Goal: Transaction & Acquisition: Obtain resource

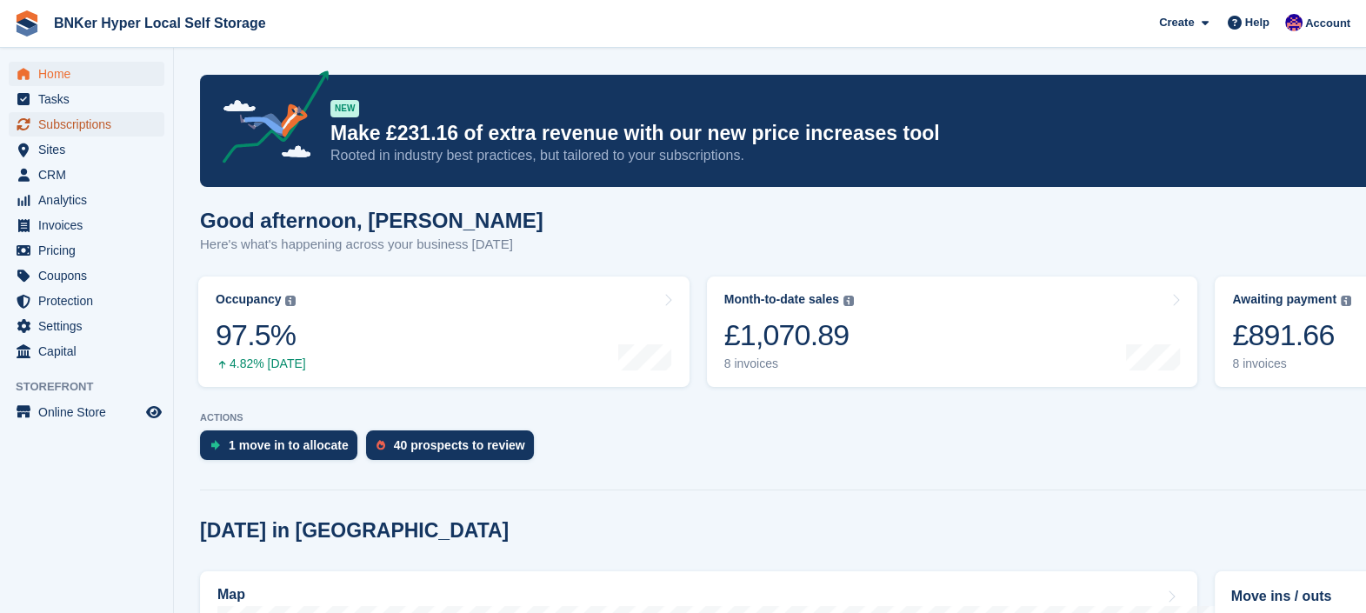
click at [74, 119] on span "Subscriptions" at bounding box center [90, 124] width 104 height 24
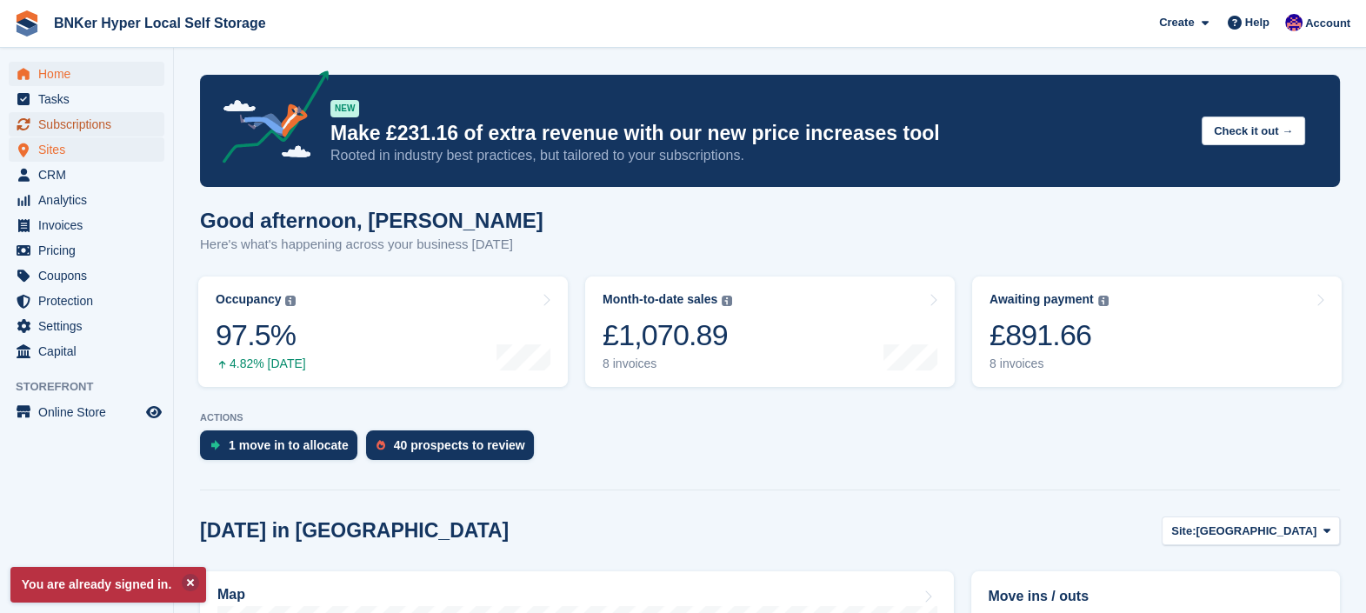
drag, startPoint x: 72, startPoint y: 121, endPoint x: 137, endPoint y: 155, distance: 73.5
click at [72, 122] on span "Subscriptions" at bounding box center [90, 124] width 104 height 24
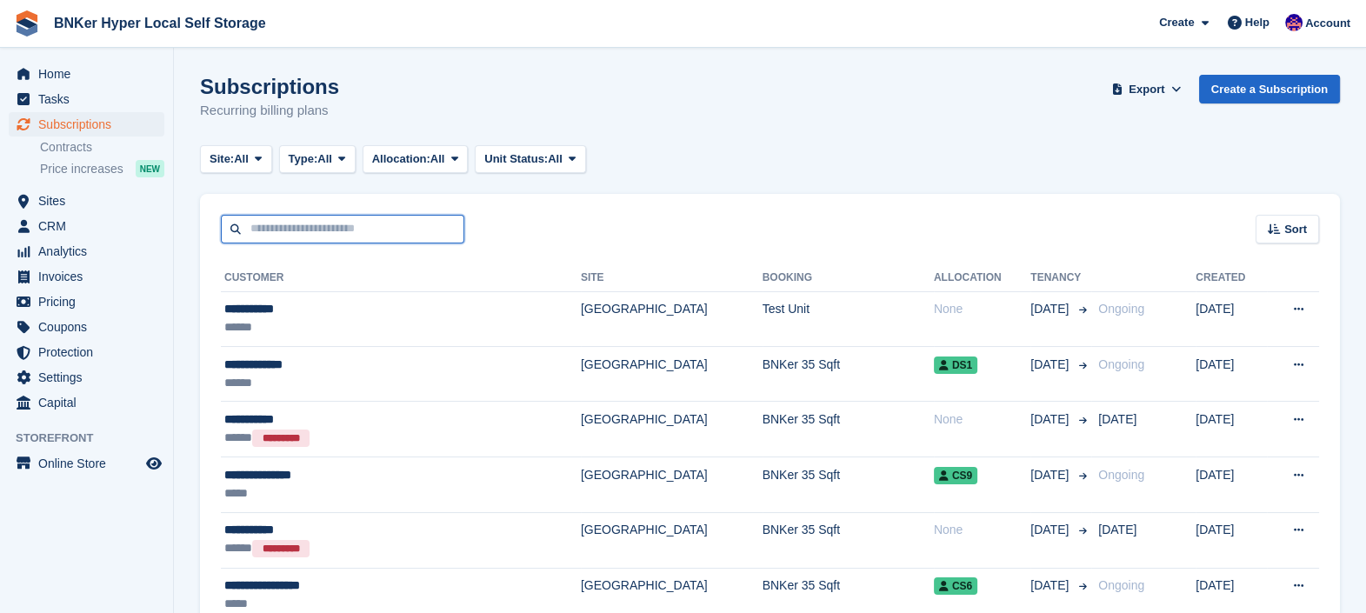
click at [284, 239] on input "text" at bounding box center [342, 229] width 243 height 29
type input "***"
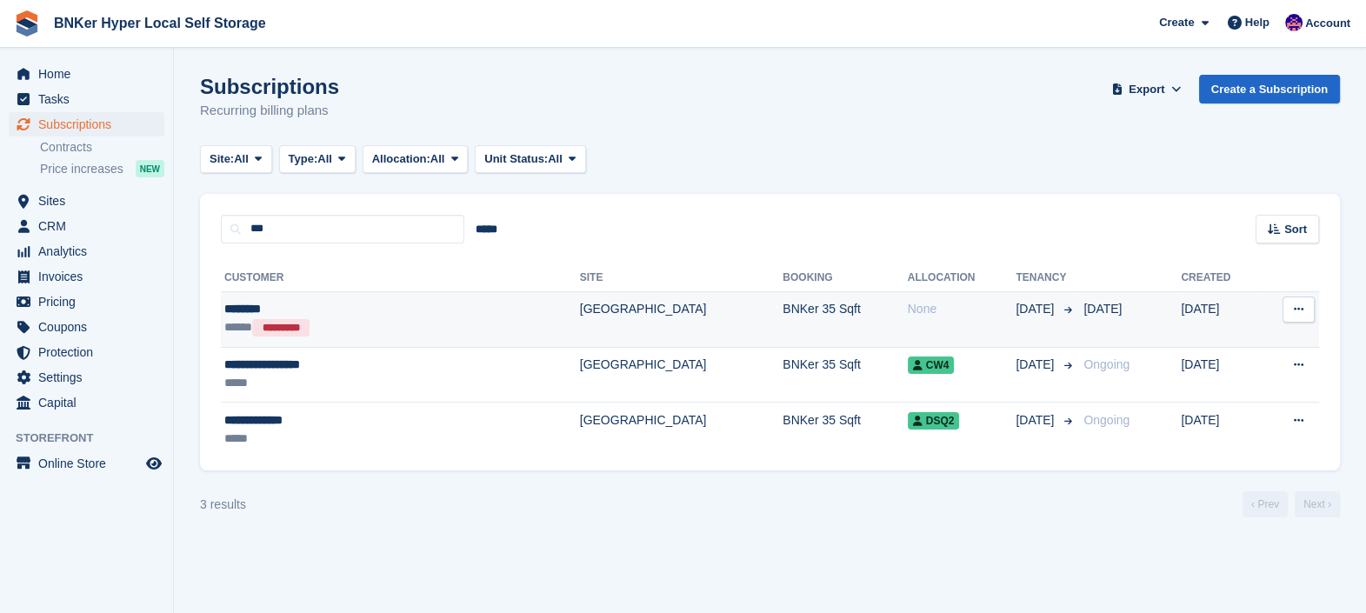
click at [258, 309] on div "********" at bounding box center [334, 309] width 221 height 18
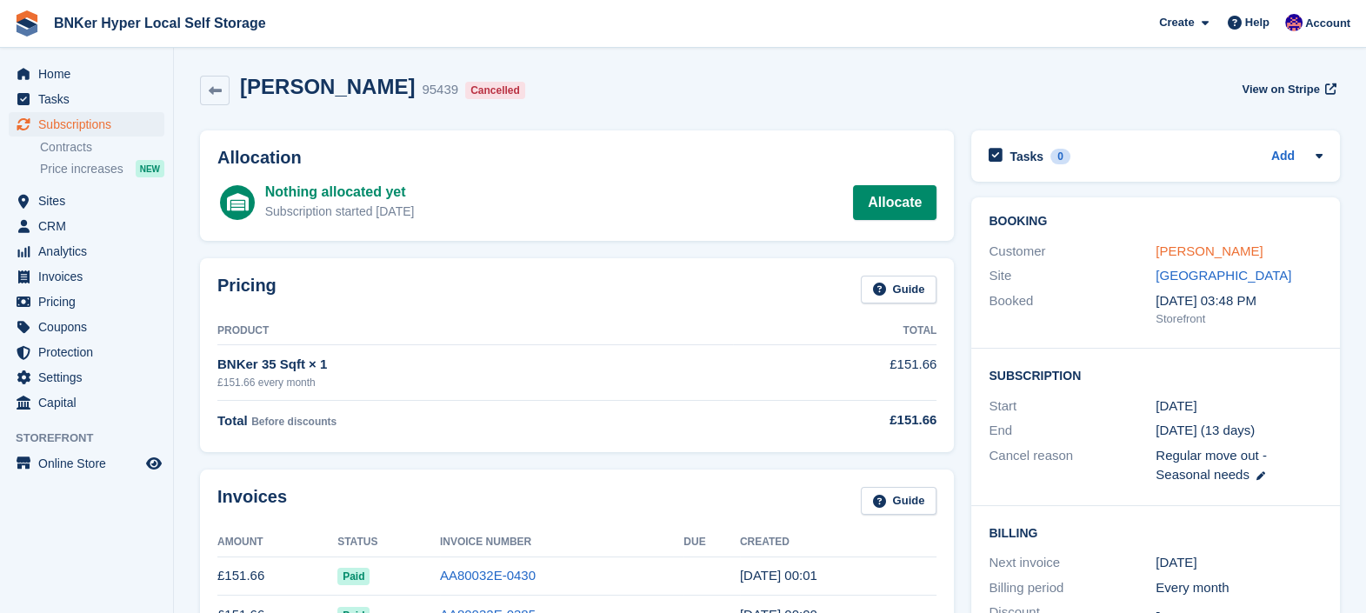
click at [1169, 253] on link "Ali Saad" at bounding box center [1208, 250] width 107 height 15
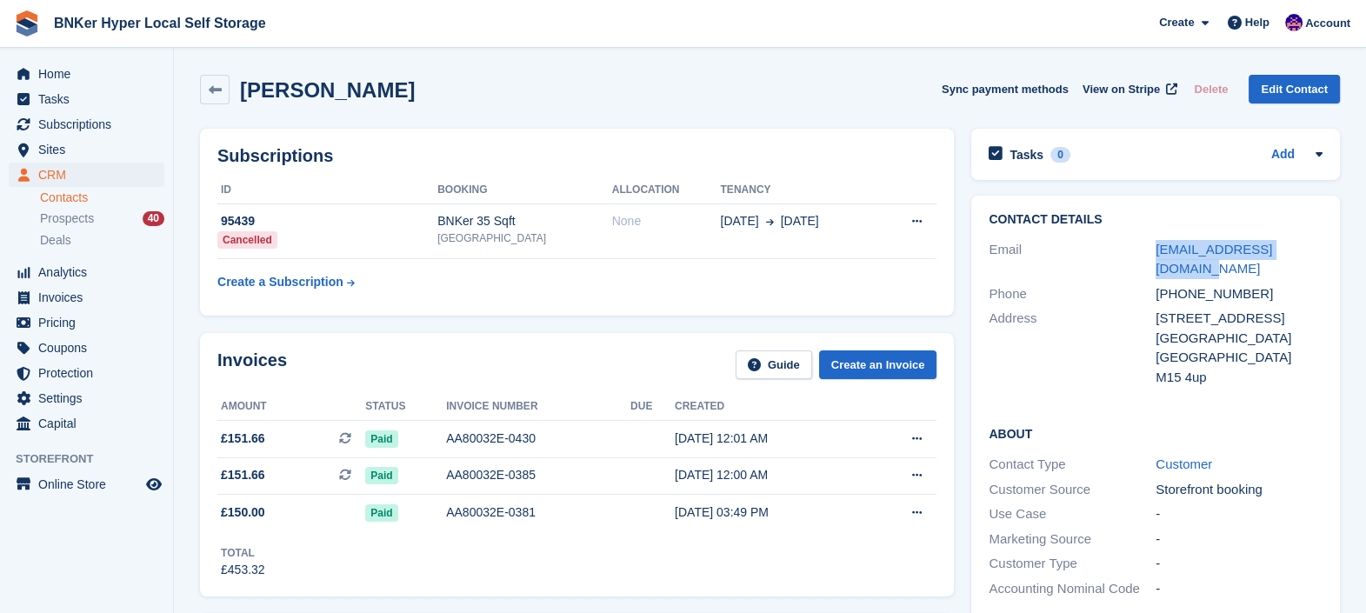
drag, startPoint x: 1312, startPoint y: 253, endPoint x: 1121, endPoint y: 256, distance: 190.4
click at [1121, 256] on div "Email ali_sa3d236@outlook.com" at bounding box center [1155, 259] width 334 height 44
drag, startPoint x: 1121, startPoint y: 256, endPoint x: 1179, endPoint y: 254, distance: 57.4
copy div "ali_sa3d236@outlook.com"
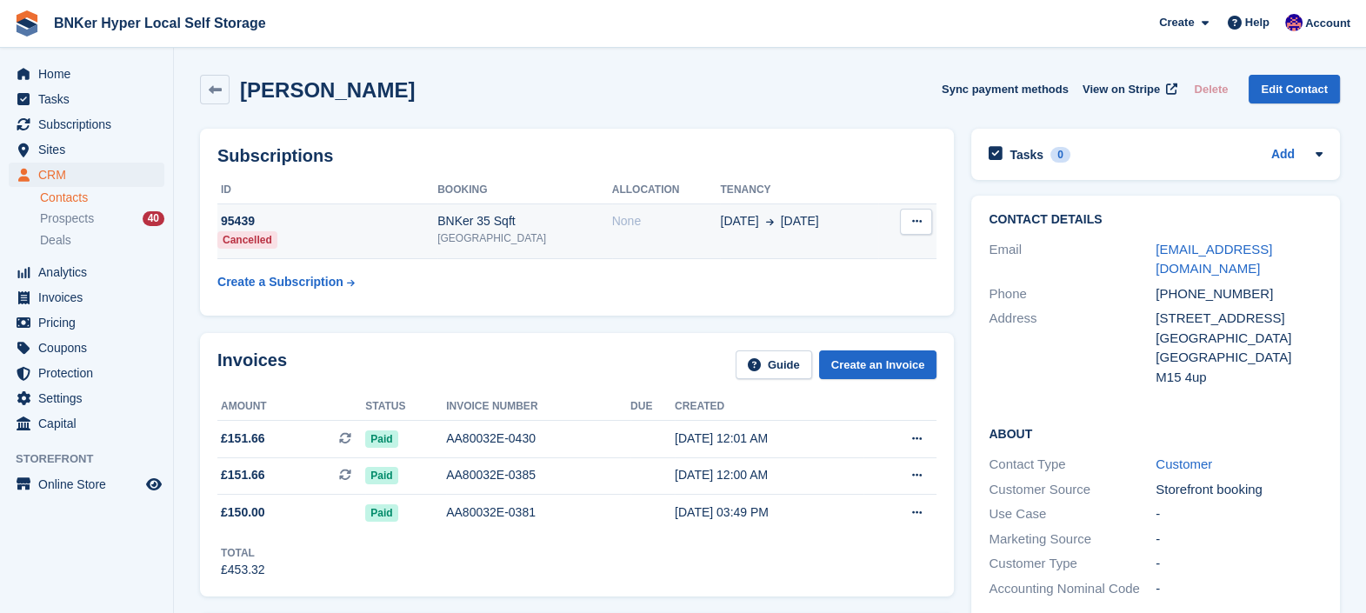
click at [781, 217] on span "[DATE]" at bounding box center [800, 221] width 38 height 18
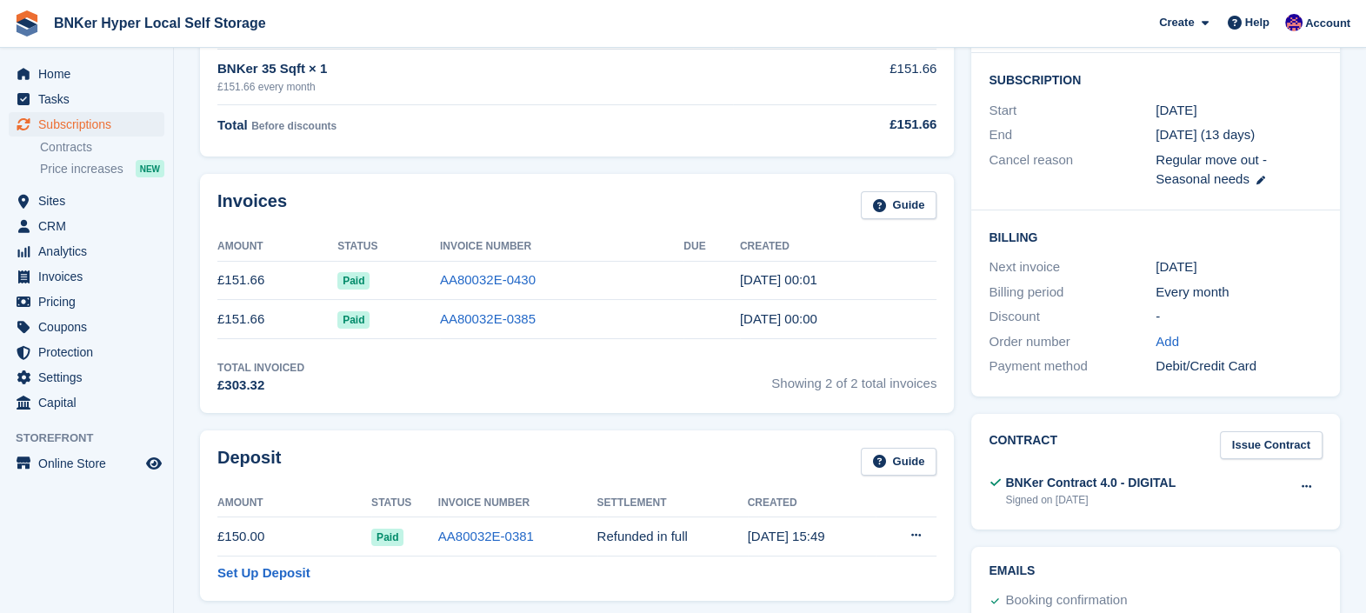
scroll to position [326, 0]
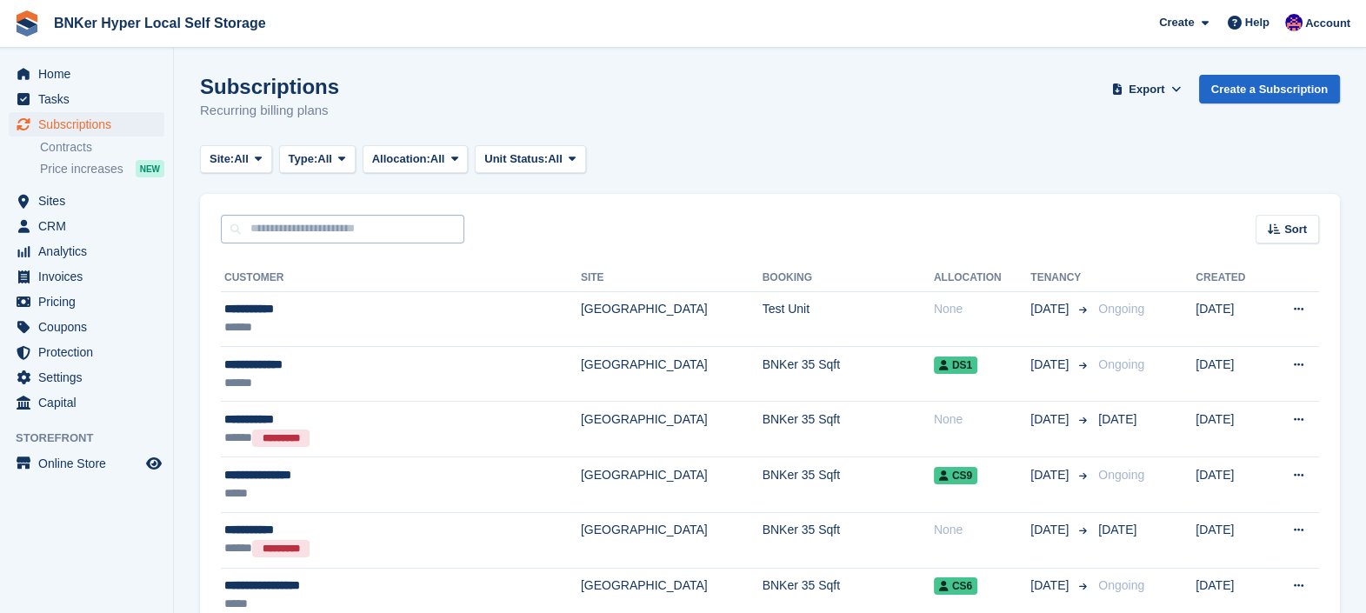
drag, startPoint x: 292, startPoint y: 207, endPoint x: 296, endPoint y: 240, distance: 33.2
click at [292, 219] on div "Sort Sort by Customer name Date created Move in date Move out date Created (old…" at bounding box center [770, 219] width 1140 height 50
click at [298, 235] on input "text" at bounding box center [342, 229] width 243 height 29
type input "***"
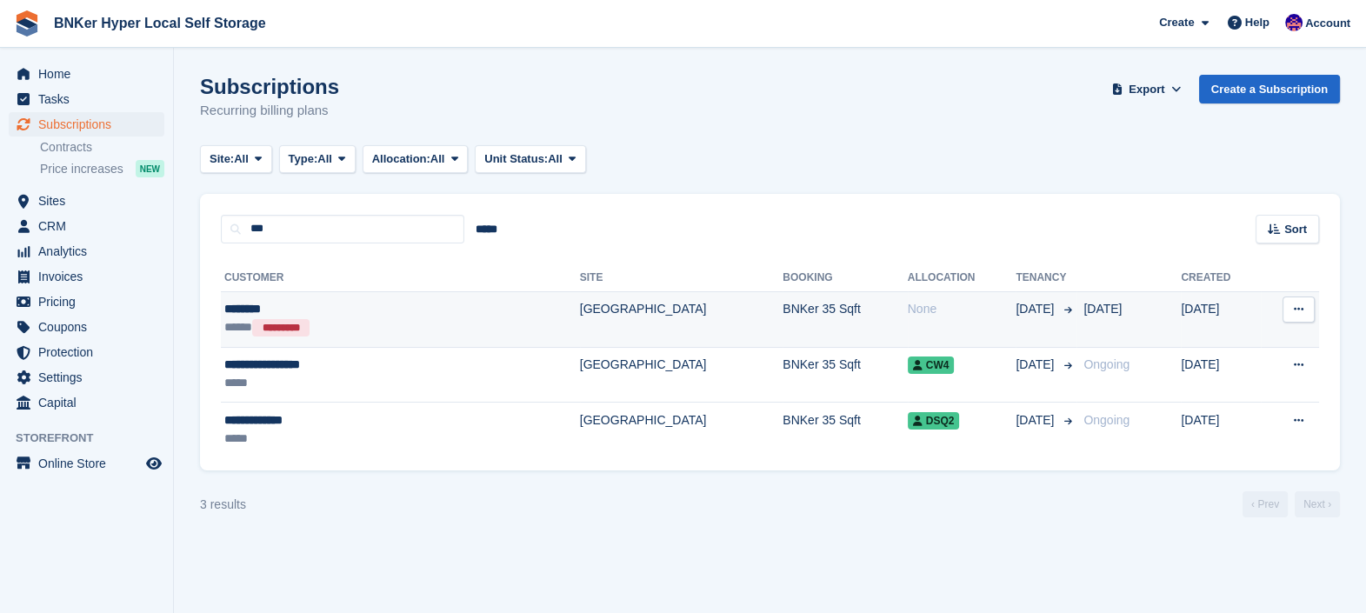
click at [243, 309] on div "********" at bounding box center [334, 309] width 221 height 18
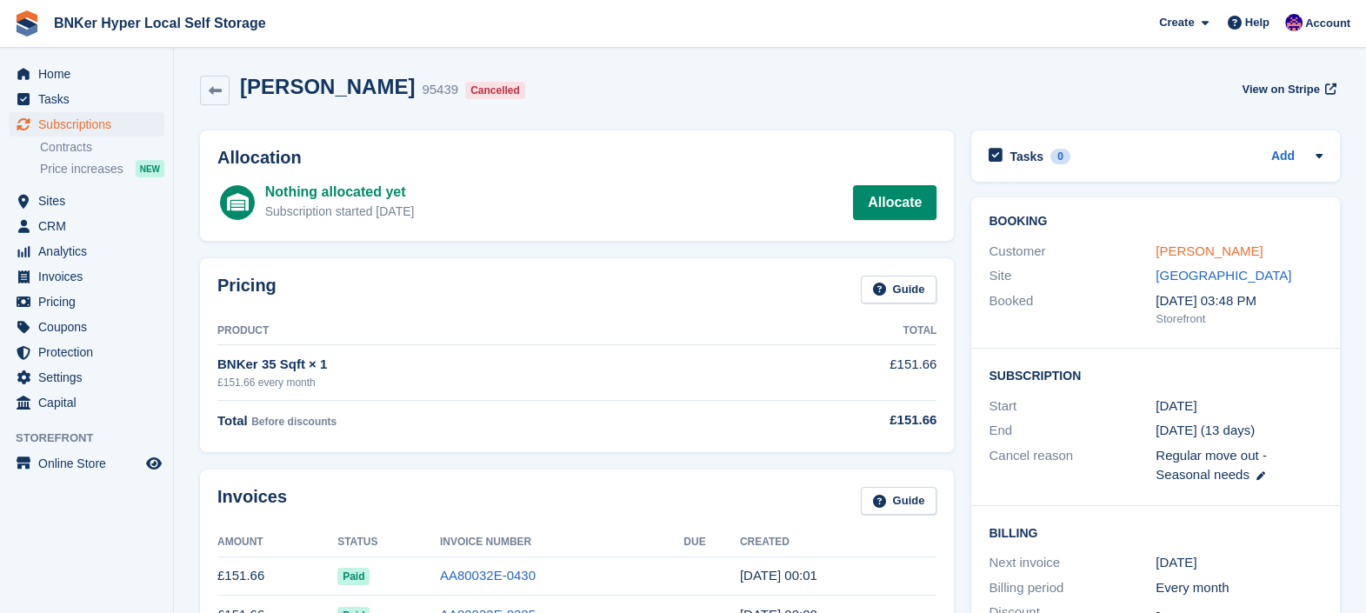
click at [1182, 251] on link "[PERSON_NAME]" at bounding box center [1208, 250] width 107 height 15
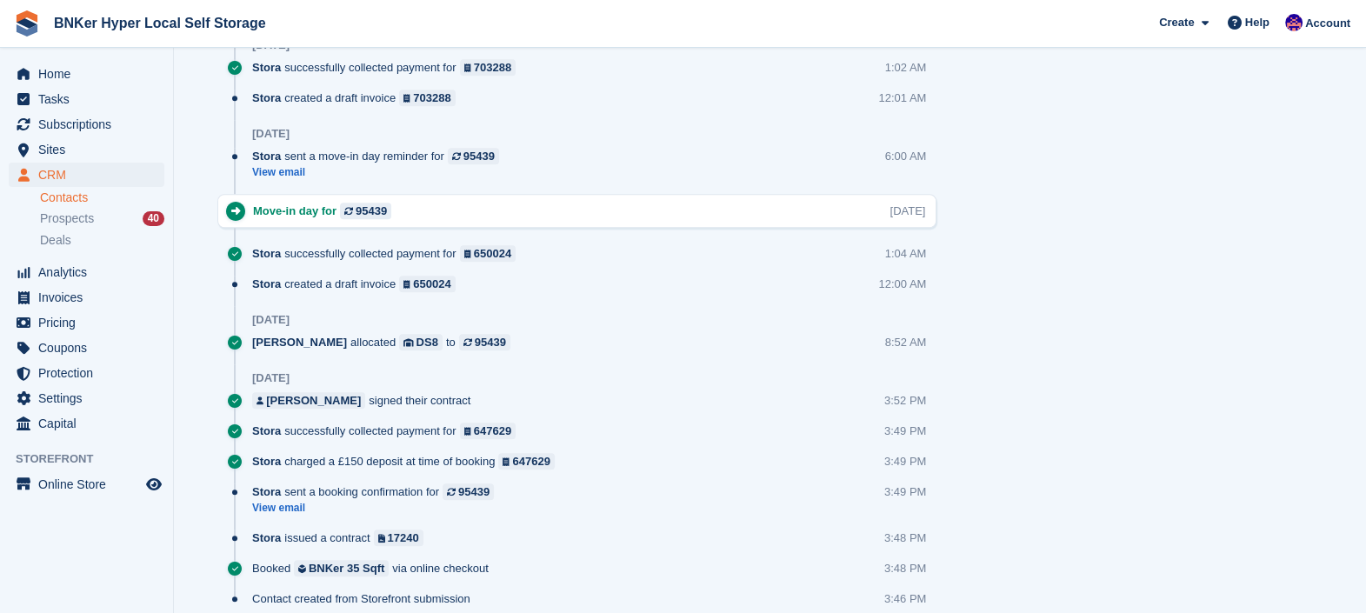
scroll to position [1328, 0]
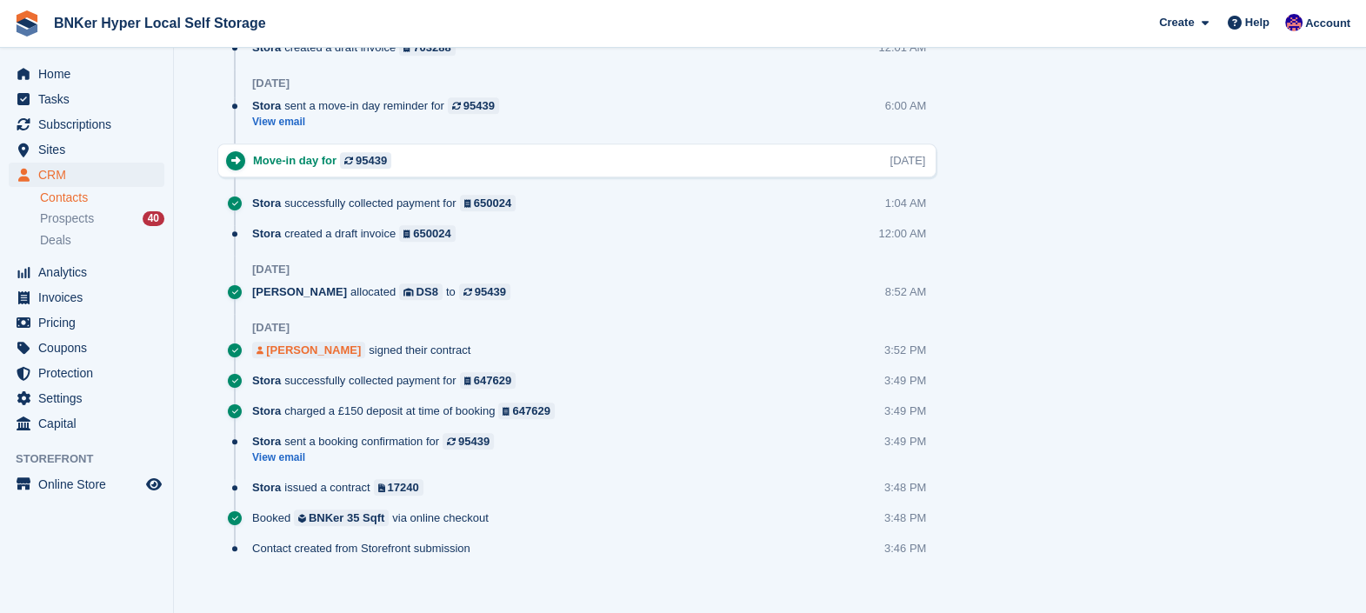
click at [289, 342] on div "Ali Saad" at bounding box center [313, 350] width 95 height 17
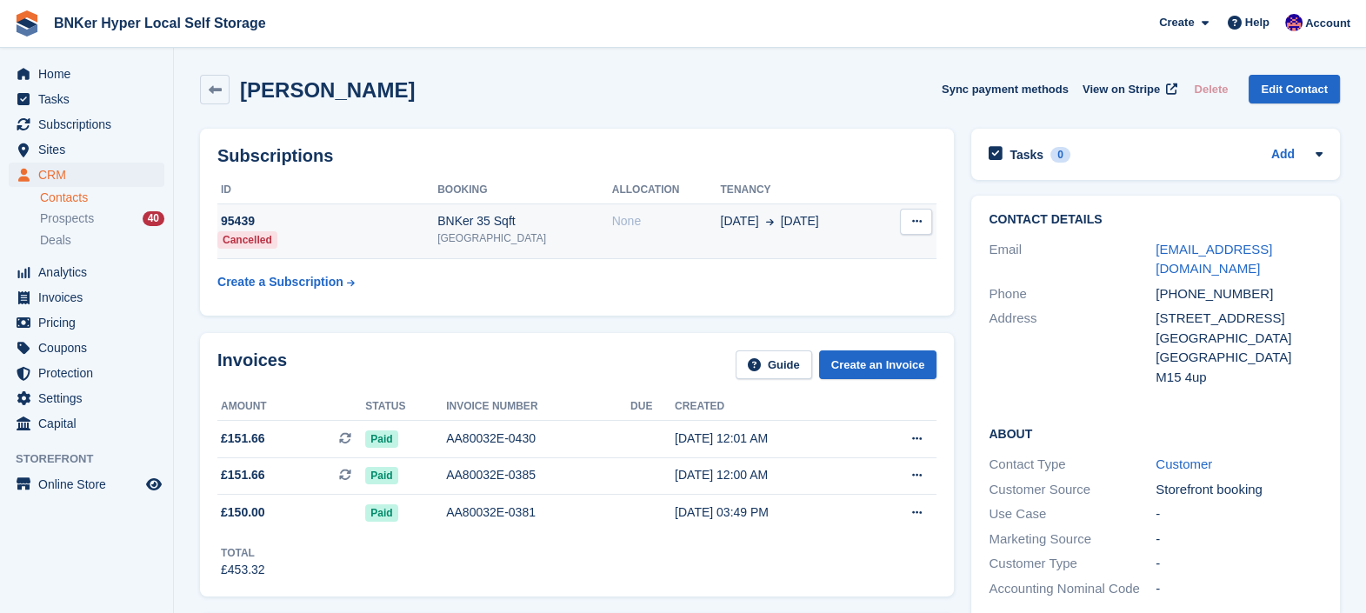
click at [358, 231] on td "95439 Cancelled" at bounding box center [327, 231] width 220 height 56
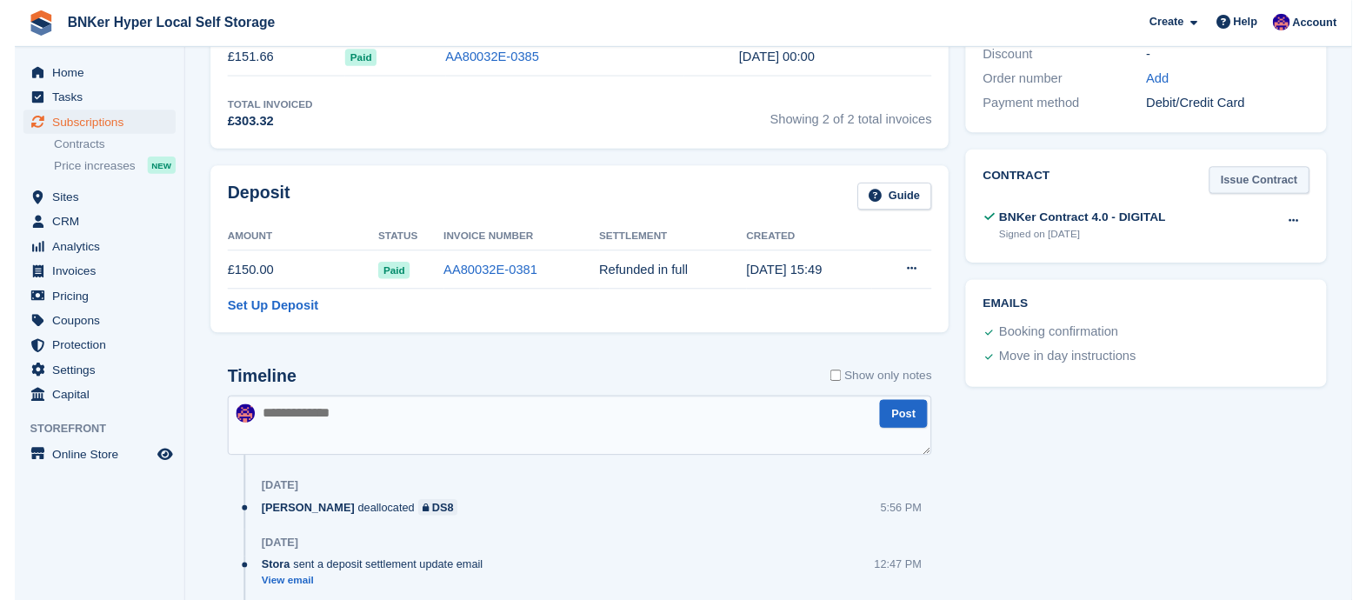
scroll to position [434, 0]
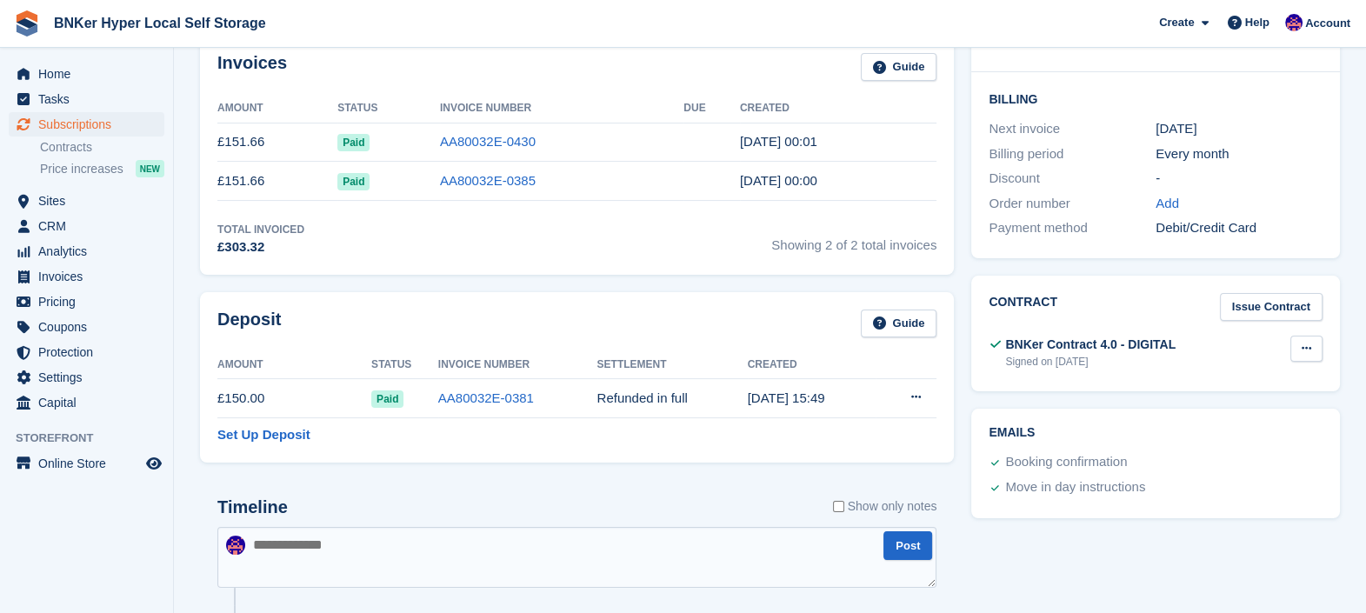
click at [1305, 342] on button at bounding box center [1306, 349] width 32 height 26
click at [1193, 405] on p "Download" at bounding box center [1238, 405] width 151 height 23
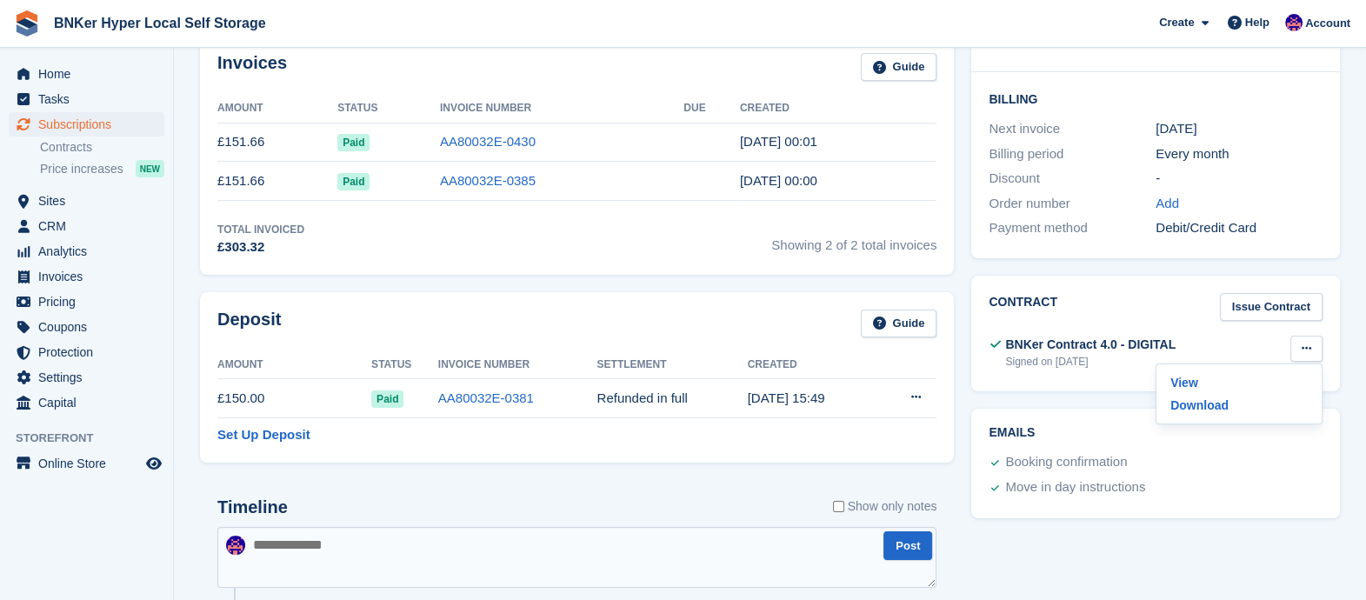
click at [39, 60] on div "Home Tasks Subscriptions Subscriptions Subscriptions Contracts Price increases …" at bounding box center [86, 235] width 173 height 361
click at [43, 68] on span "Home" at bounding box center [90, 74] width 104 height 24
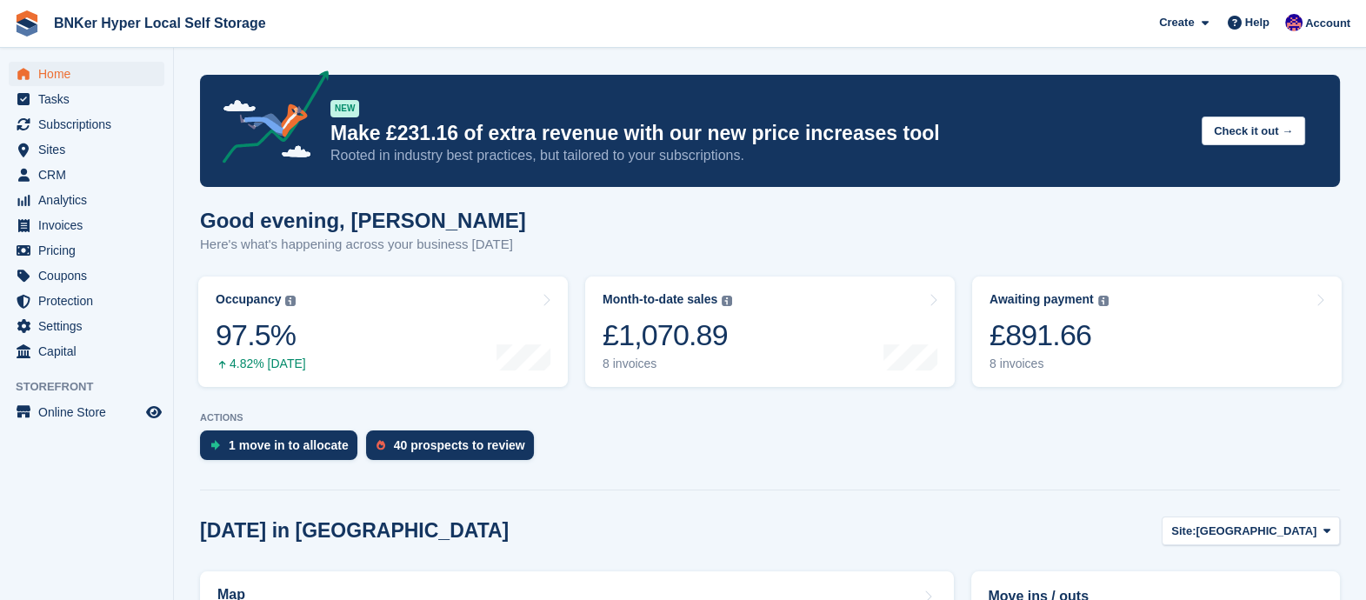
click at [295, 443] on div "1 move in to allocate" at bounding box center [289, 445] width 120 height 14
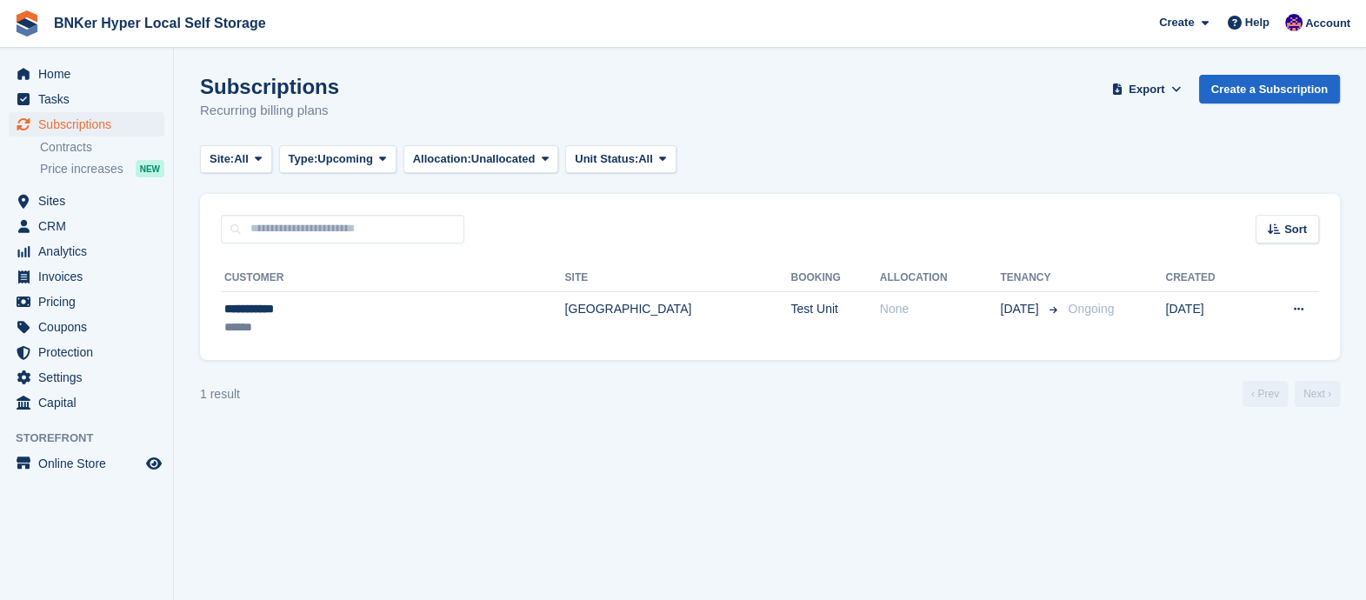
click at [1300, 313] on icon at bounding box center [1298, 308] width 10 height 11
click at [704, 474] on section "Subscriptions Recurring billing plans Export Export Subscriptions Export a CSV …" at bounding box center [770, 300] width 1192 height 600
click at [565, 306] on td "[GEOGRAPHIC_DATA]" at bounding box center [678, 318] width 226 height 55
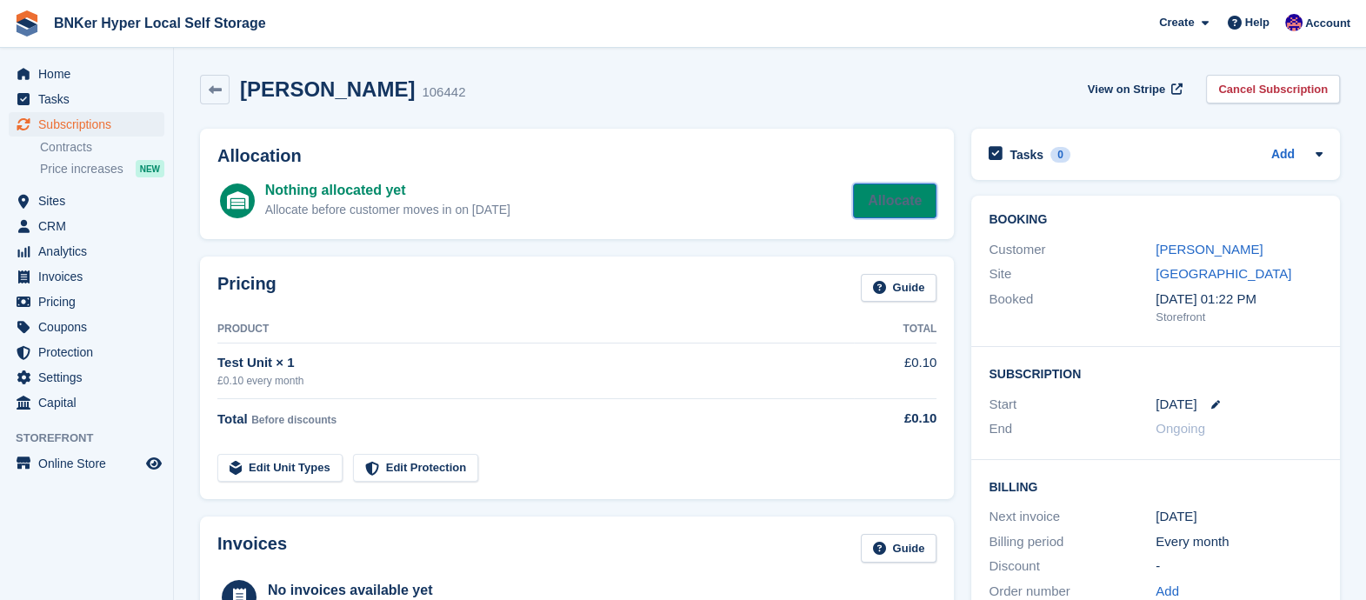
click at [900, 198] on link "Allocate" at bounding box center [894, 200] width 83 height 35
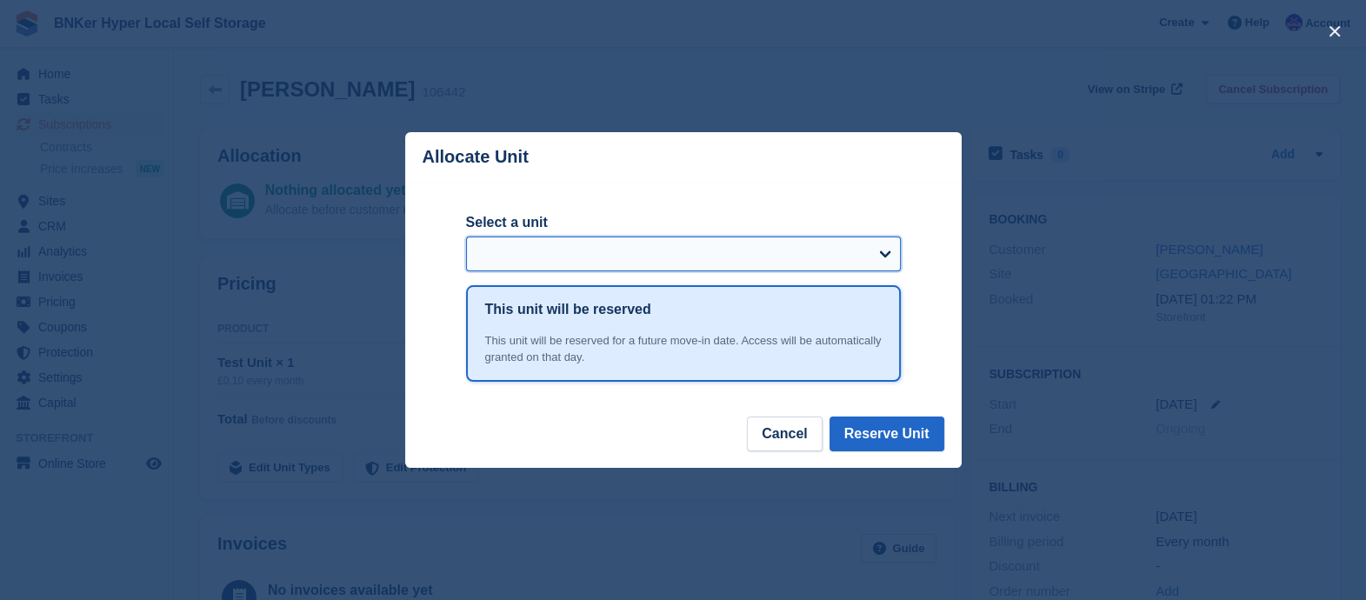
click at [678, 254] on select "Select a unit" at bounding box center [683, 253] width 435 height 35
click at [676, 252] on select "Select a unit" at bounding box center [683, 253] width 435 height 35
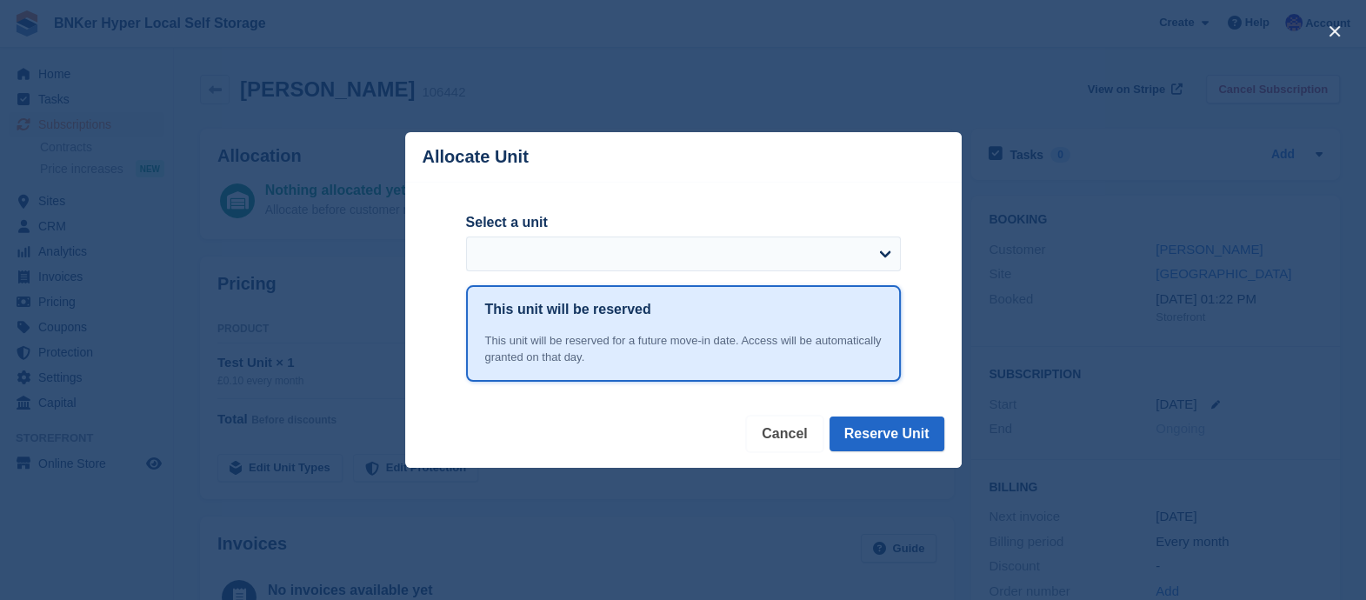
drag, startPoint x: 787, startPoint y: 435, endPoint x: 763, endPoint y: 429, distance: 24.2
click at [787, 435] on button "Cancel" at bounding box center [784, 433] width 75 height 35
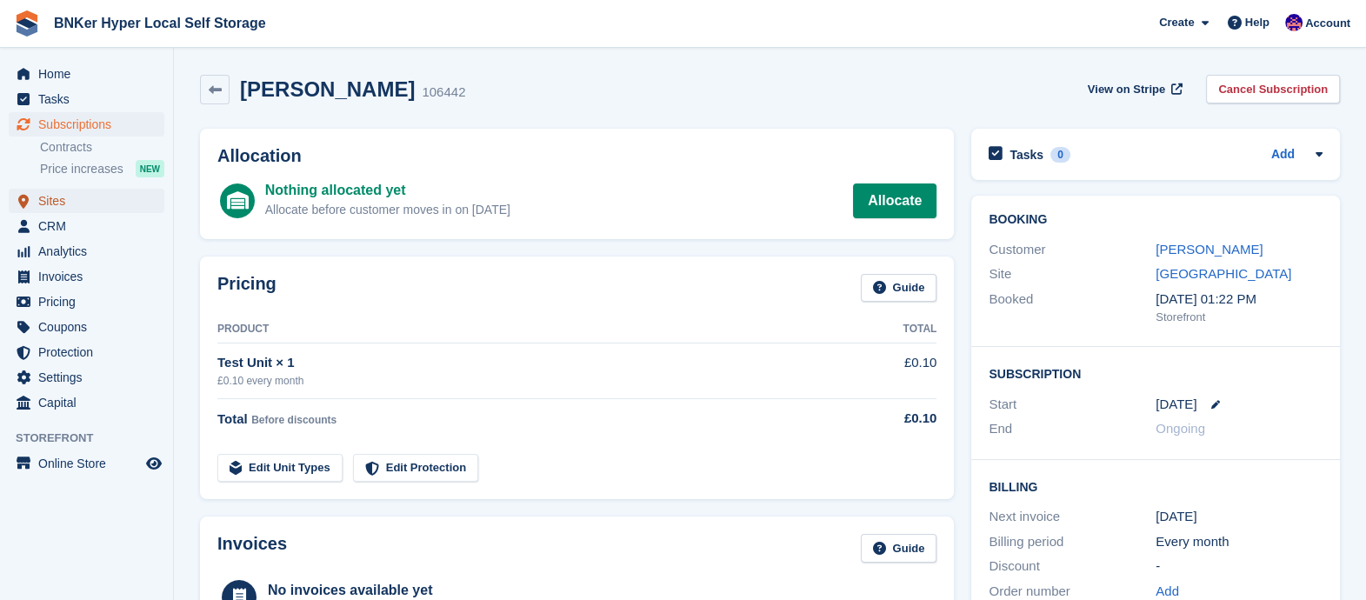
click at [49, 203] on span "Sites" at bounding box center [90, 201] width 104 height 24
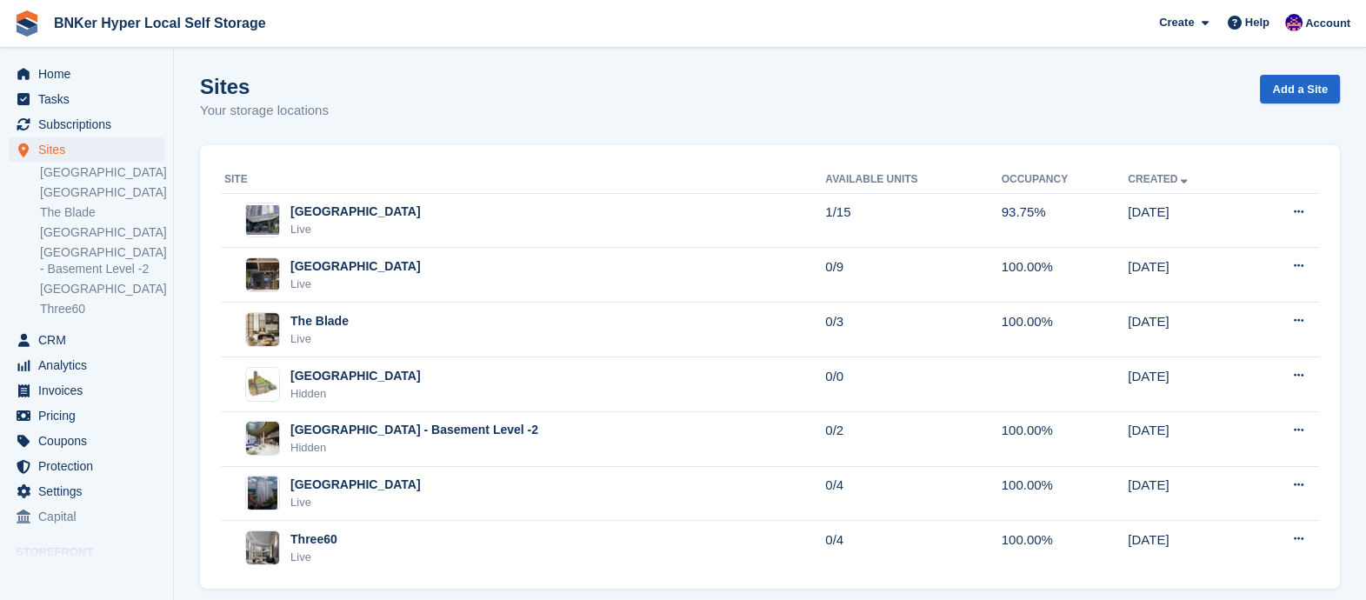
click at [393, 482] on div "Castle Wharf Live" at bounding box center [524, 493] width 601 height 36
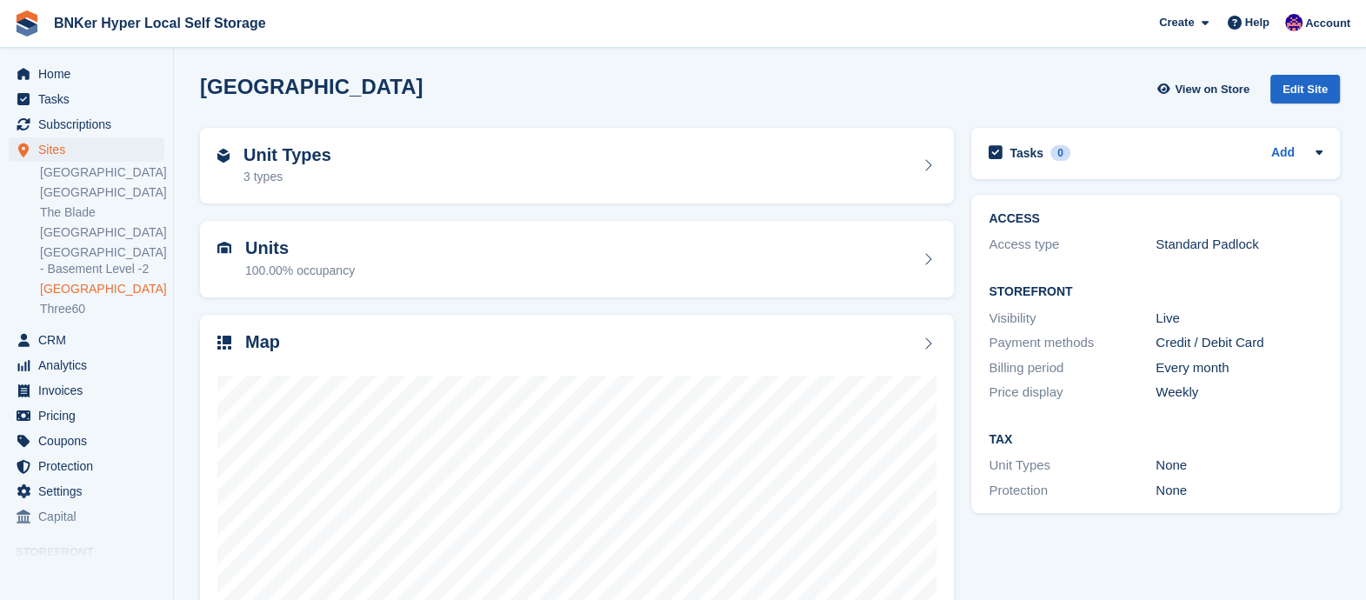
click at [445, 156] on div "Unit Types 3 types" at bounding box center [576, 166] width 719 height 42
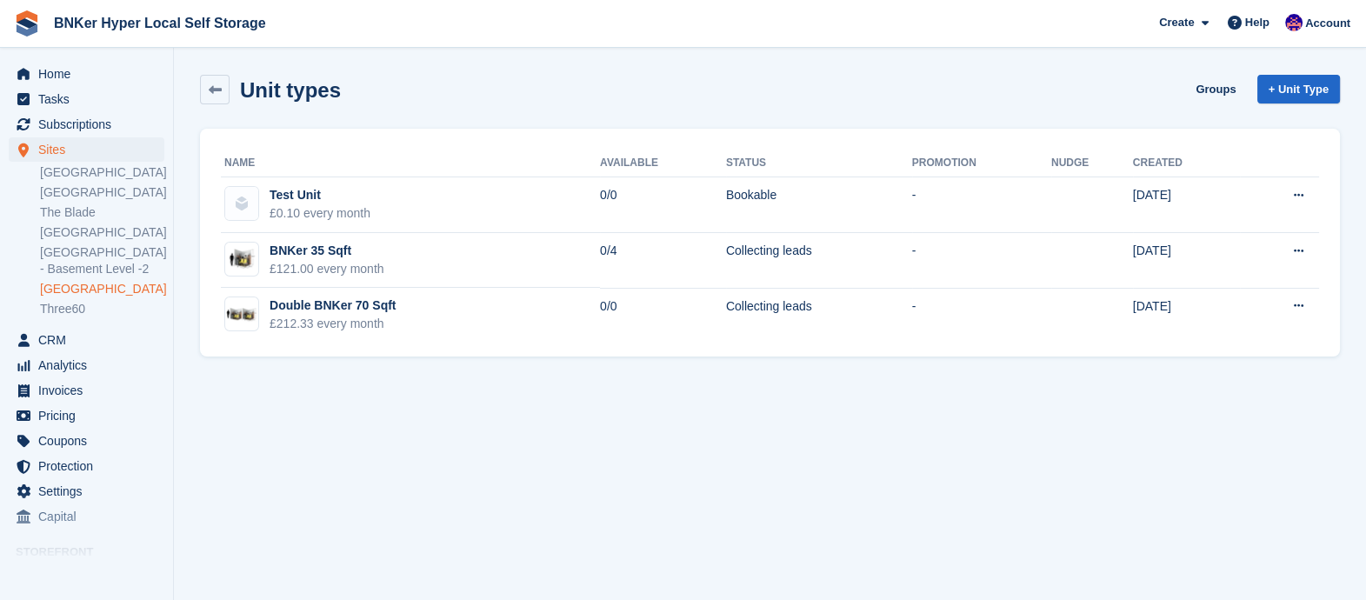
click at [1303, 191] on button at bounding box center [1298, 196] width 32 height 26
click at [620, 198] on td "0/0" at bounding box center [663, 205] width 126 height 56
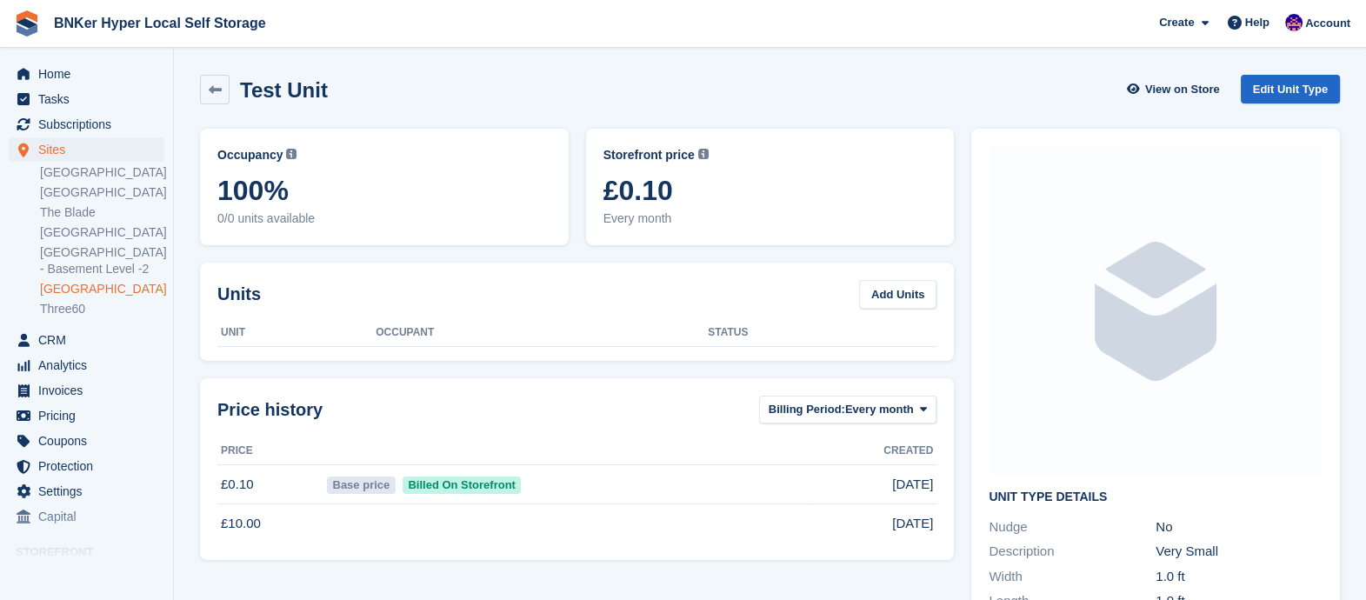
click at [219, 90] on icon at bounding box center [215, 89] width 13 height 13
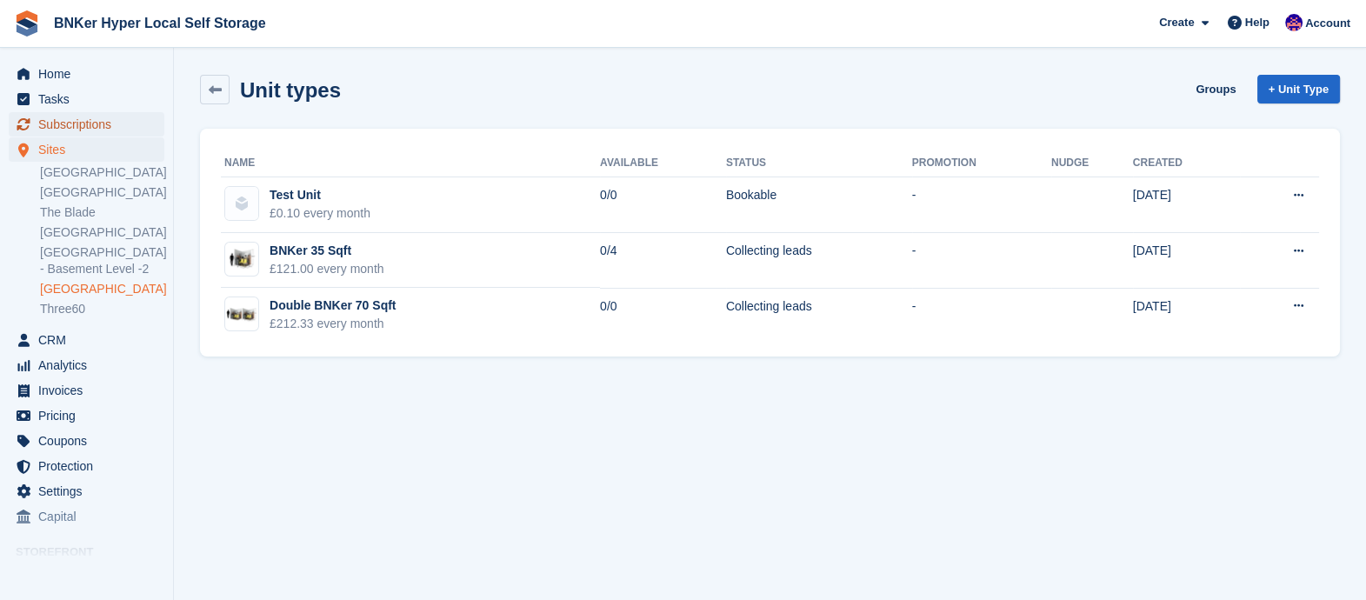
click at [68, 126] on span "Subscriptions" at bounding box center [90, 124] width 104 height 24
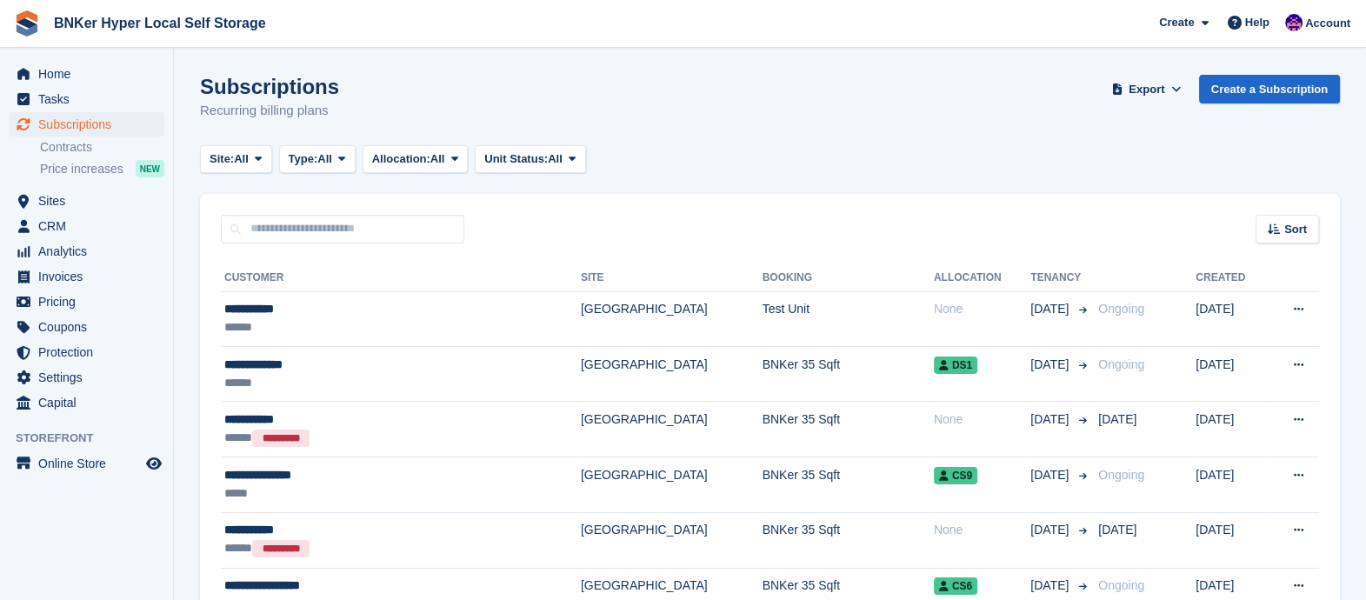
click at [275, 322] on div "******" at bounding box center [348, 327] width 248 height 18
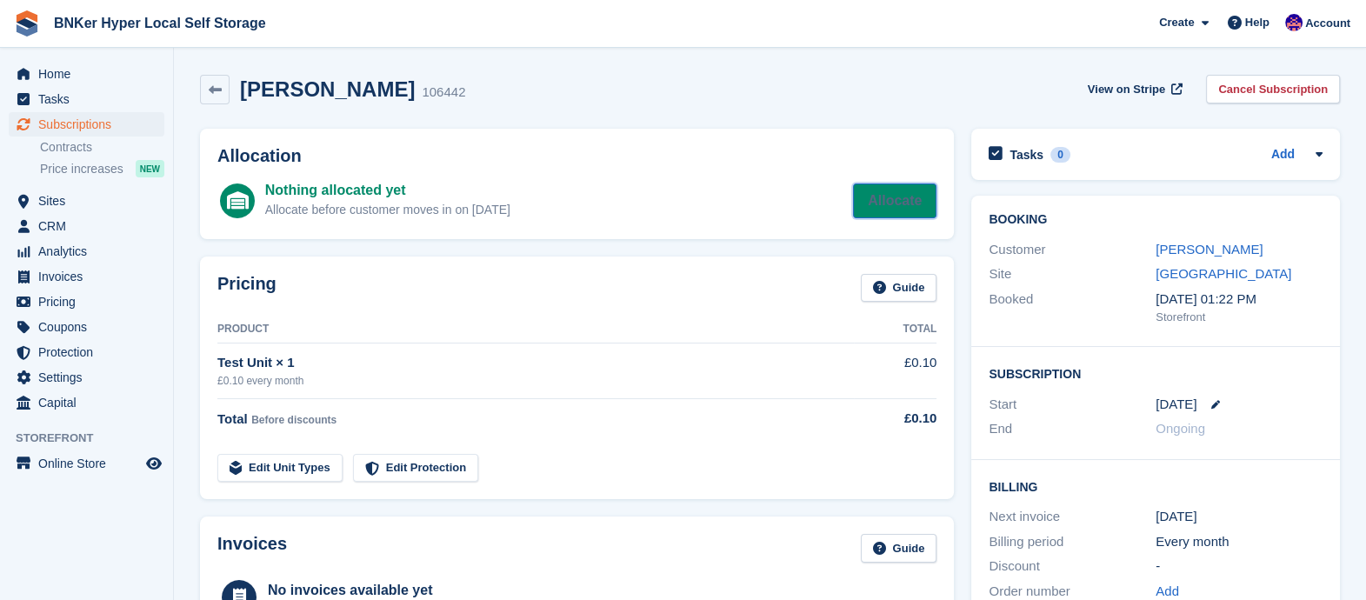
click at [879, 195] on link "Allocate" at bounding box center [894, 200] width 83 height 35
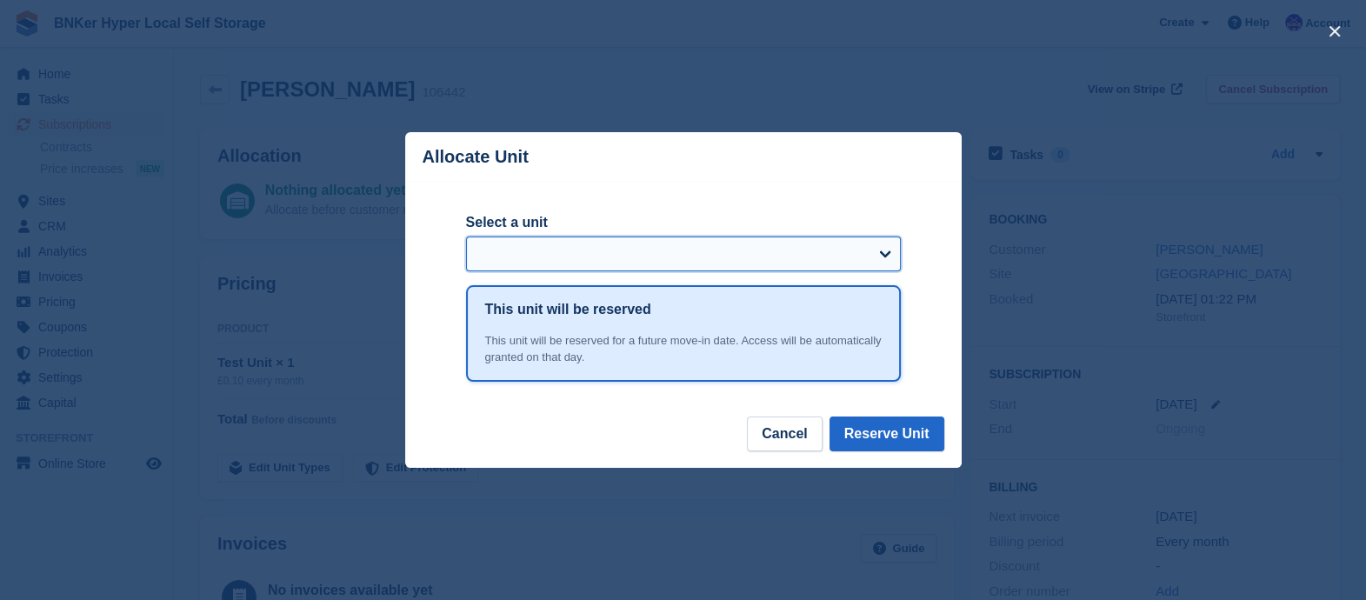
click at [810, 247] on select "Select a unit" at bounding box center [683, 253] width 435 height 35
click at [815, 247] on select "Select a unit" at bounding box center [683, 253] width 435 height 35
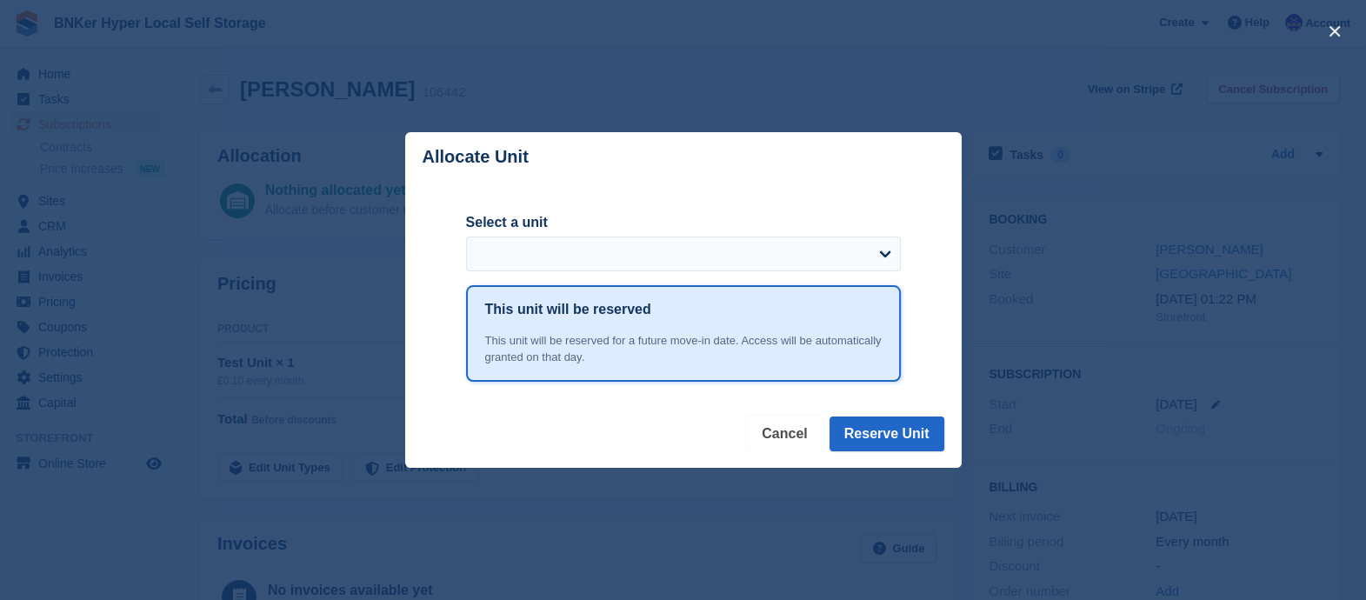
click at [794, 435] on button "Cancel" at bounding box center [784, 433] width 75 height 35
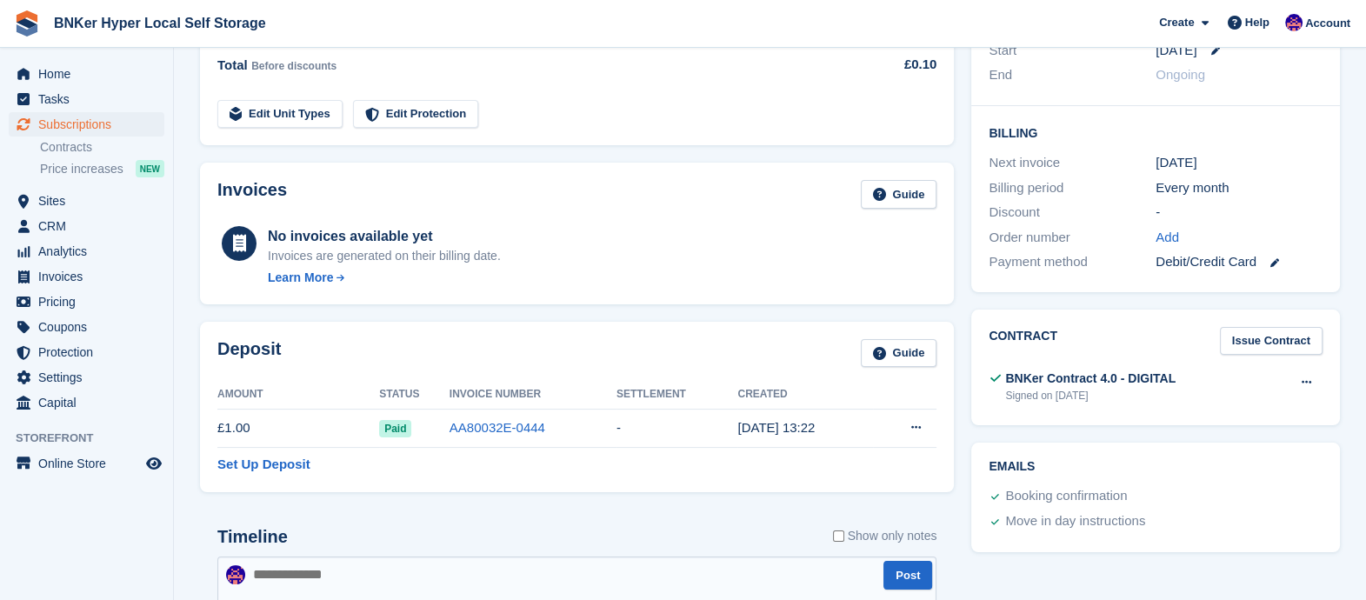
scroll to position [434, 0]
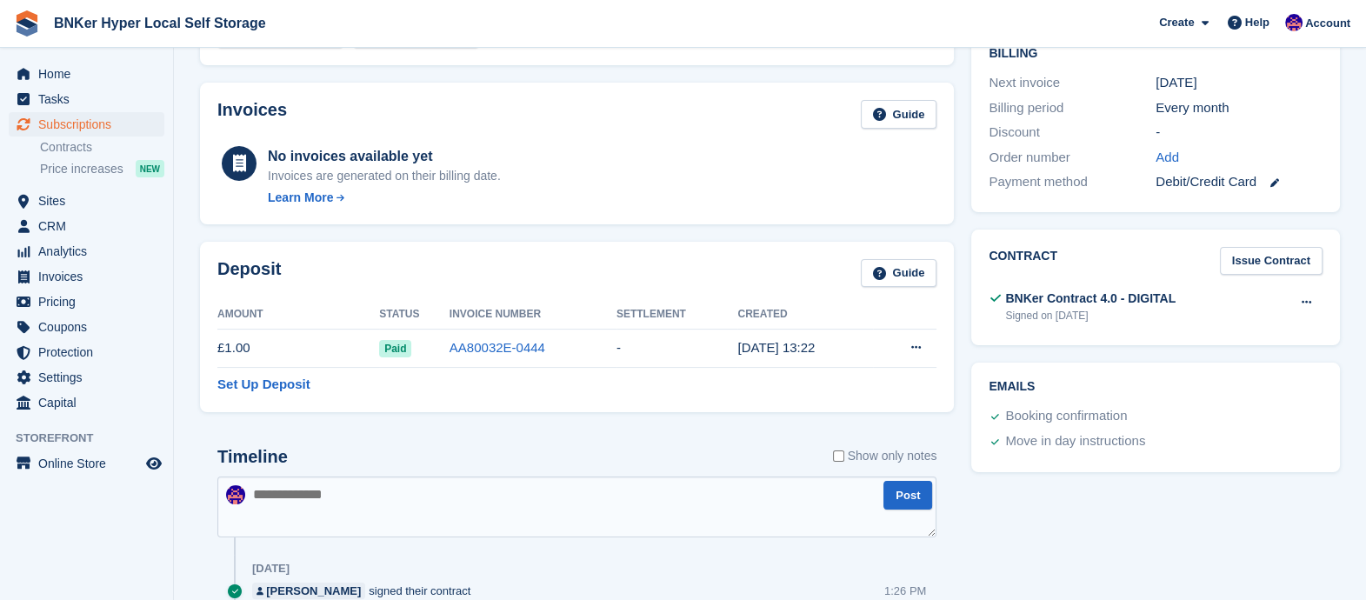
click at [1303, 295] on button at bounding box center [1306, 302] width 32 height 26
click at [1210, 336] on p "View" at bounding box center [1238, 336] width 151 height 23
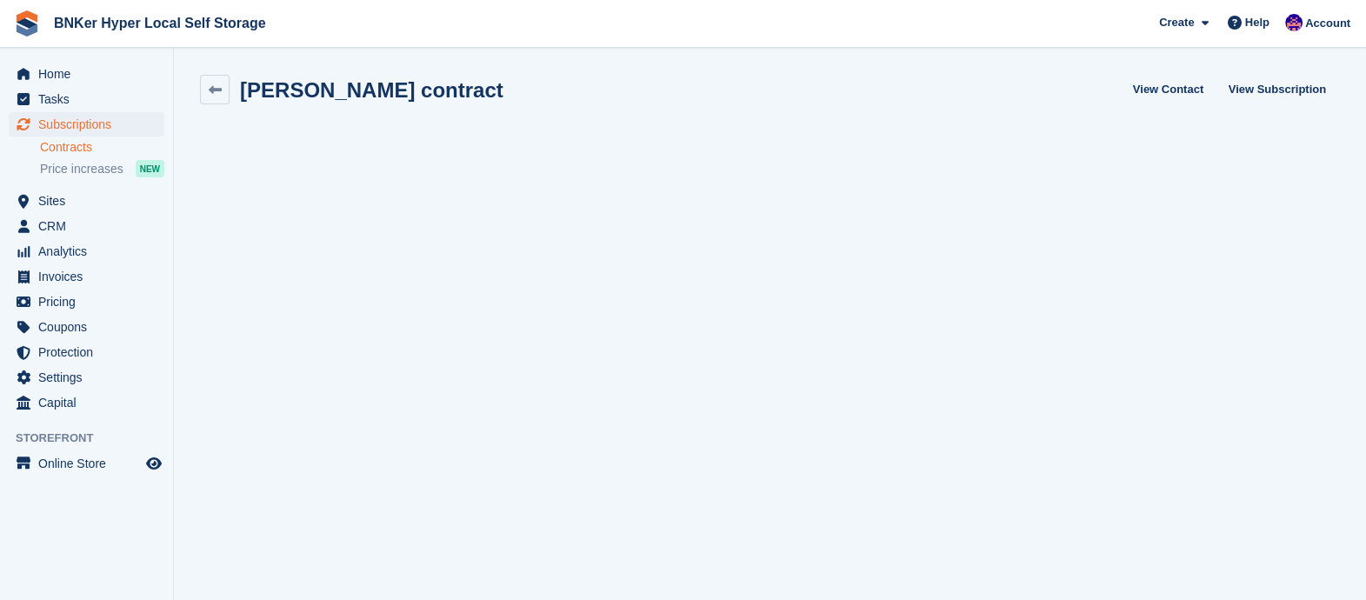
scroll to position [1, 0]
click at [219, 91] on icon at bounding box center [215, 89] width 13 height 13
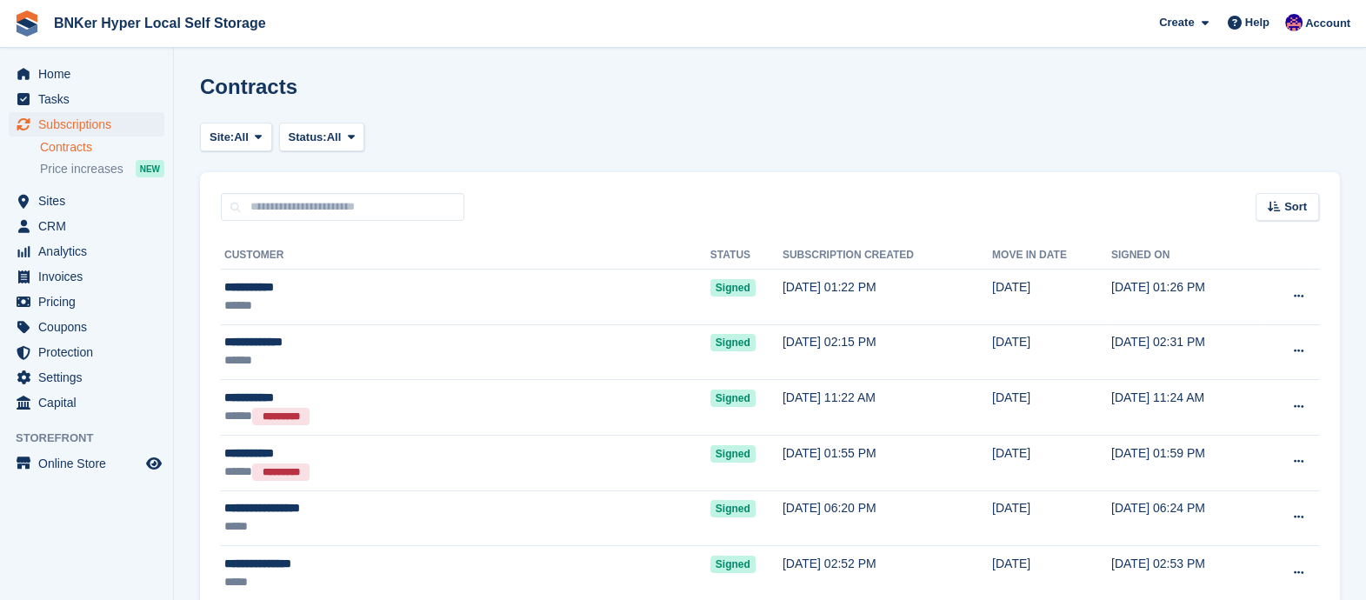
click at [269, 282] on div "**********" at bounding box center [375, 287] width 303 height 18
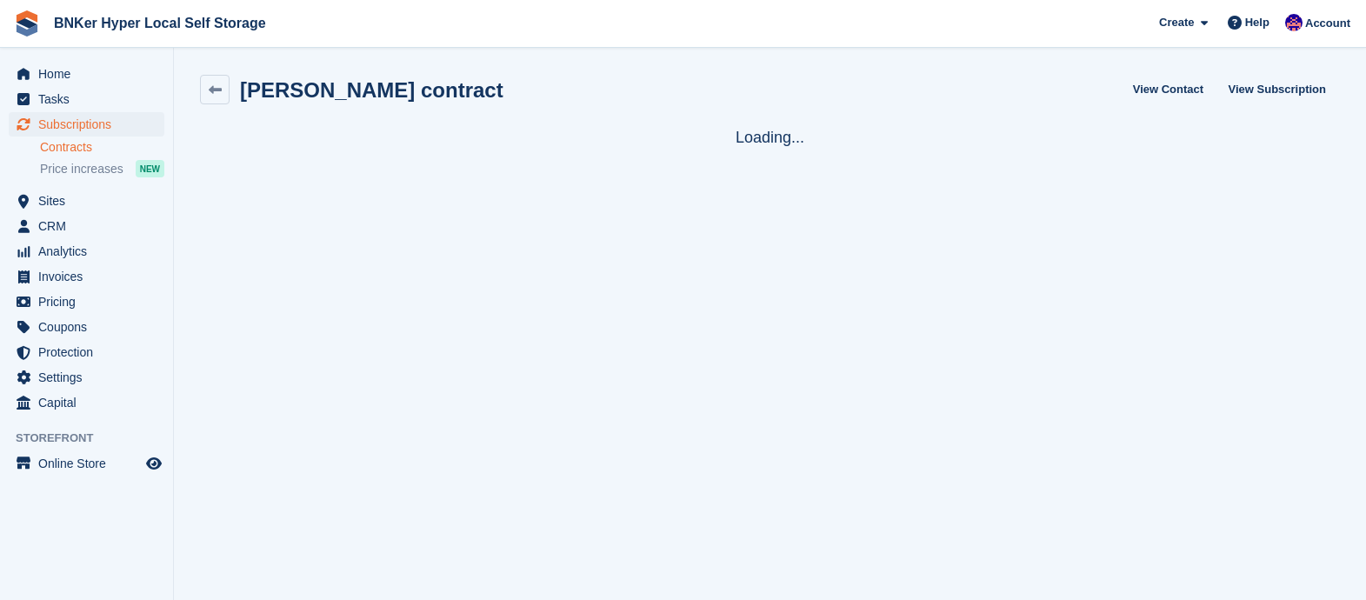
click at [59, 66] on span "Home" at bounding box center [90, 74] width 104 height 24
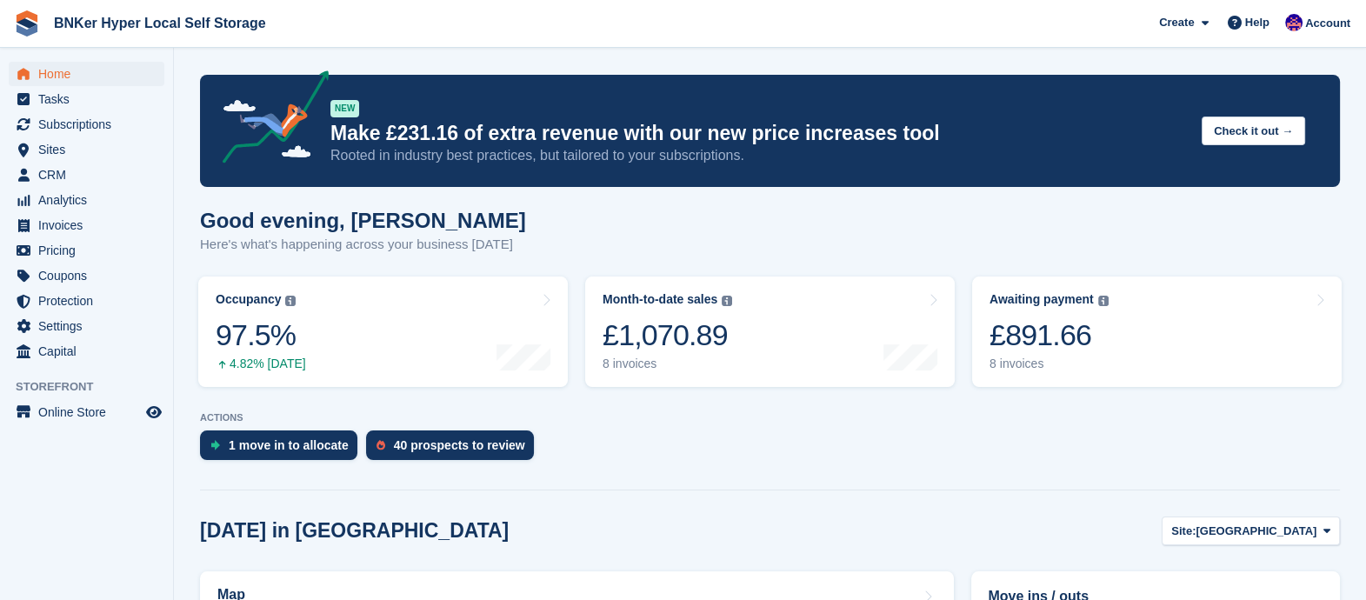
click at [304, 448] on div "1 move in to allocate" at bounding box center [289, 445] width 120 height 14
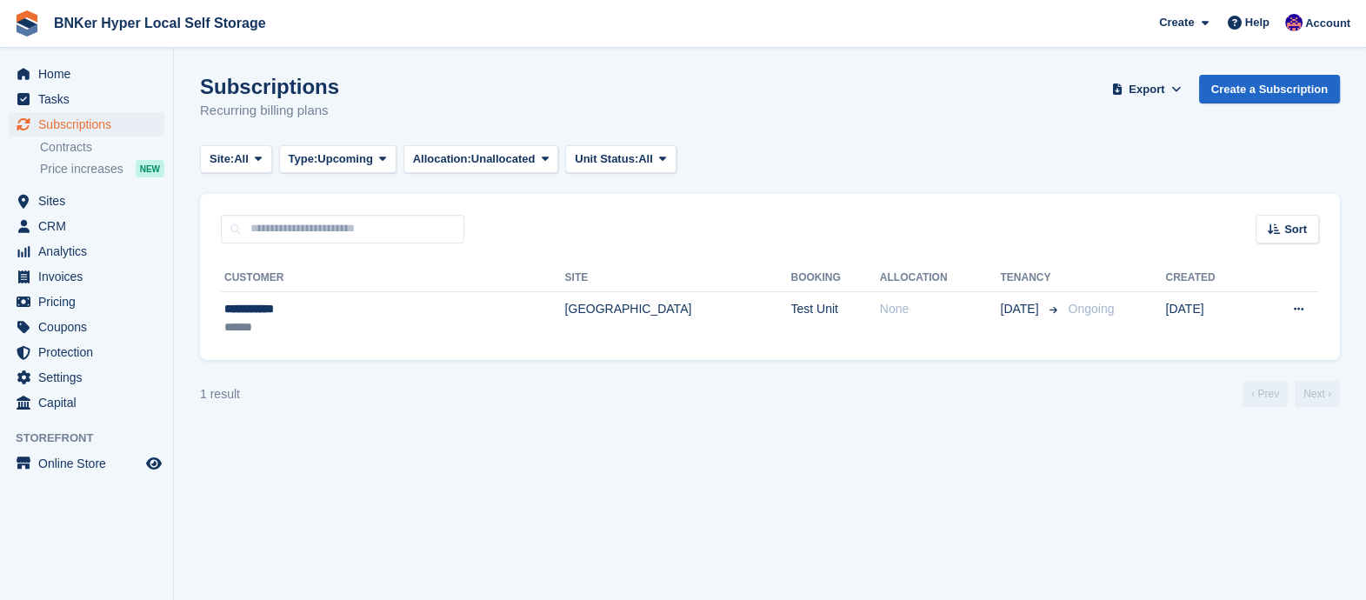
click at [1309, 309] on button at bounding box center [1298, 309] width 32 height 26
click at [1199, 342] on p "View customer" at bounding box center [1230, 343] width 151 height 23
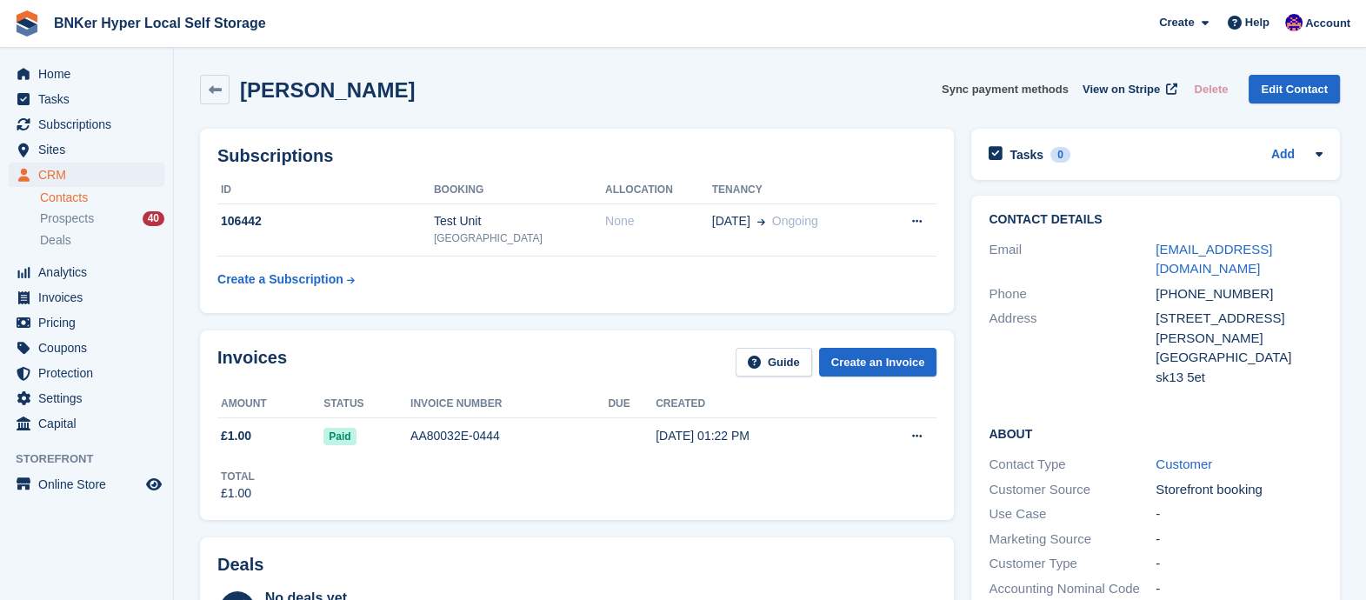
click at [1029, 94] on button "Sync payment methods" at bounding box center [1004, 89] width 127 height 29
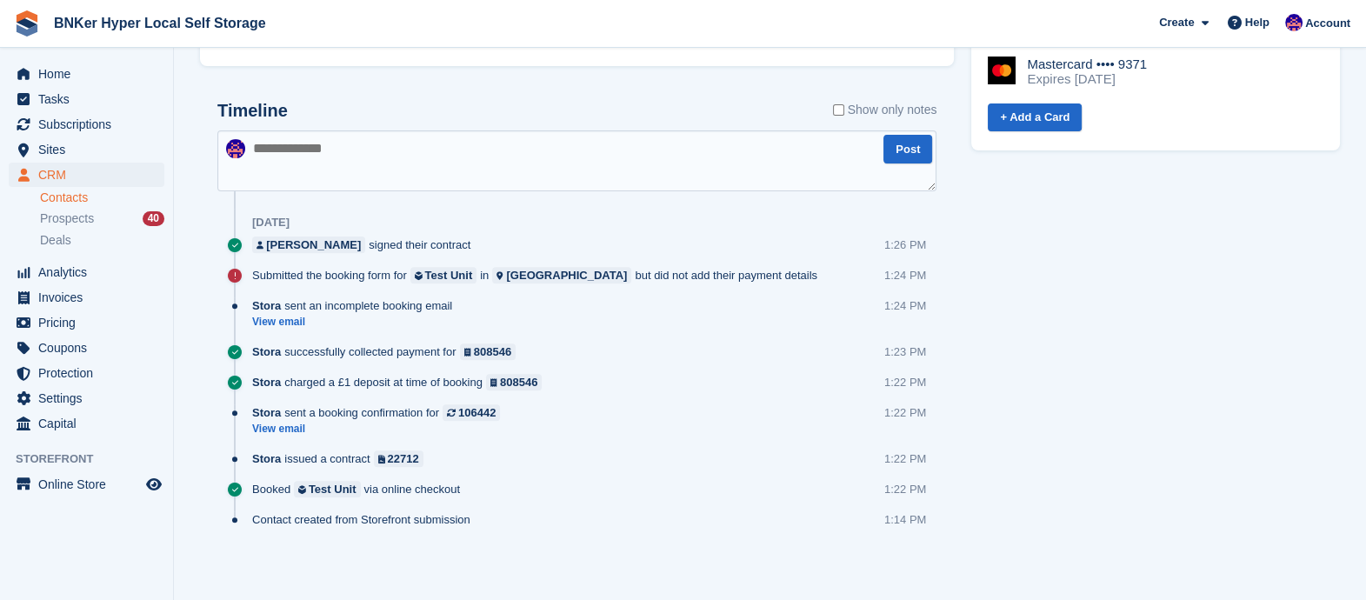
scroll to position [789, 0]
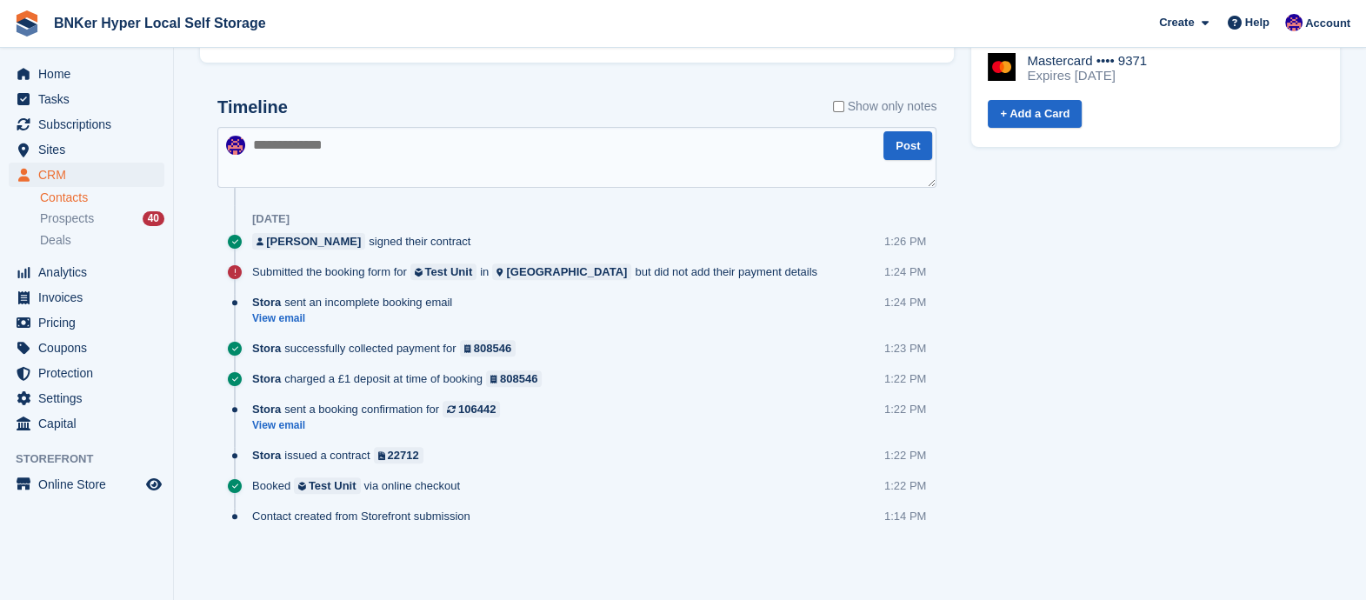
click at [276, 317] on link "View email" at bounding box center [356, 318] width 209 height 15
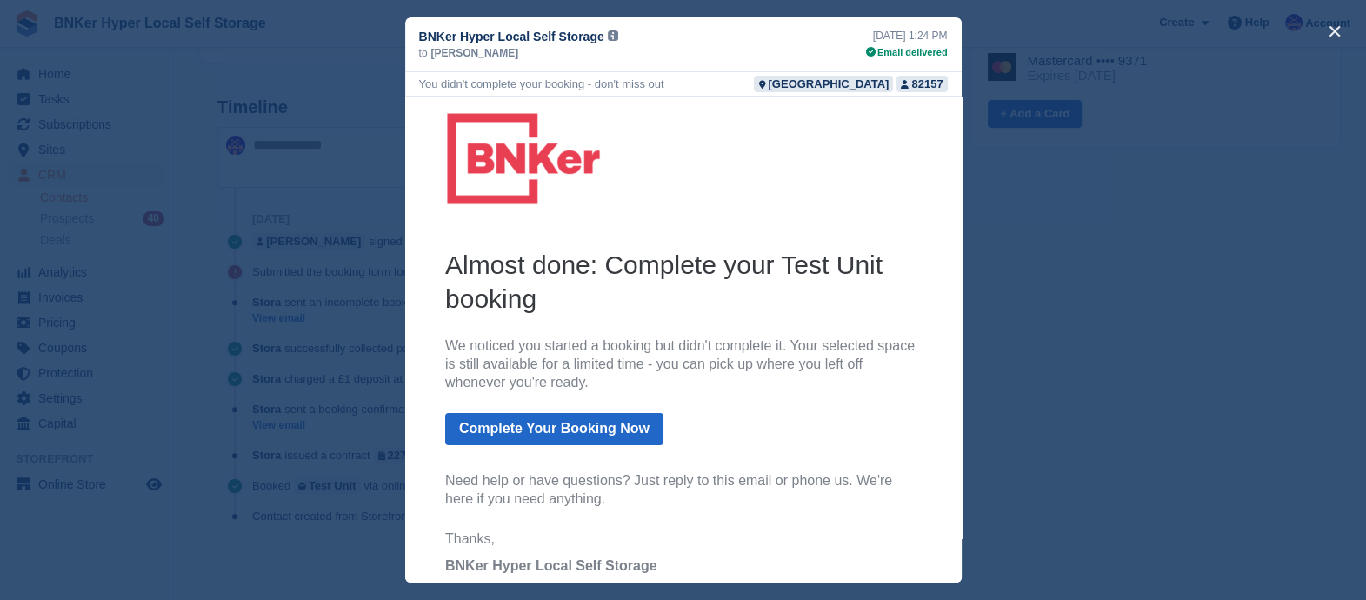
scroll to position [0, 0]
click at [557, 426] on link "Complete Your Booking Now" at bounding box center [553, 429] width 218 height 32
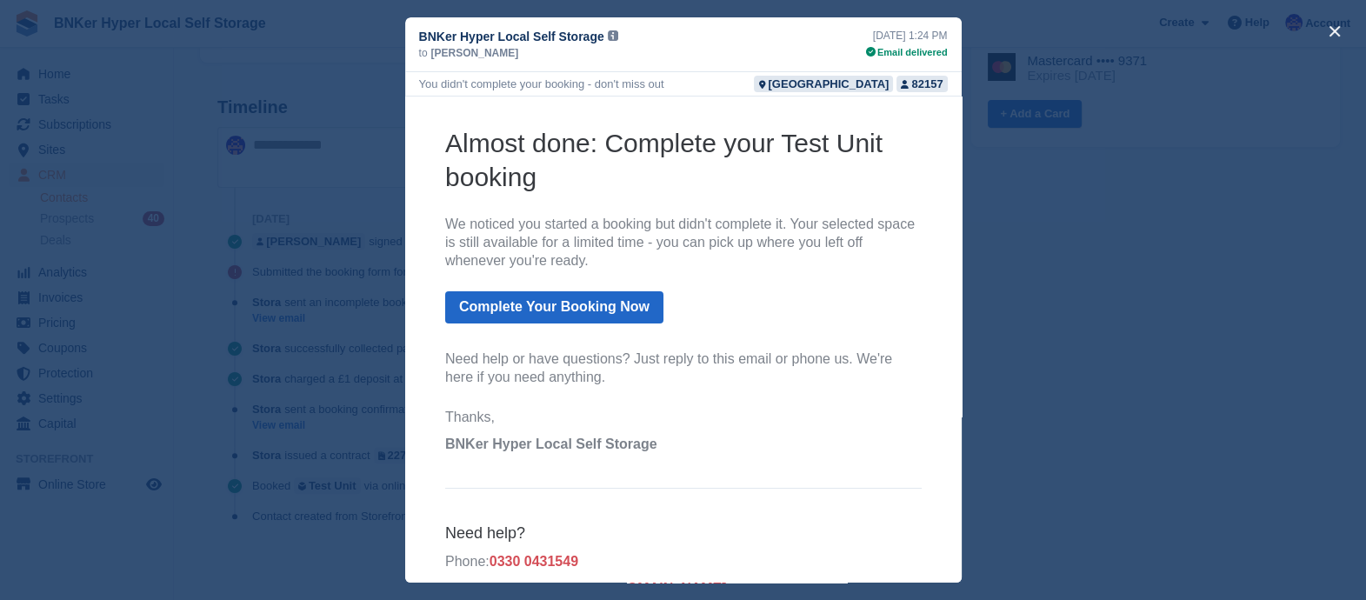
scroll to position [123, 0]
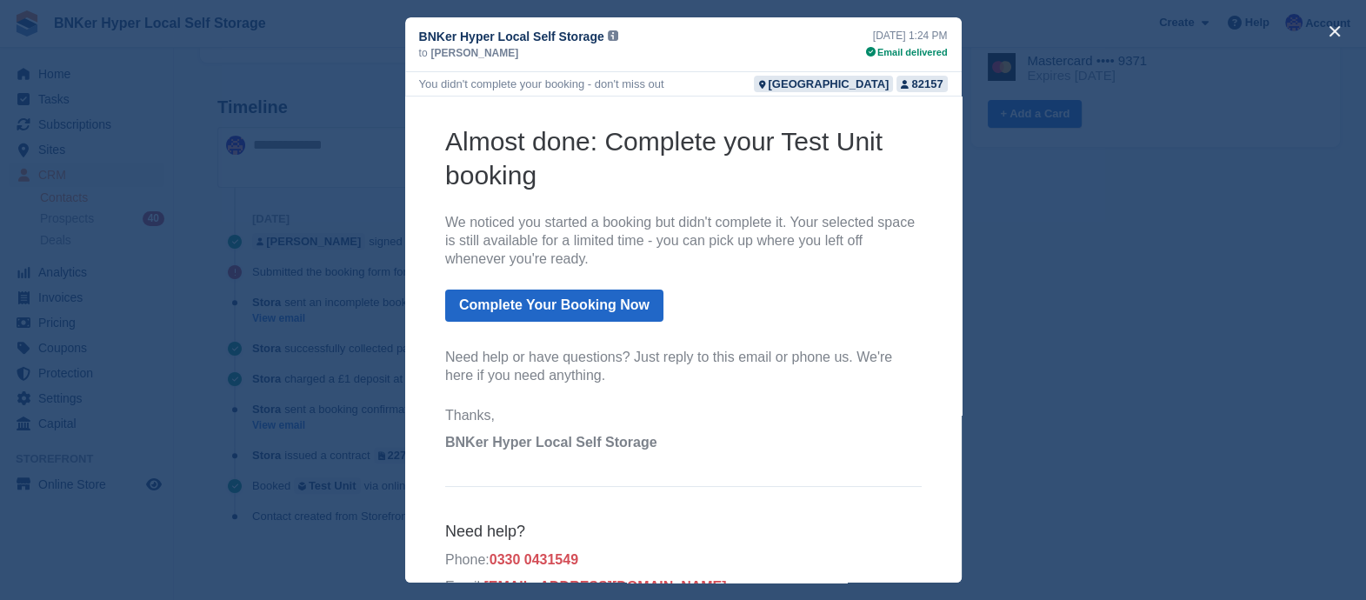
click at [508, 312] on link "Complete Your Booking Now" at bounding box center [553, 305] width 218 height 32
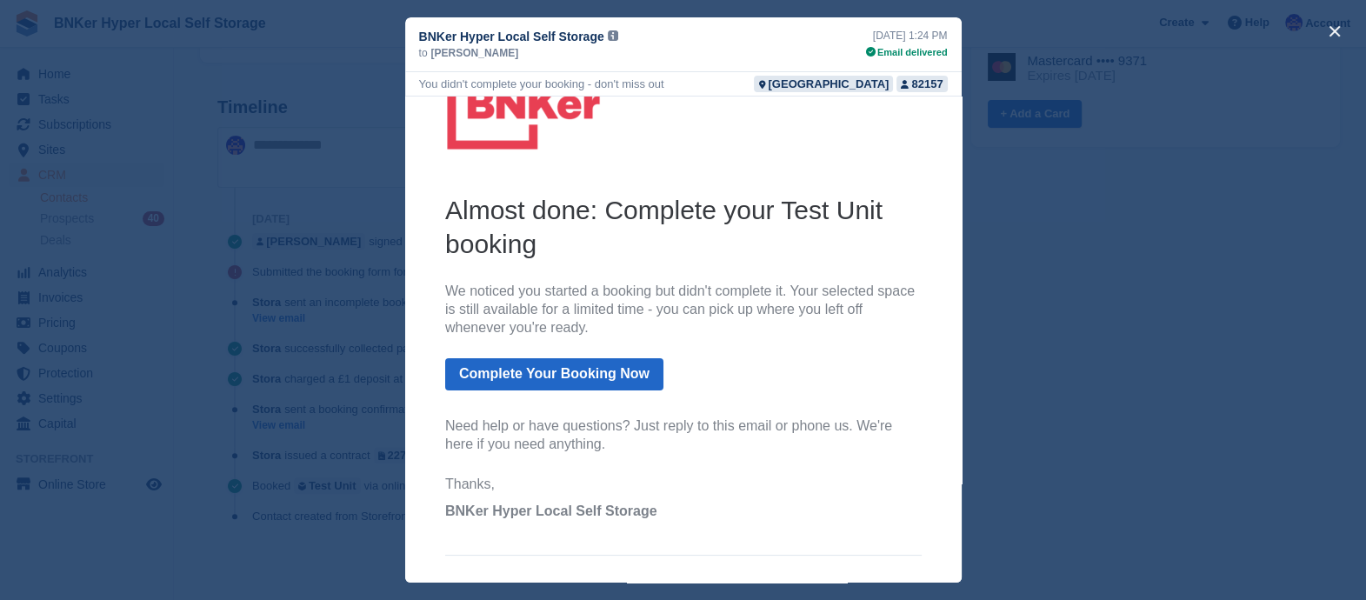
scroll to position [0, 0]
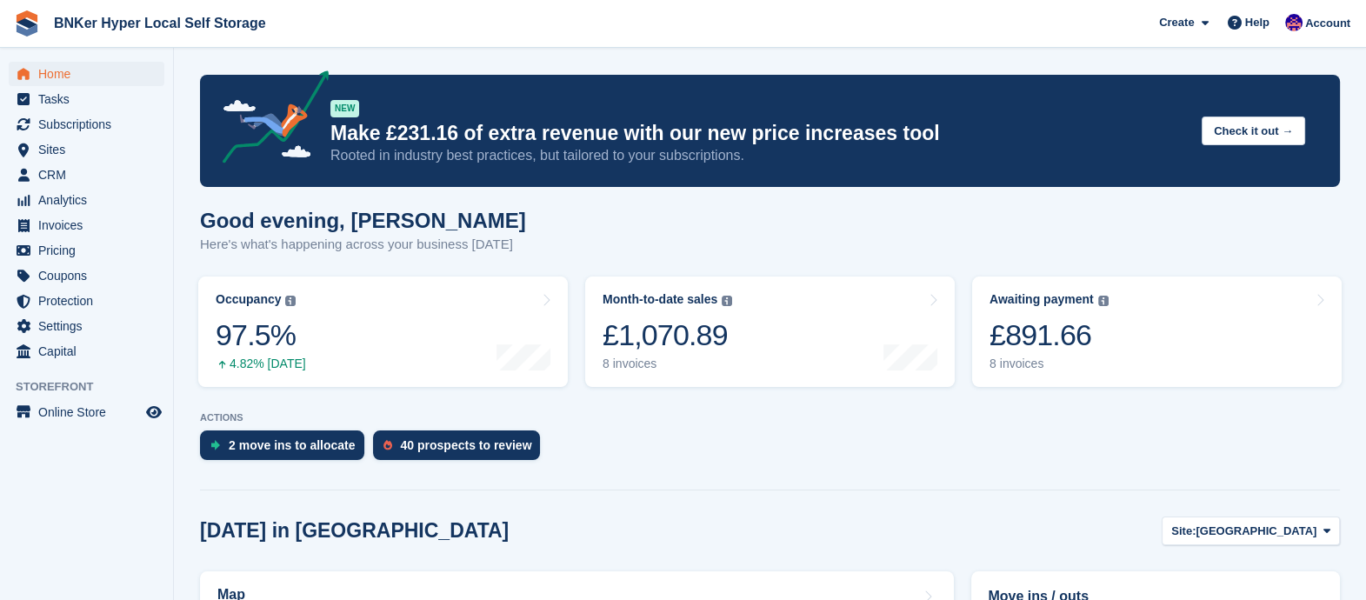
click at [269, 442] on div "2 move ins to allocate" at bounding box center [292, 445] width 127 height 14
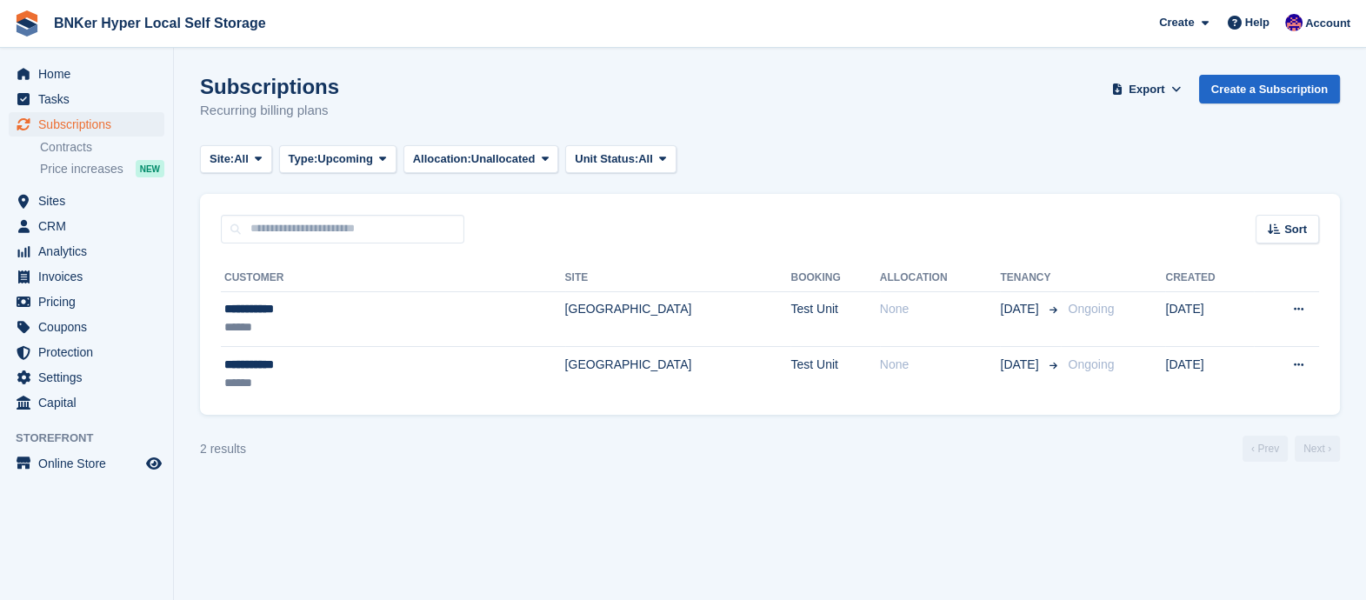
click at [913, 314] on div "None" at bounding box center [940, 309] width 121 height 18
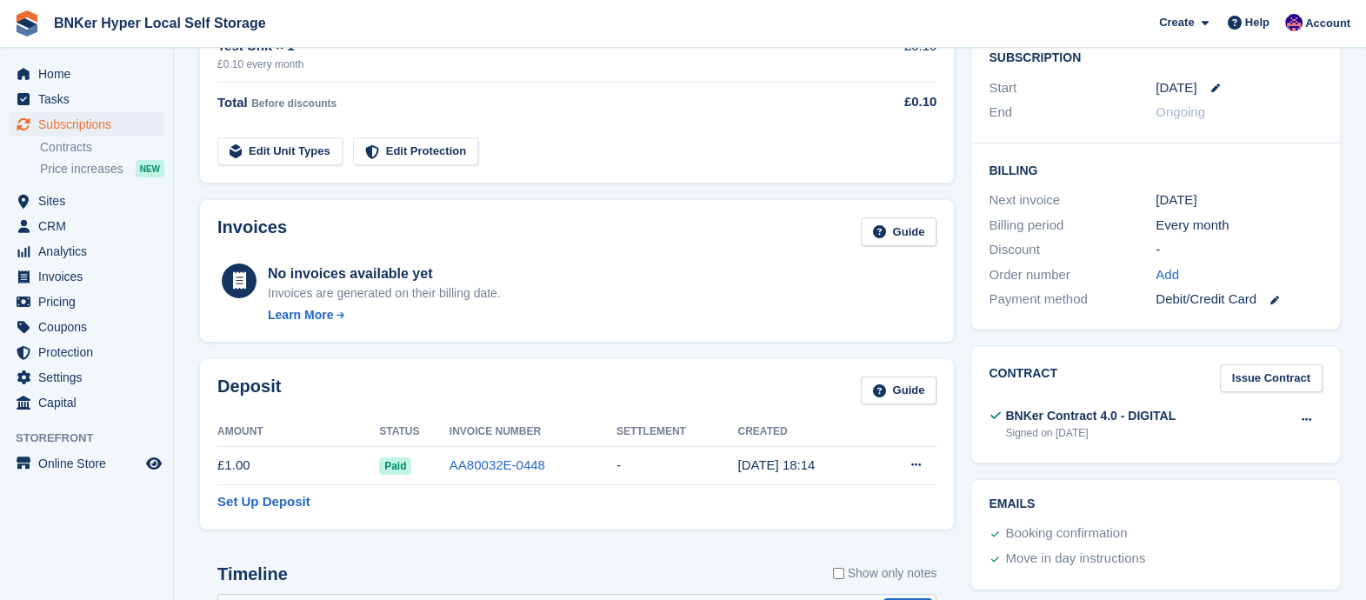
scroll to position [652, 0]
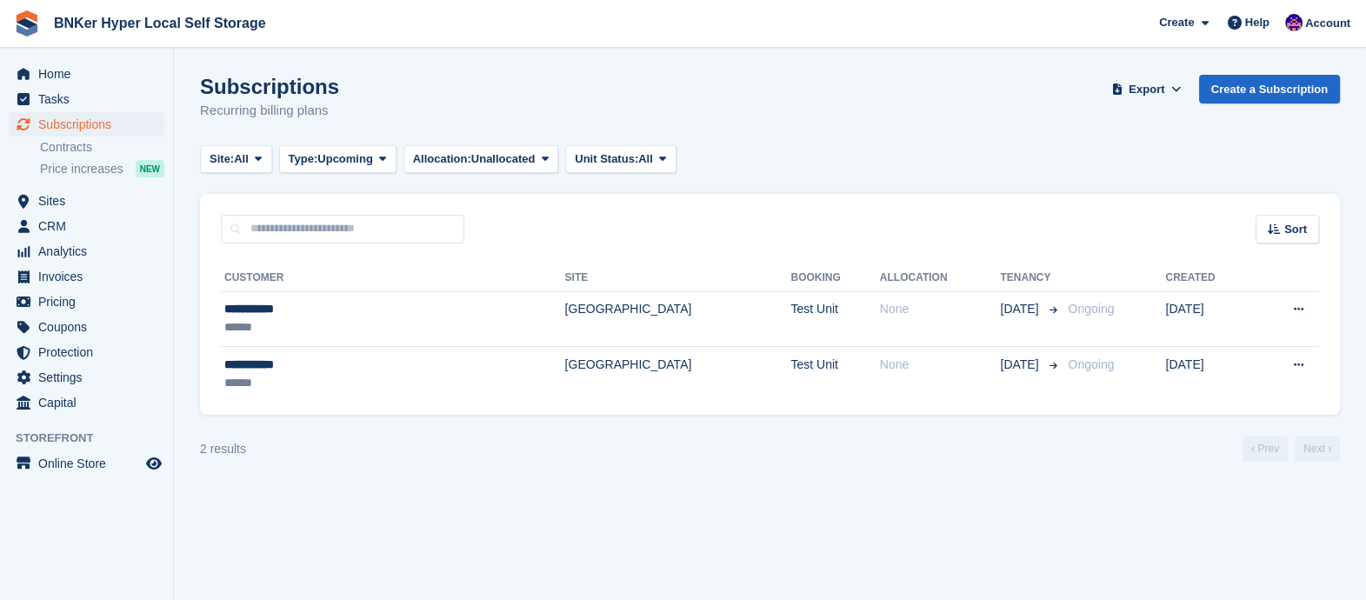
click at [1291, 364] on button at bounding box center [1298, 365] width 32 height 26
click at [1230, 461] on p "Cancel subscription" at bounding box center [1230, 459] width 151 height 23
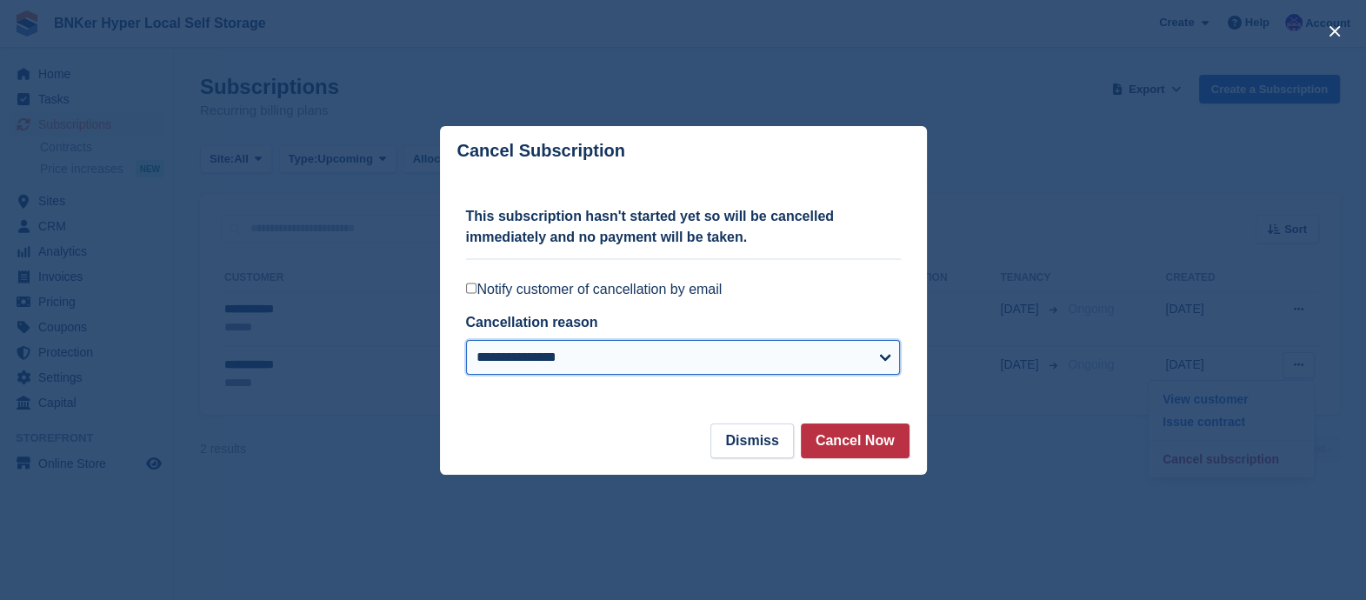
click at [787, 364] on select "**********" at bounding box center [683, 357] width 435 height 35
select select "**********"
click at [466, 341] on select "**********" at bounding box center [683, 357] width 435 height 35
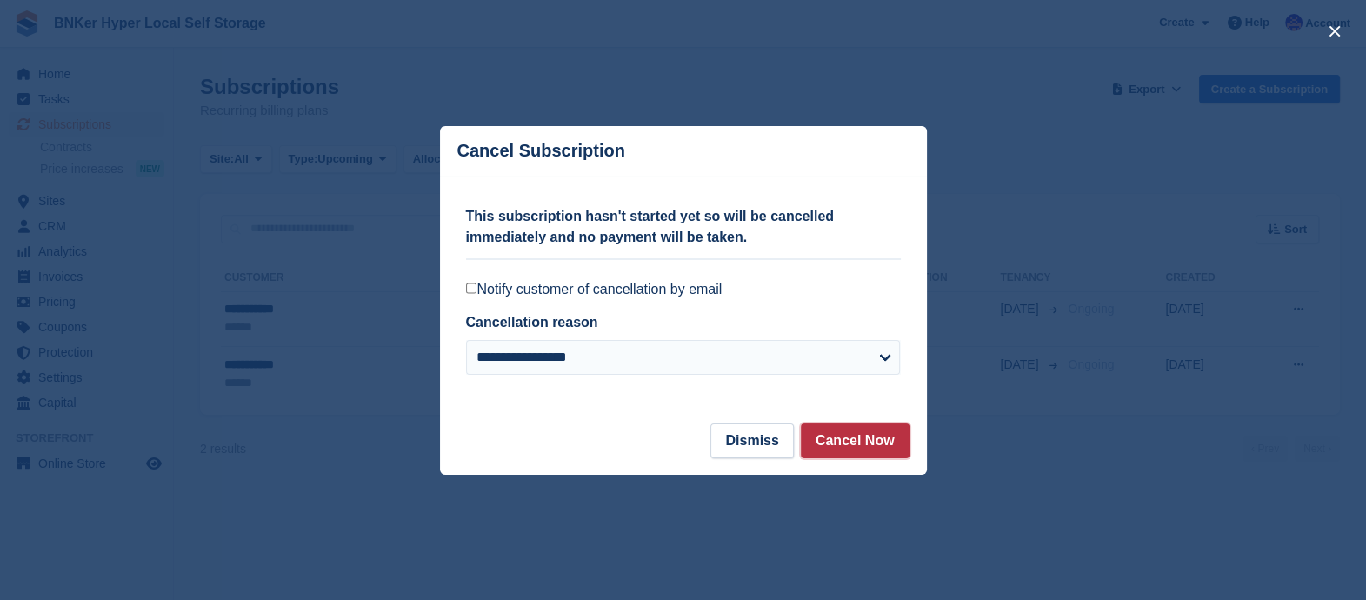
click at [852, 432] on button "Cancel Now" at bounding box center [855, 440] width 109 height 35
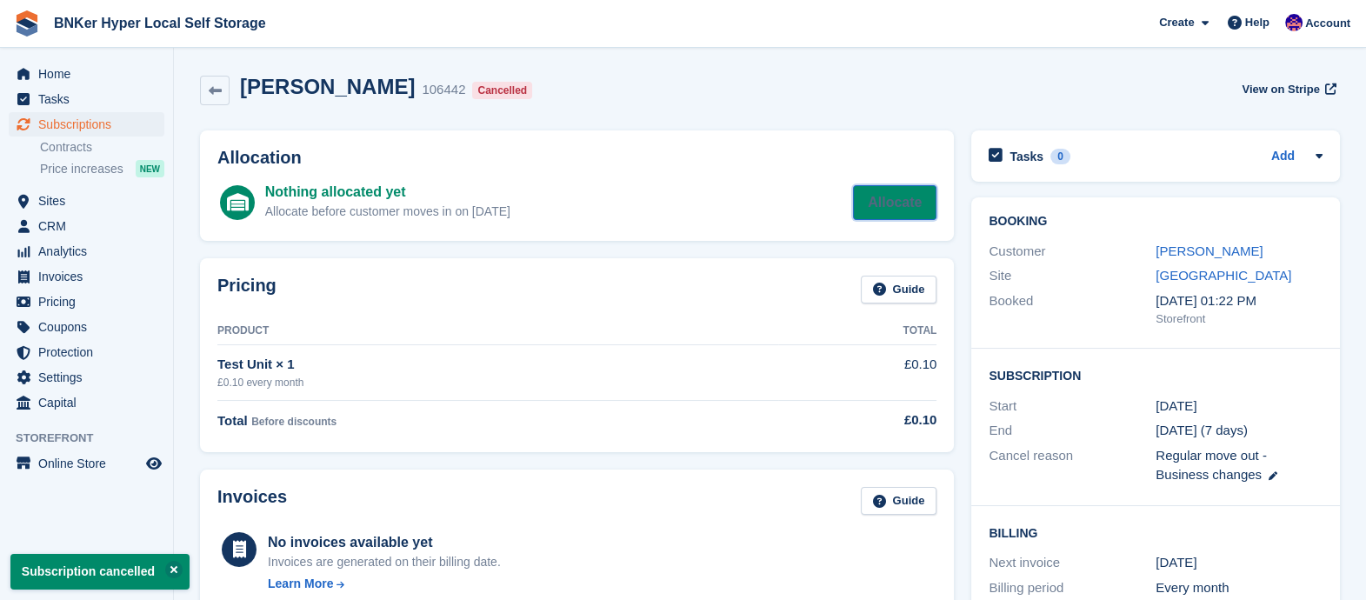
click at [880, 204] on link "Allocate" at bounding box center [894, 202] width 83 height 35
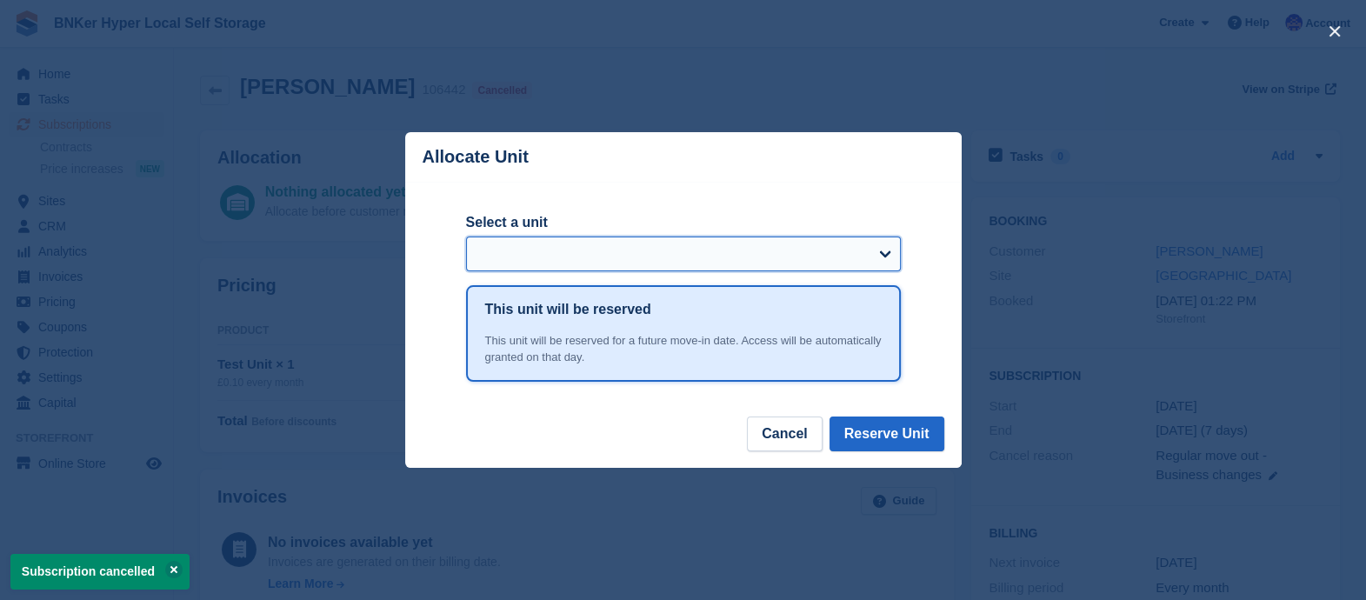
click at [613, 263] on select "Select a unit" at bounding box center [683, 253] width 435 height 35
drag, startPoint x: 613, startPoint y: 263, endPoint x: 735, endPoint y: 348, distance: 148.8
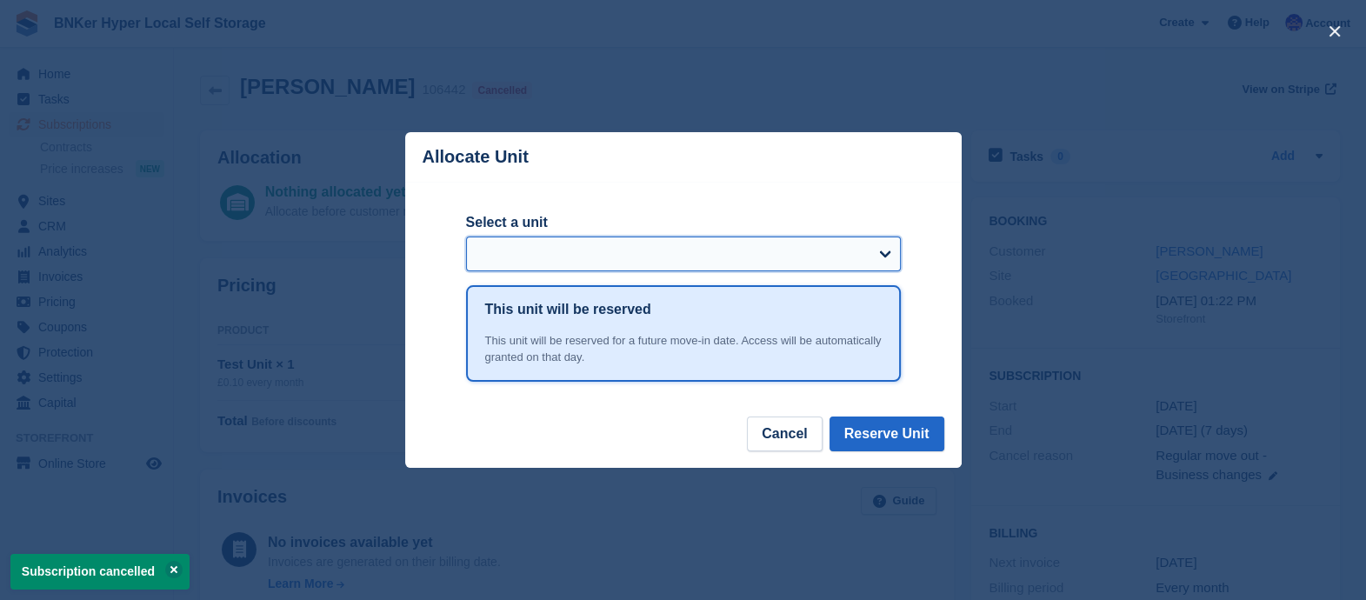
click at [613, 263] on select "Select a unit" at bounding box center [683, 253] width 435 height 35
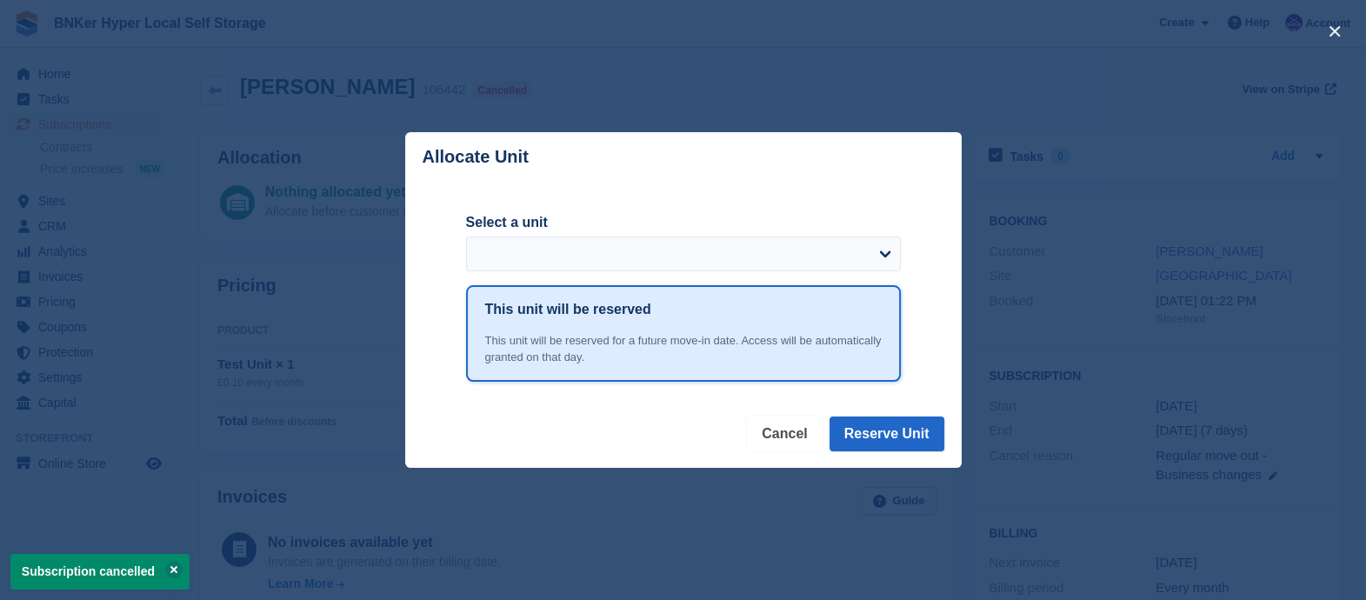
click at [796, 434] on button "Cancel" at bounding box center [784, 433] width 75 height 35
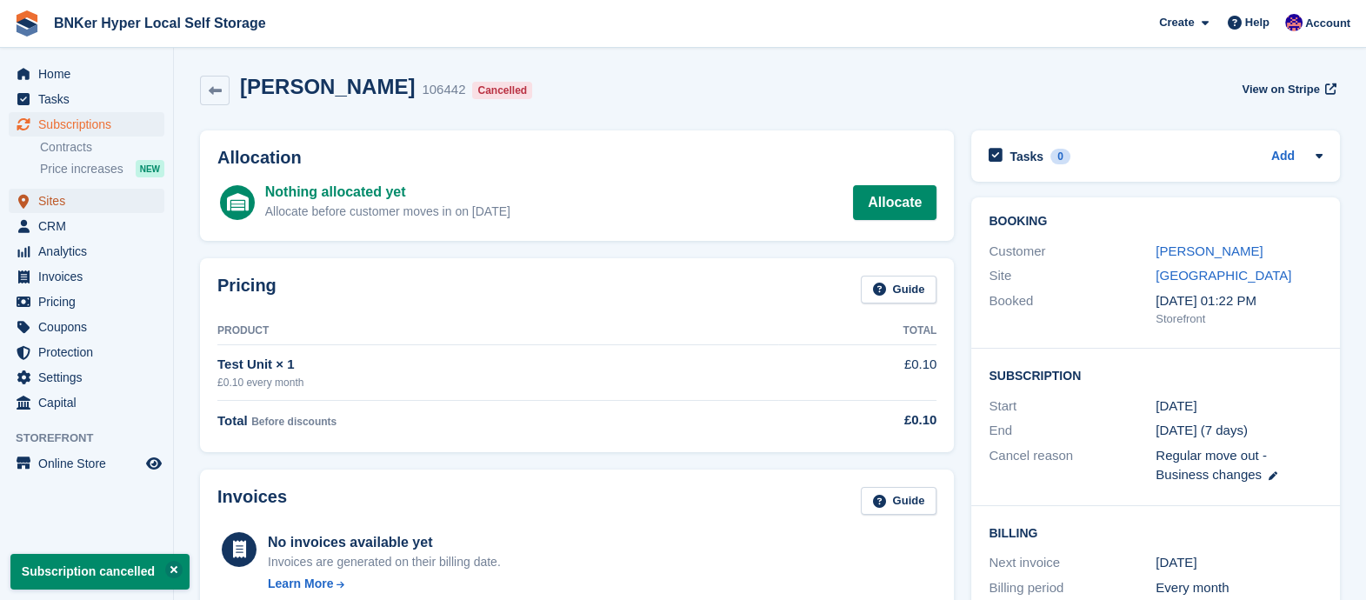
click at [63, 200] on span "Sites" at bounding box center [90, 201] width 104 height 24
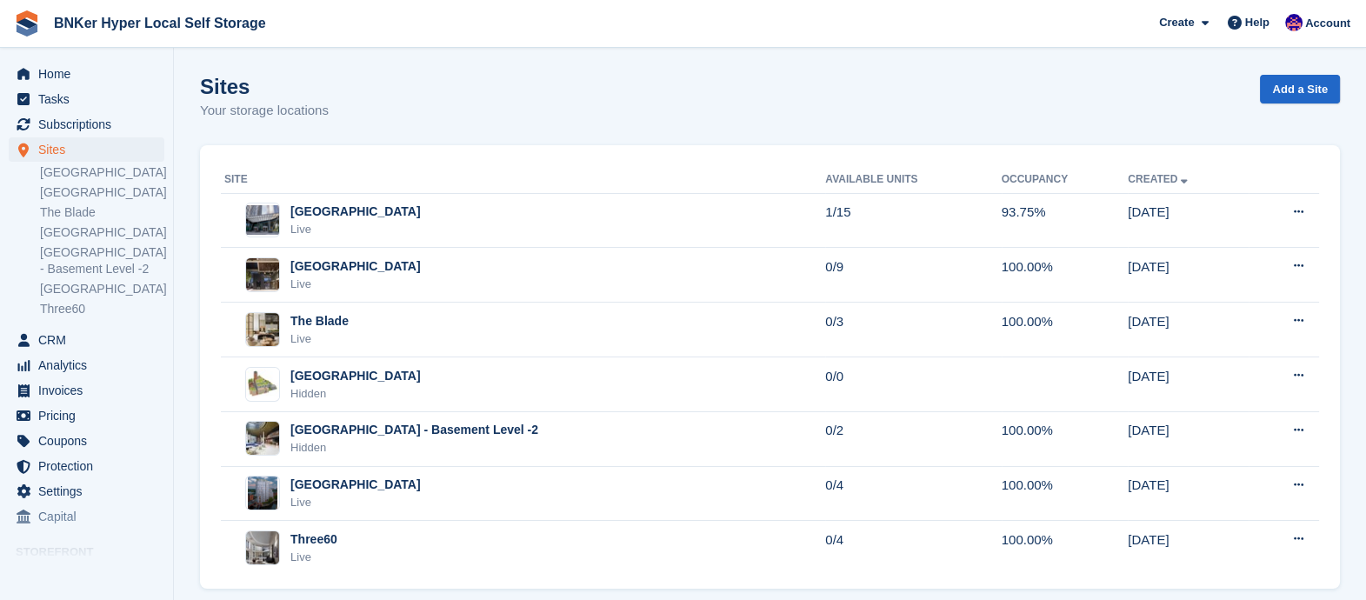
scroll to position [23, 0]
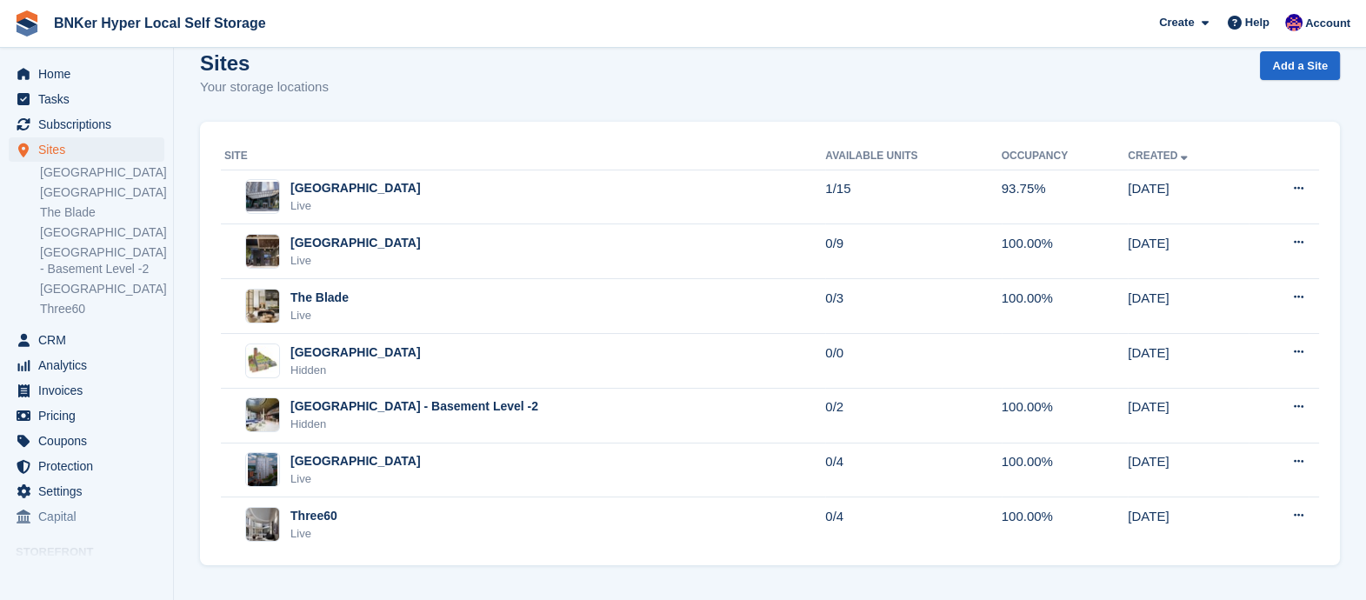
click at [357, 461] on div "[GEOGRAPHIC_DATA]" at bounding box center [355, 461] width 130 height 18
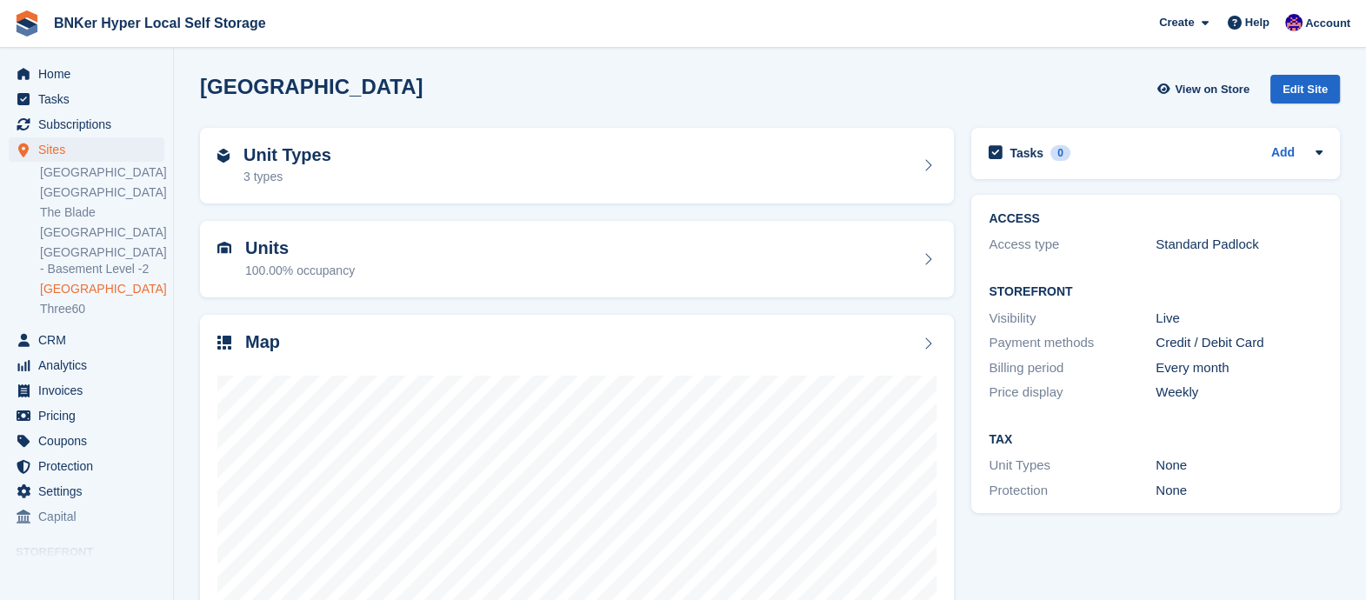
click at [422, 163] on div "Unit Types 3 types" at bounding box center [576, 166] width 719 height 42
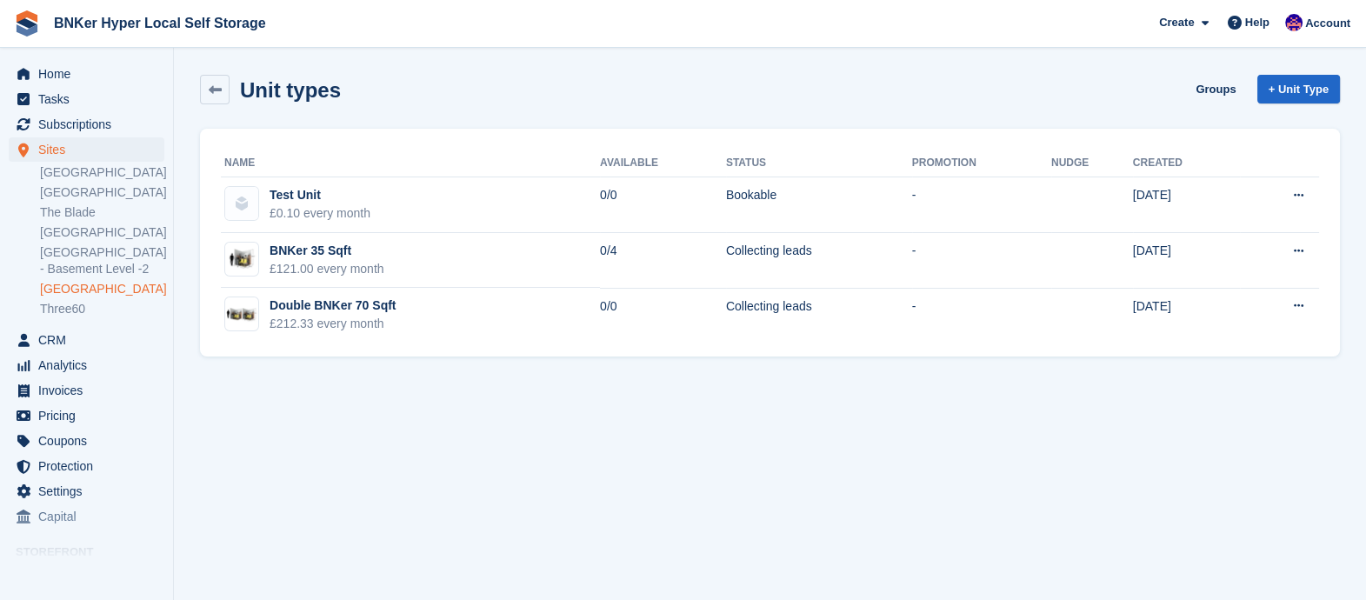
click at [375, 201] on td "Test Unit £0.10 every month" at bounding box center [410, 205] width 379 height 56
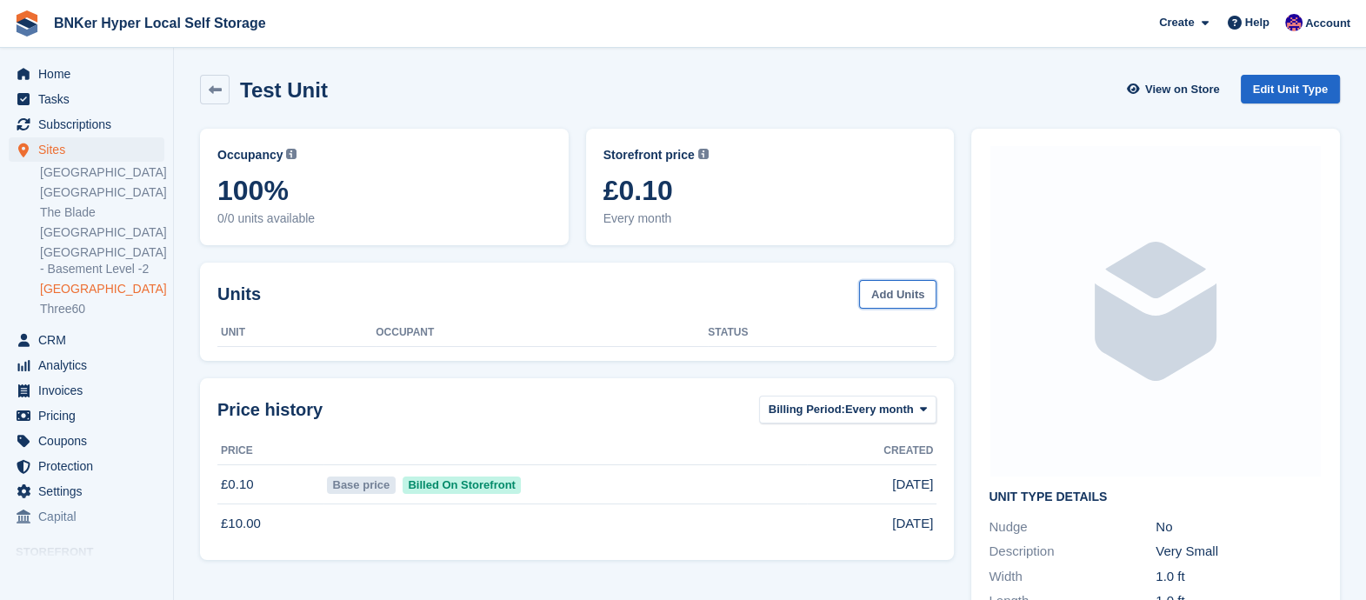
click at [895, 292] on link "Add Units" at bounding box center [897, 294] width 77 height 29
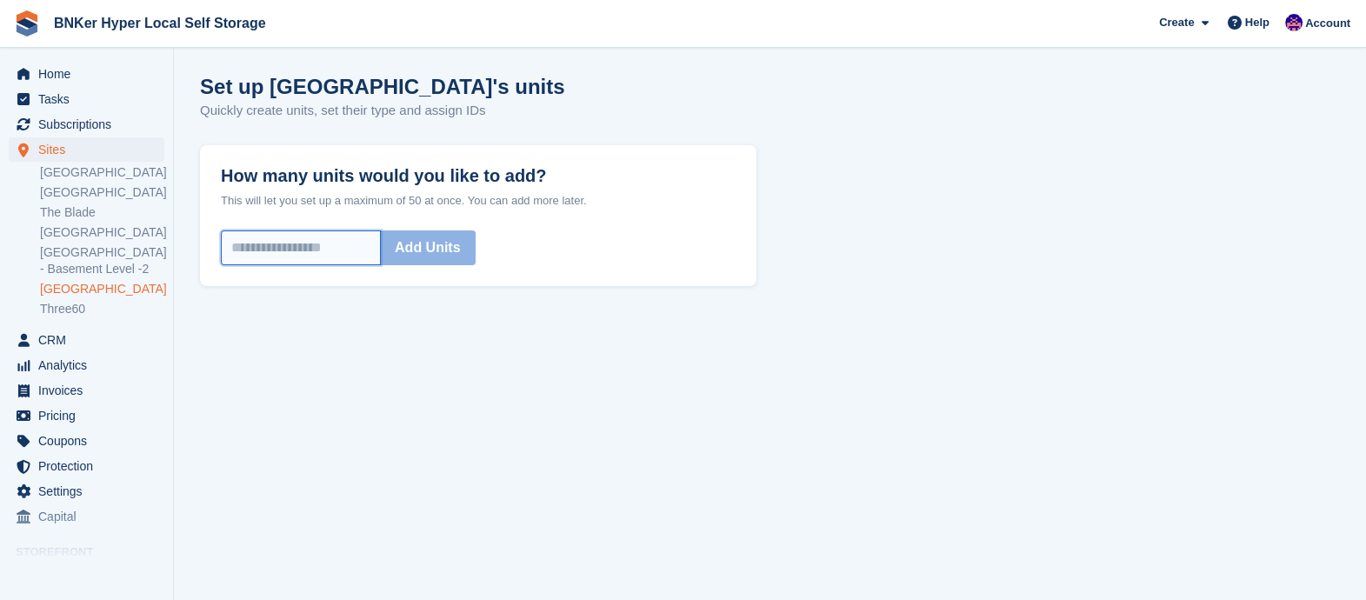
click at [309, 249] on input "How many units would you like to add?" at bounding box center [301, 247] width 160 height 35
type input "*"
click at [468, 236] on button "Add Units" at bounding box center [428, 247] width 96 height 35
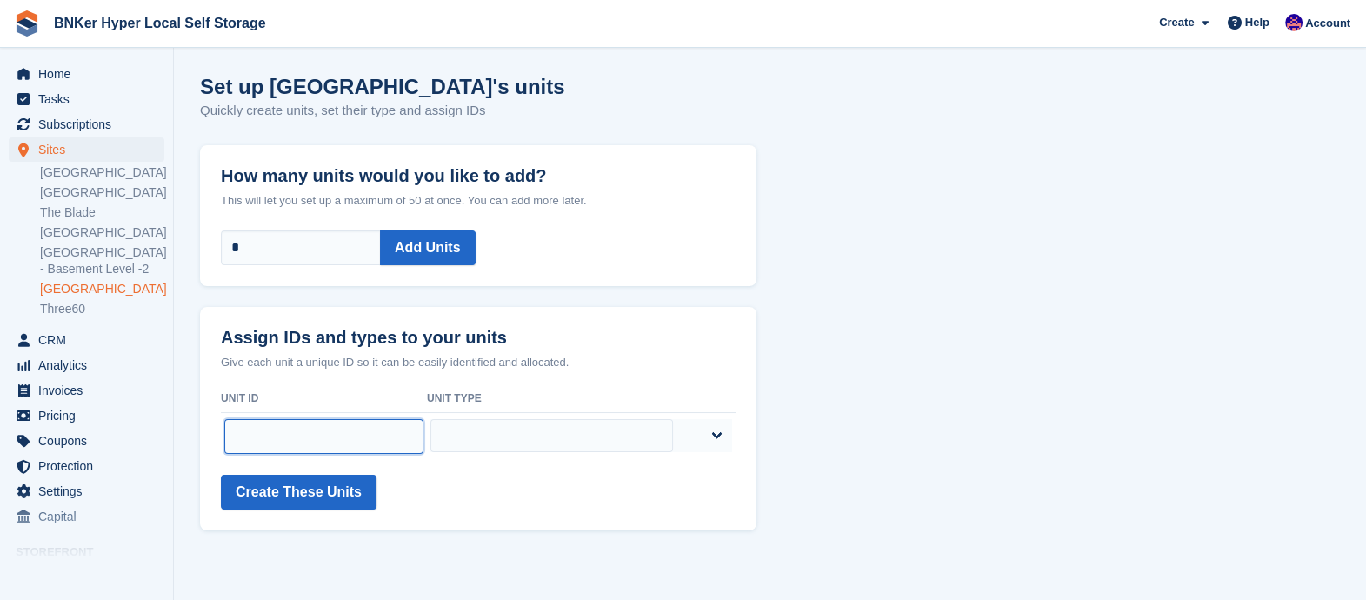
click at [344, 433] on input "text" at bounding box center [323, 436] width 199 height 35
type input "******"
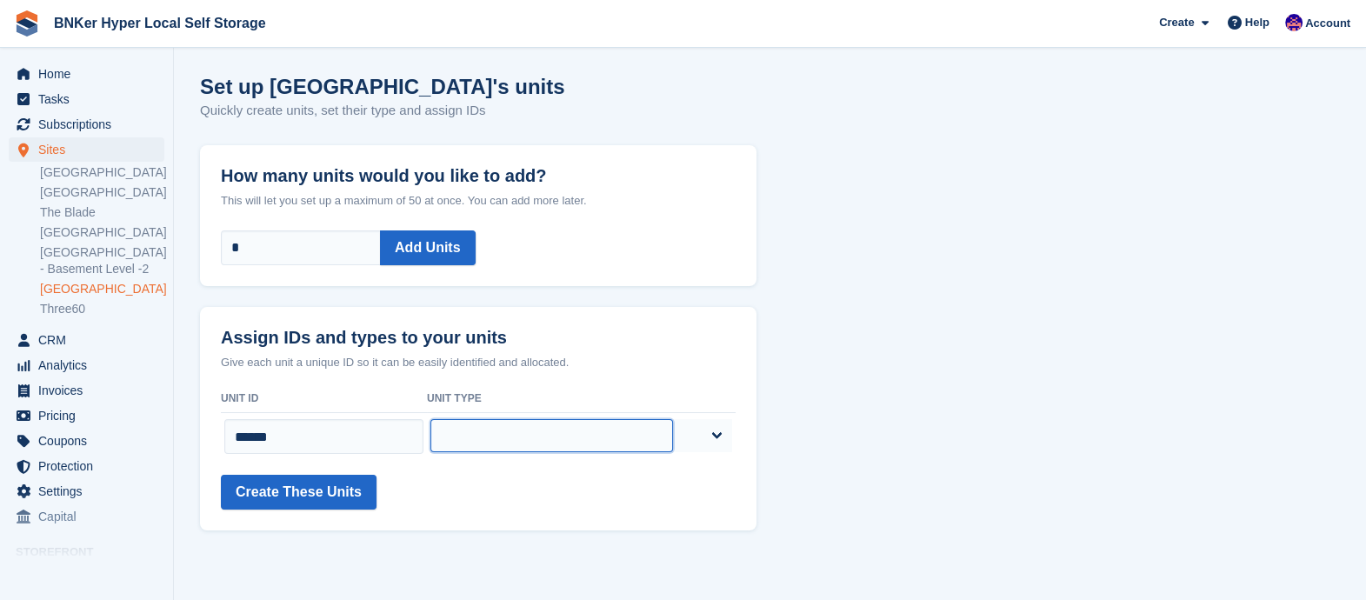
click at [540, 432] on select "**********" at bounding box center [551, 435] width 243 height 33
select select "*****"
click at [489, 419] on select "**********" at bounding box center [551, 435] width 243 height 33
click at [308, 498] on button "Create These Units" at bounding box center [299, 492] width 156 height 35
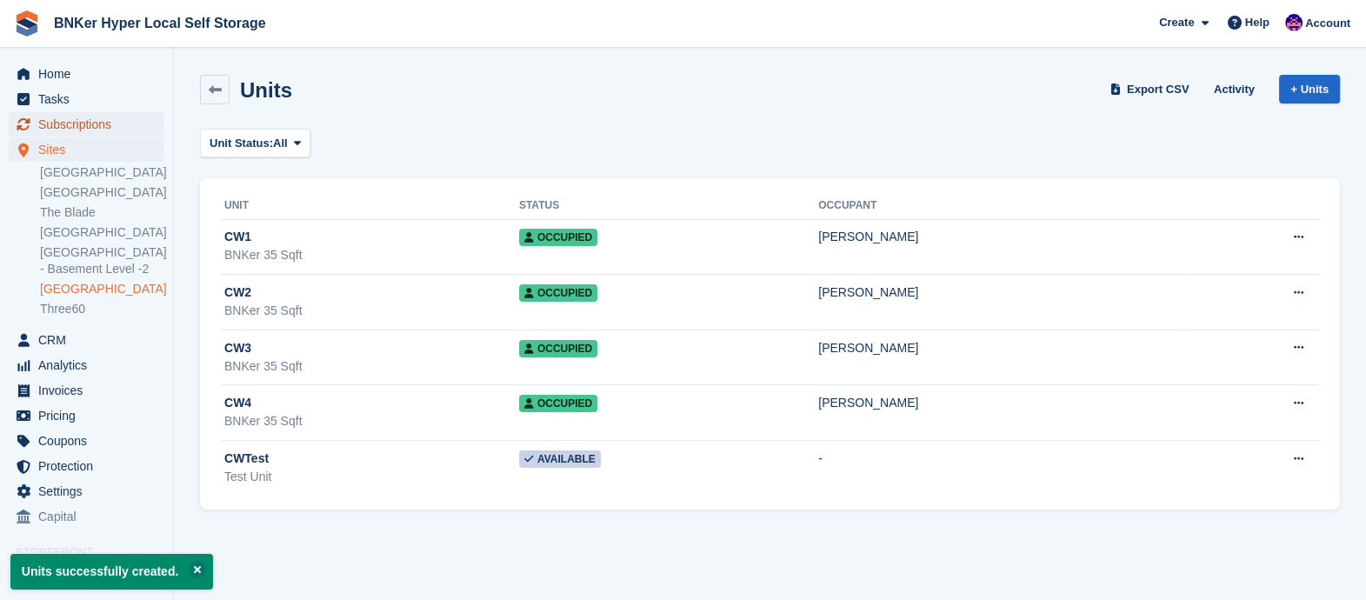
click at [61, 126] on span "Subscriptions" at bounding box center [90, 124] width 104 height 24
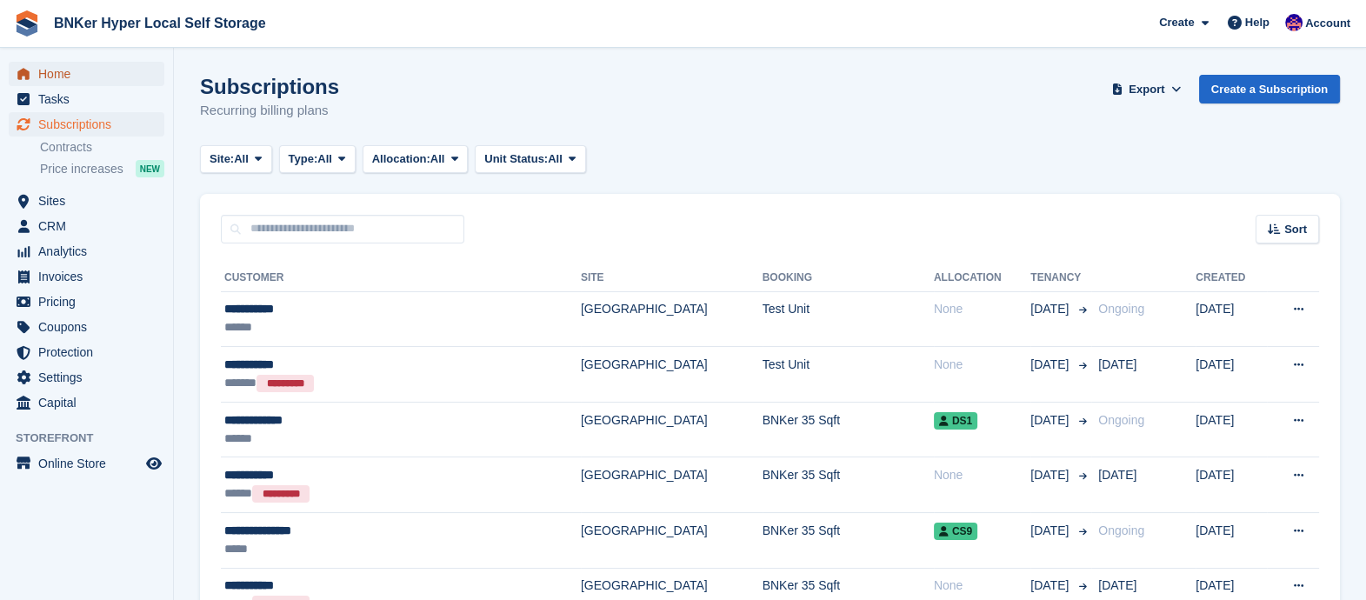
click at [61, 74] on span "Home" at bounding box center [90, 74] width 104 height 24
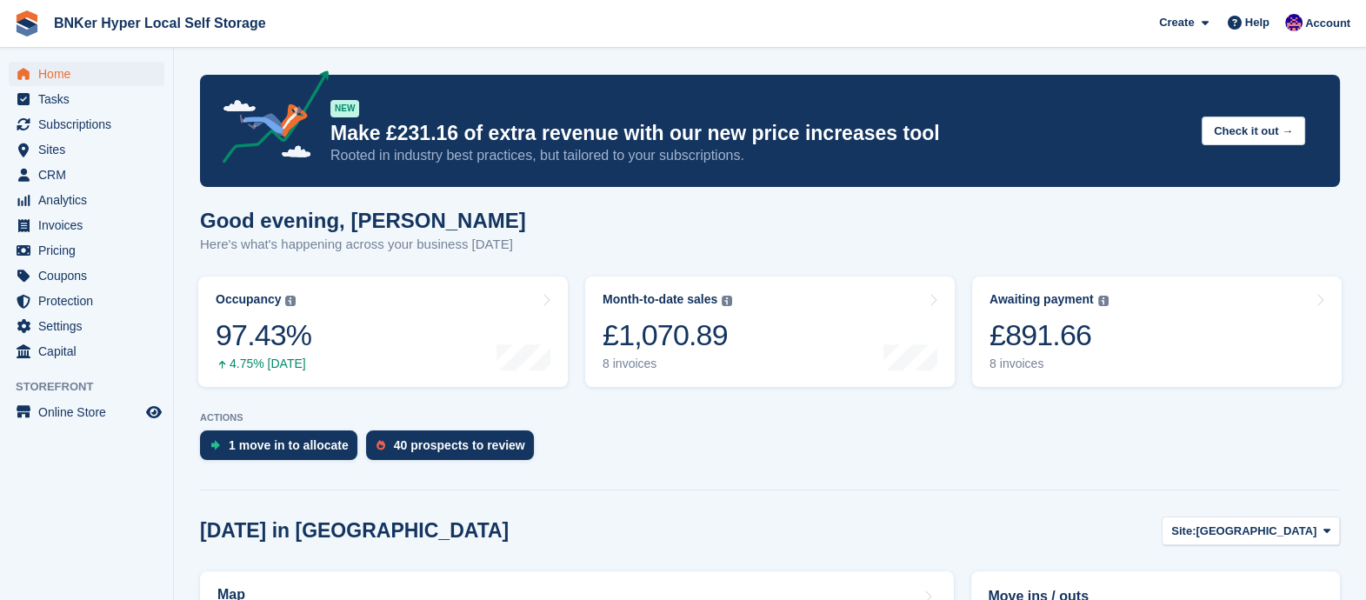
click at [292, 449] on div "1 move in to allocate" at bounding box center [289, 445] width 120 height 14
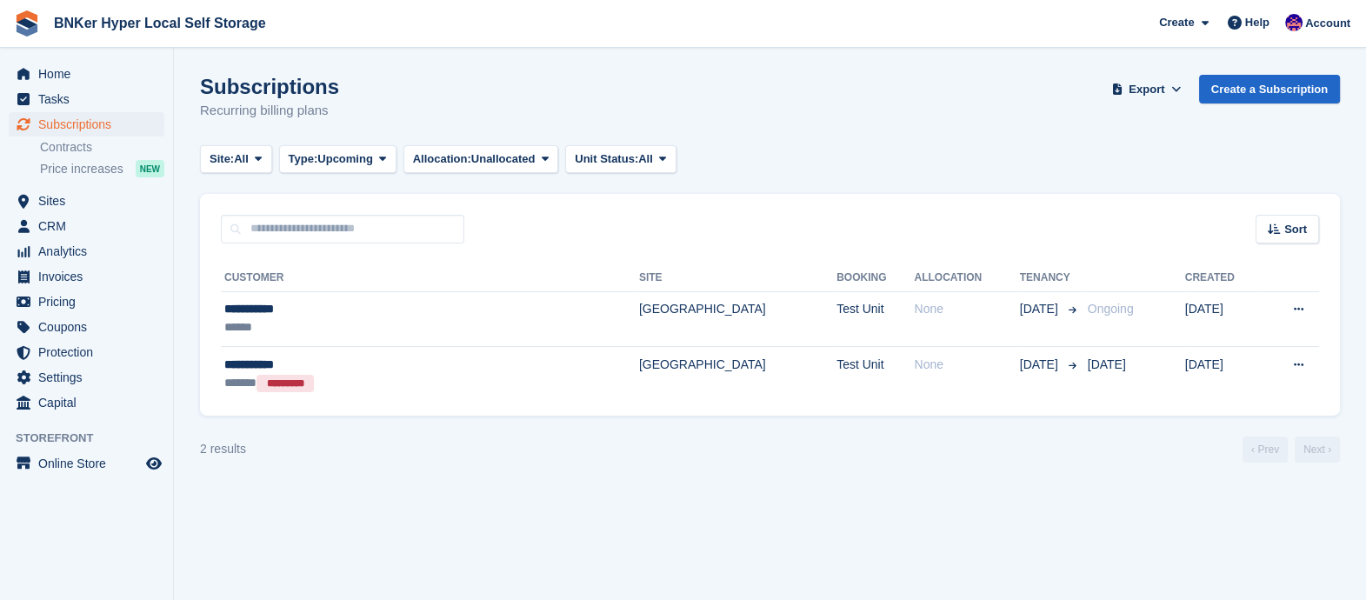
click at [639, 322] on td "[GEOGRAPHIC_DATA]" at bounding box center [737, 318] width 197 height 55
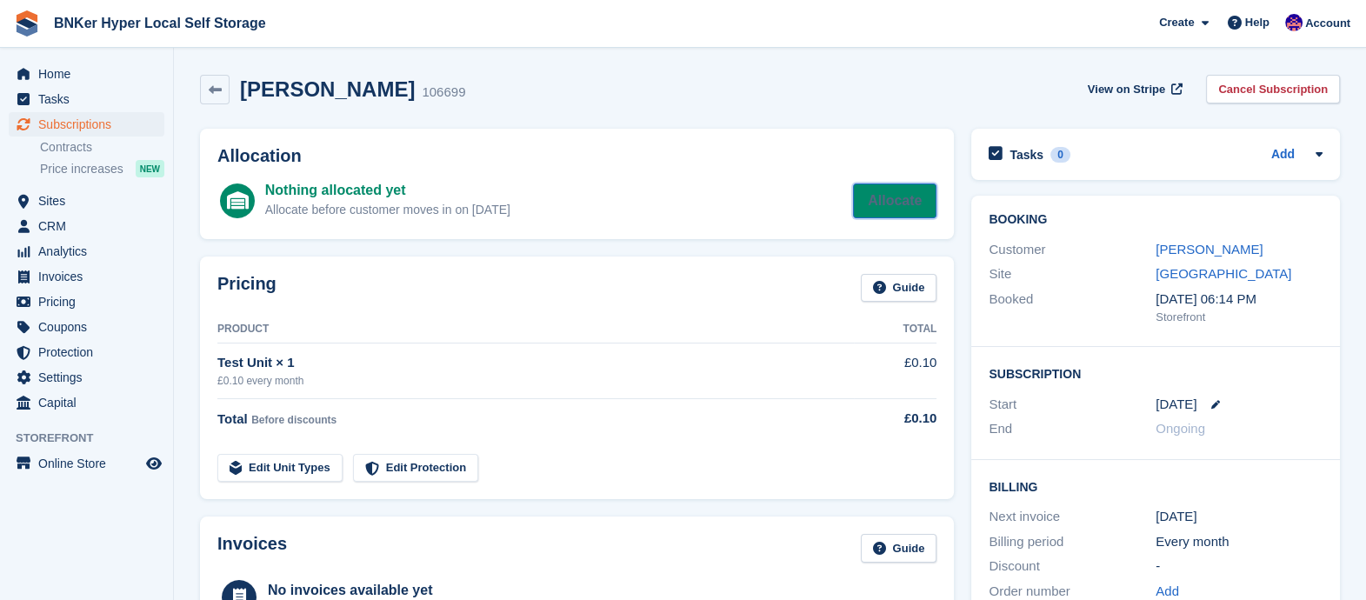
click at [917, 203] on link "Allocate" at bounding box center [894, 200] width 83 height 35
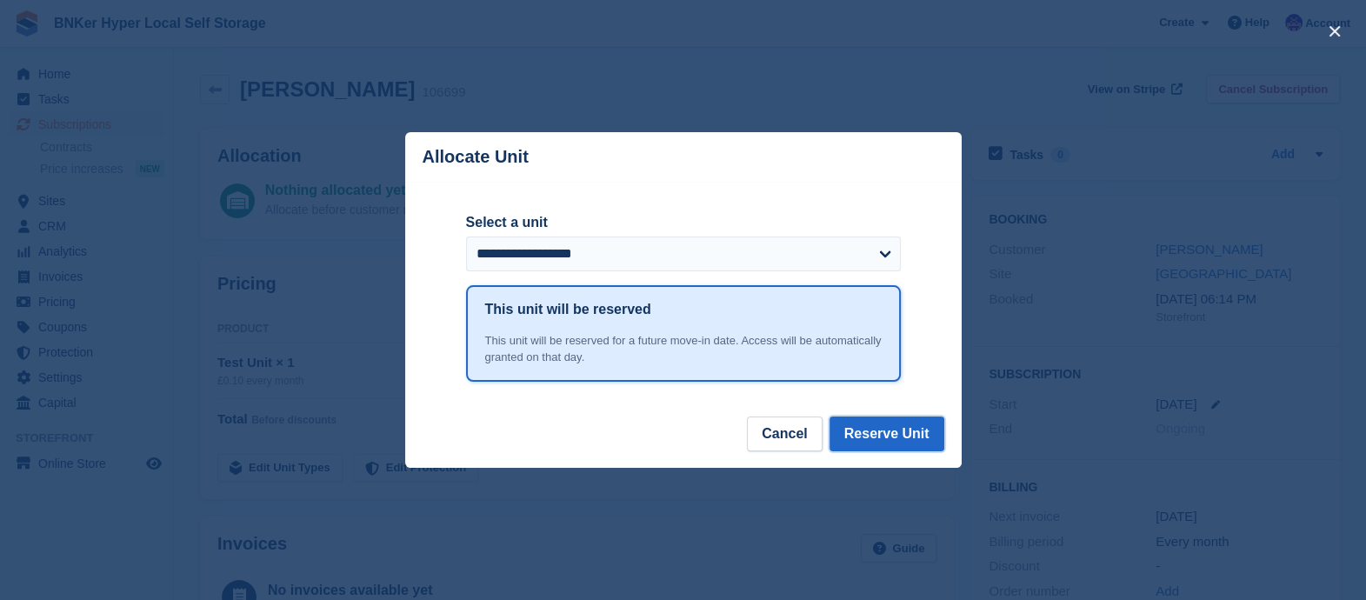
click at [907, 442] on button "Reserve Unit" at bounding box center [886, 433] width 115 height 35
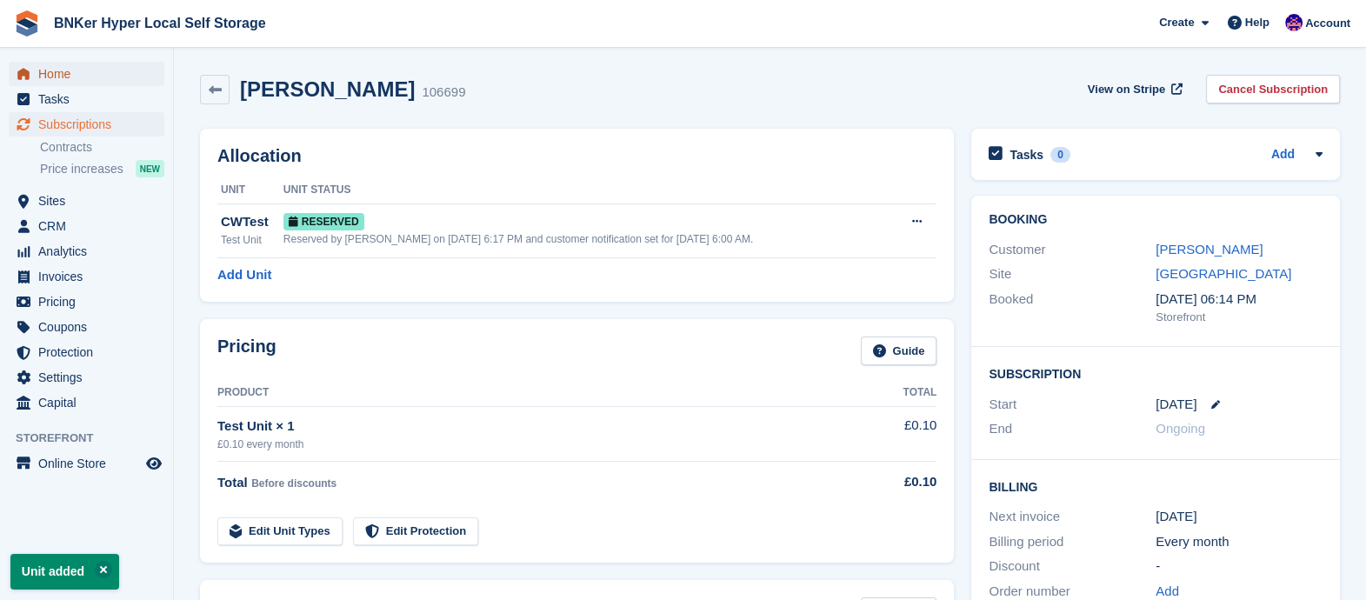
click at [78, 78] on span "Home" at bounding box center [90, 74] width 104 height 24
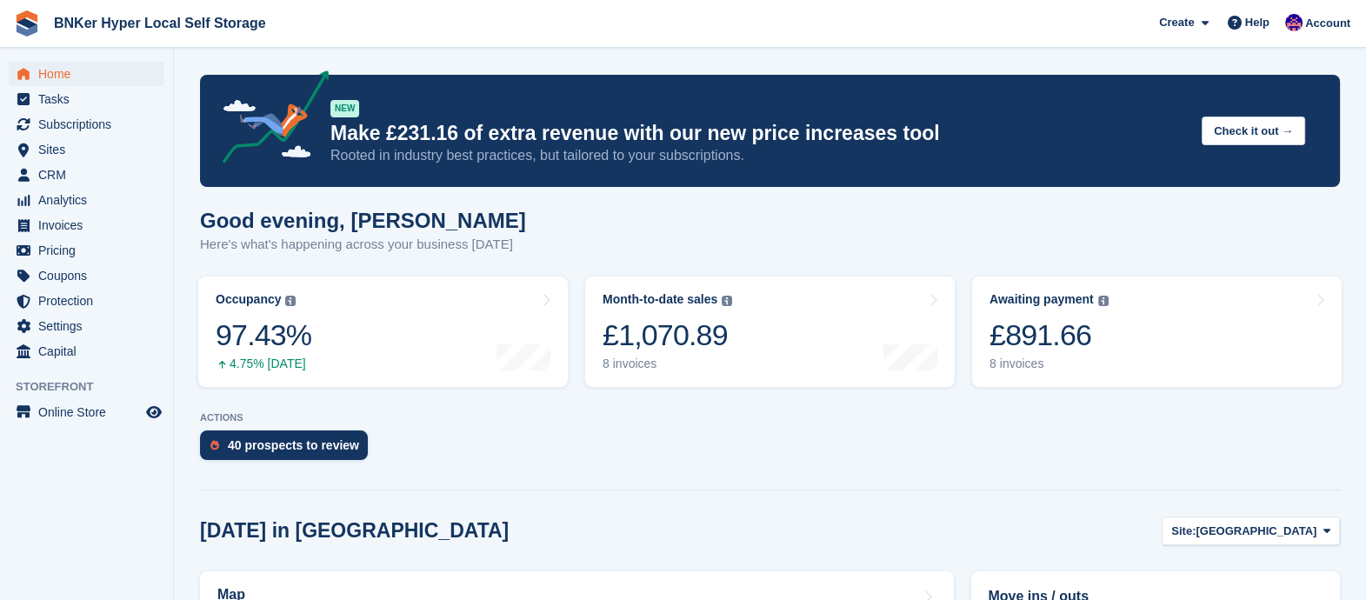
click at [265, 342] on div "97.43%" at bounding box center [264, 335] width 96 height 36
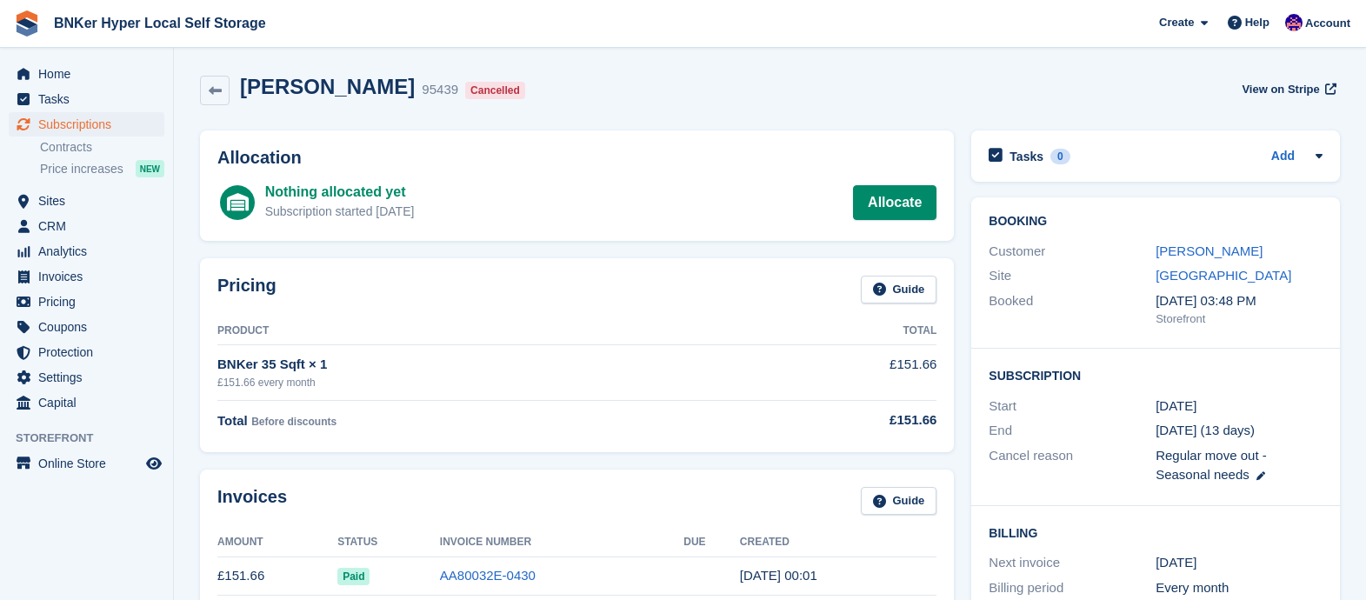
scroll to position [326, 0]
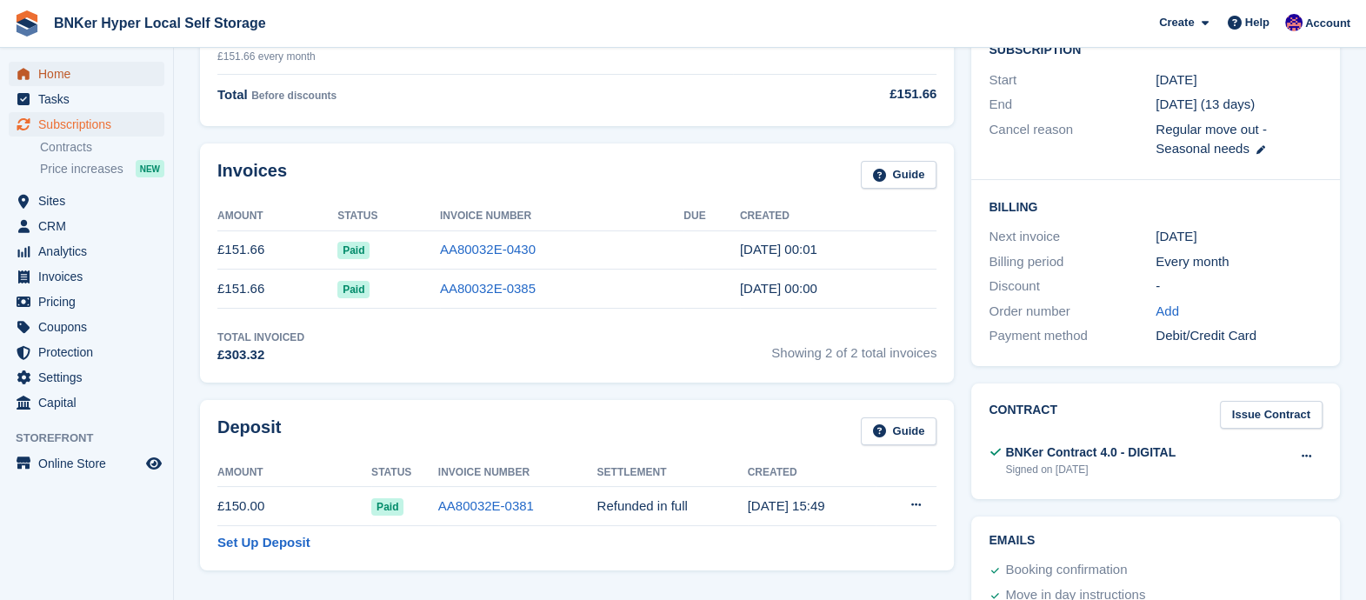
click at [74, 83] on span "Home" at bounding box center [90, 74] width 104 height 24
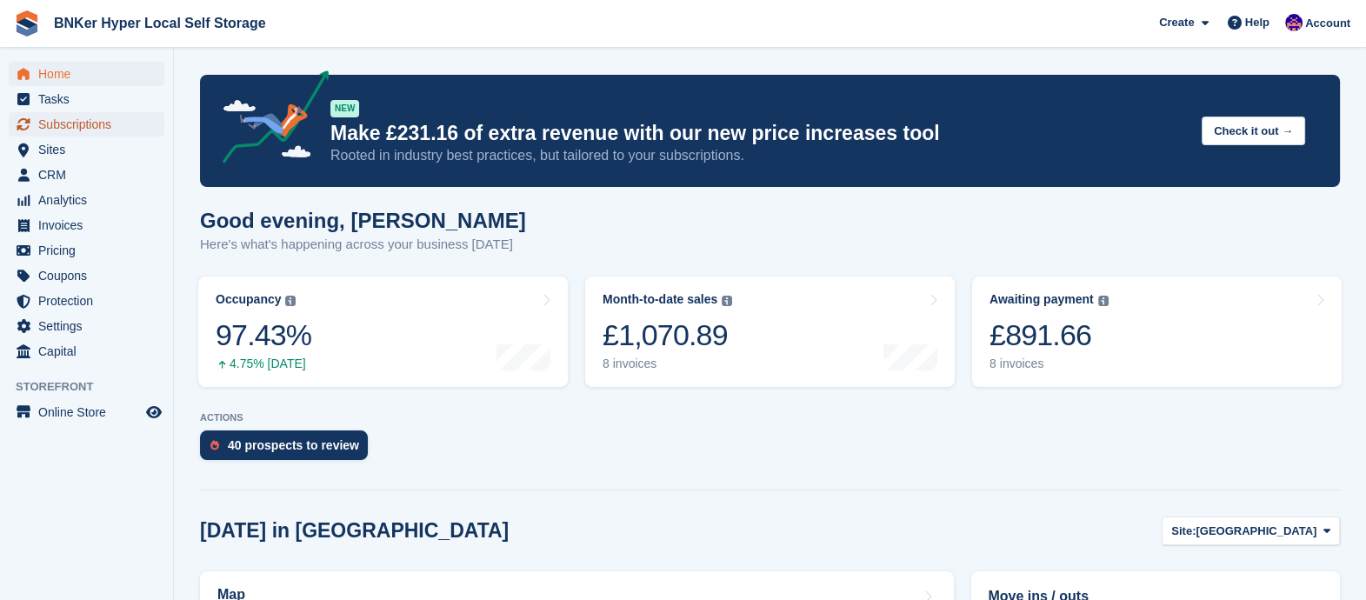
click at [86, 120] on span "Subscriptions" at bounding box center [90, 124] width 104 height 24
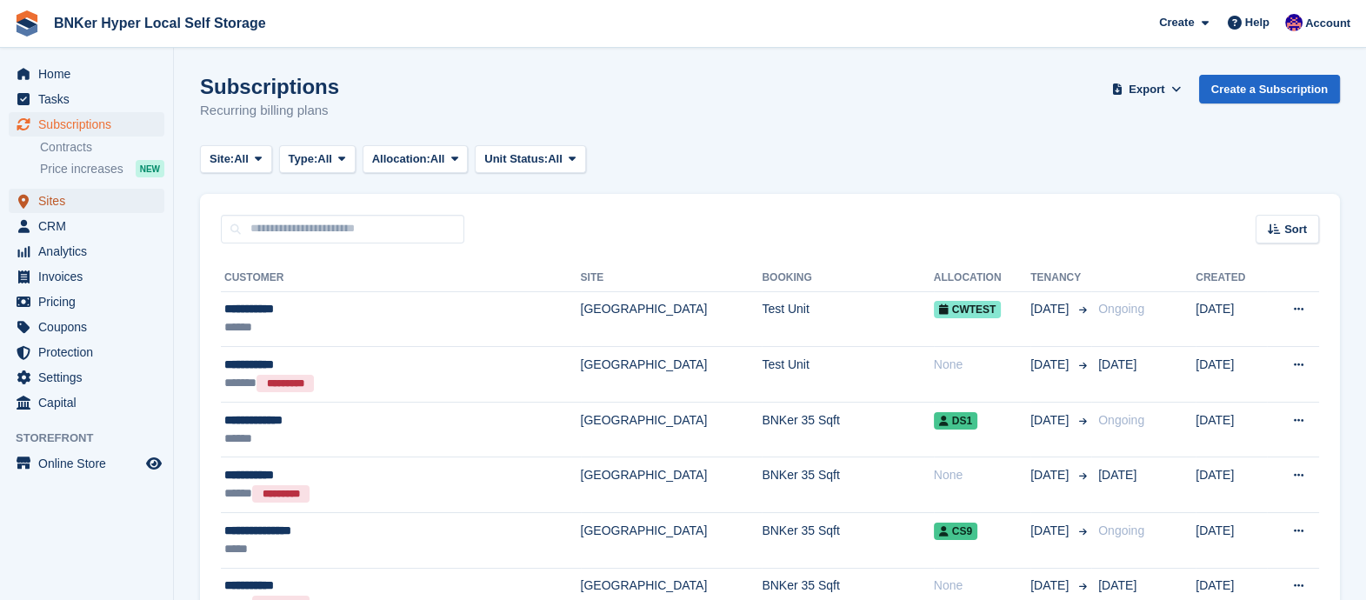
click at [48, 208] on span "Sites" at bounding box center [90, 201] width 104 height 24
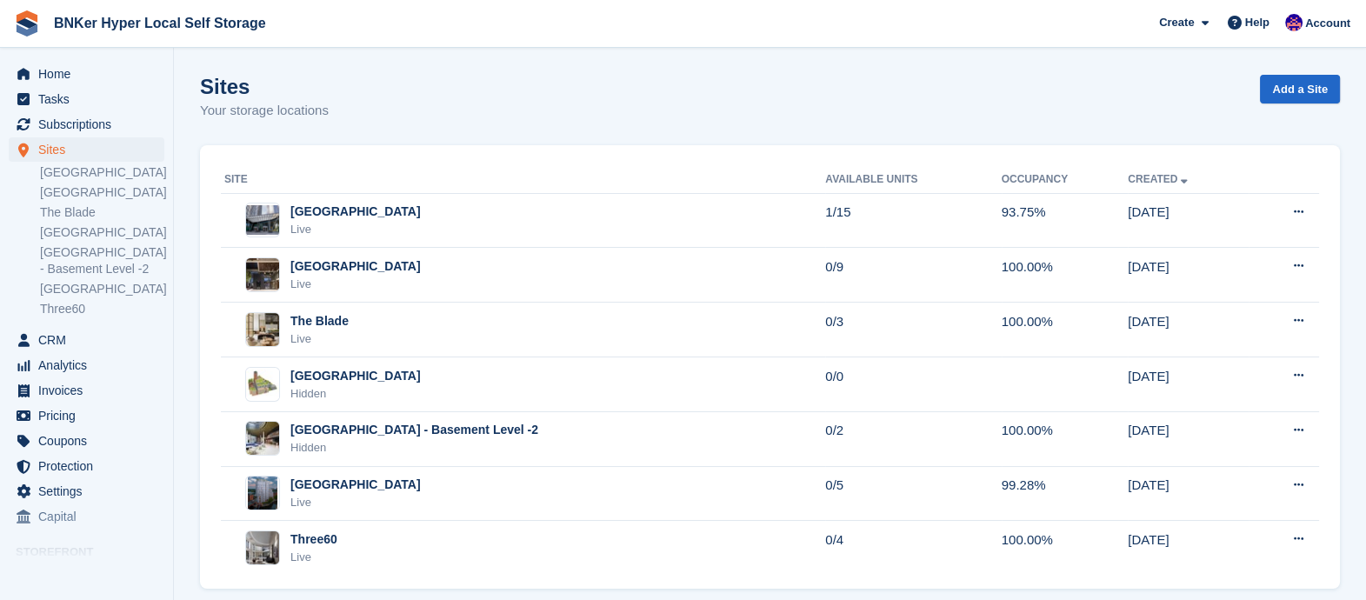
click at [349, 201] on td "Deansgate Square Live" at bounding box center [523, 220] width 604 height 55
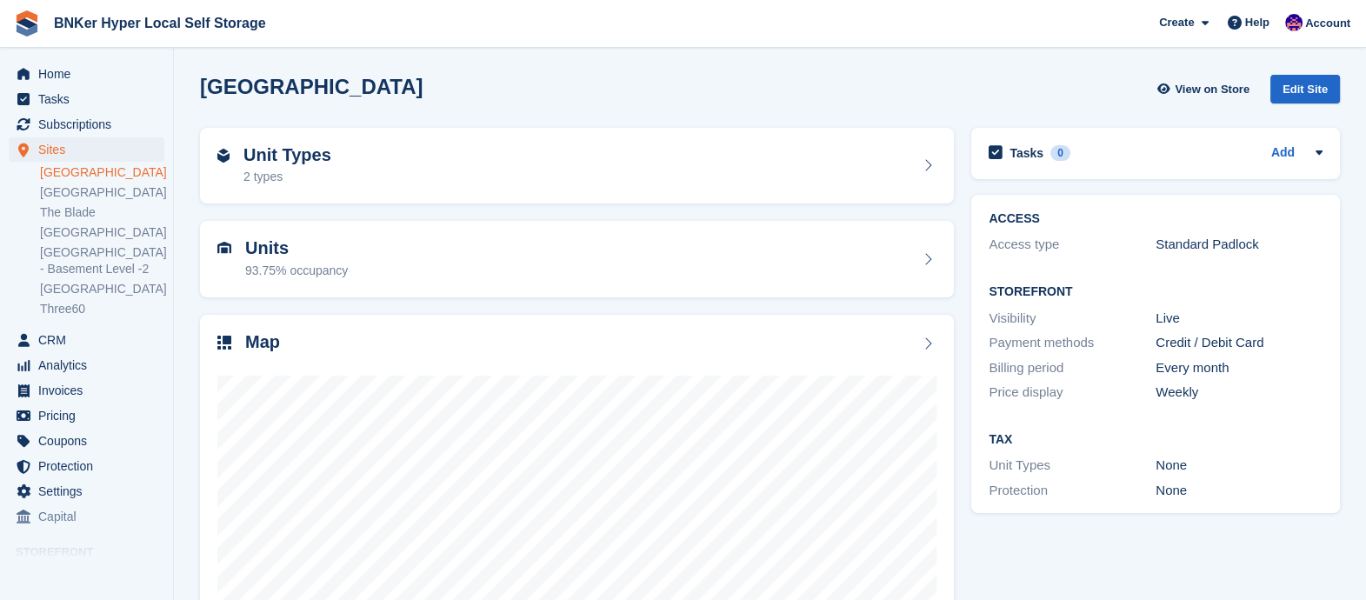
click at [1322, 84] on div "Edit Site" at bounding box center [1305, 89] width 70 height 29
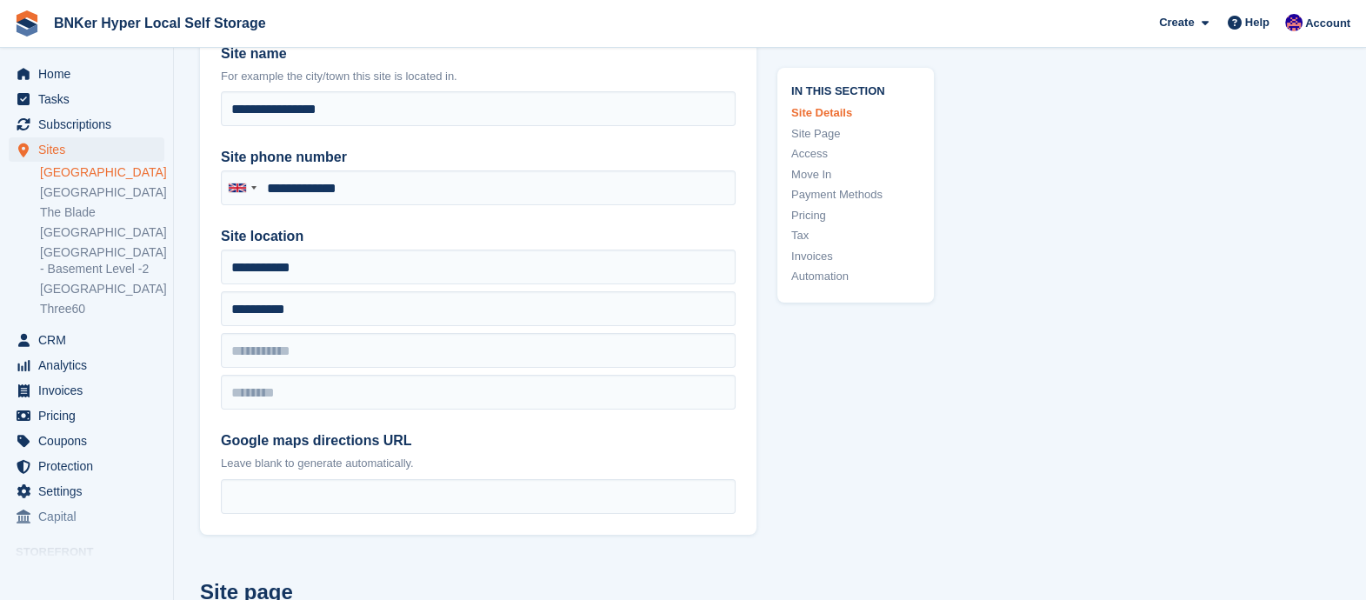
type input "**********"
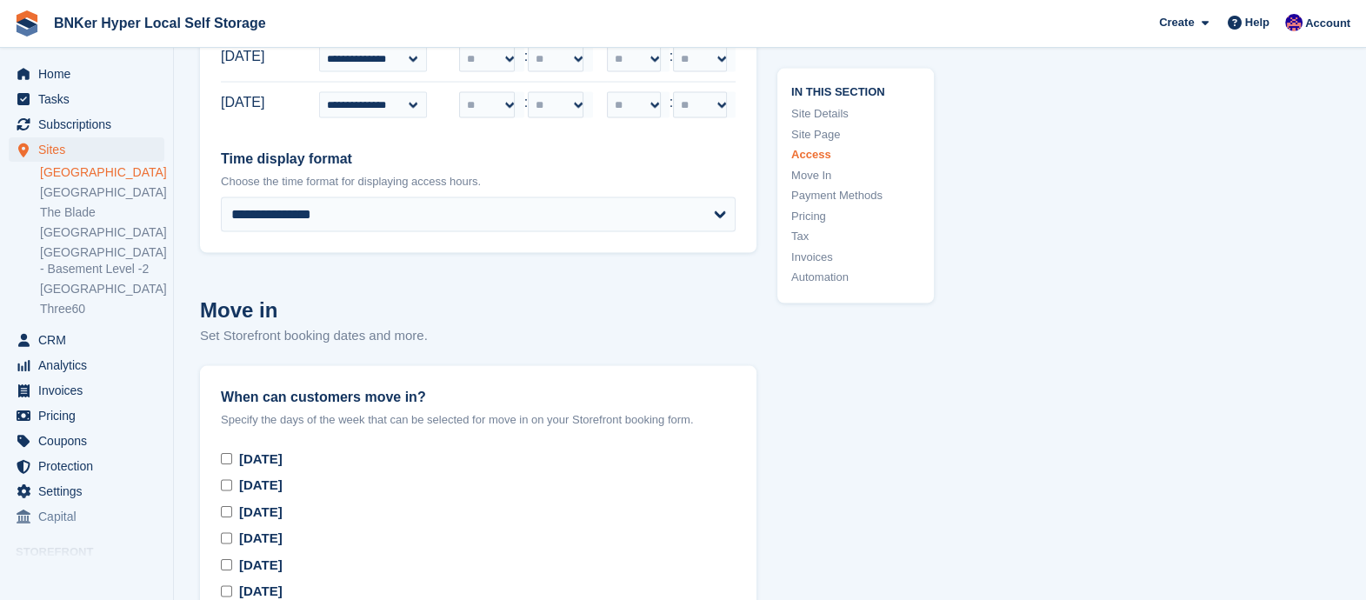
scroll to position [4672, 0]
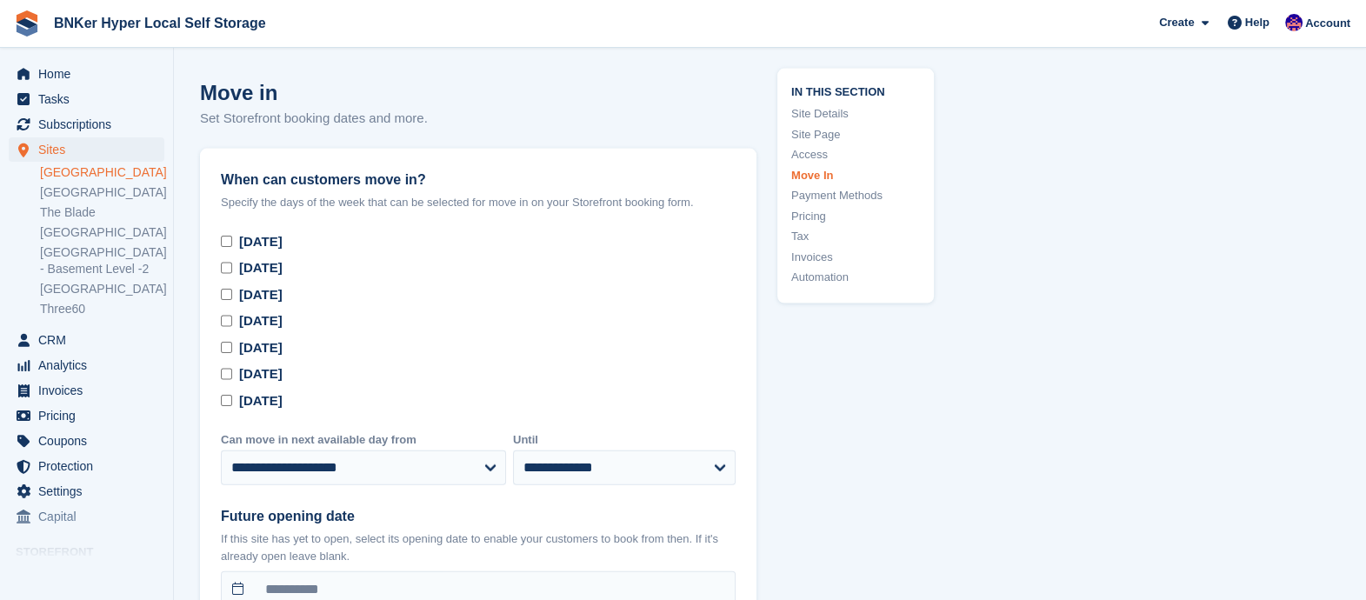
drag, startPoint x: 965, startPoint y: 101, endPoint x: 990, endPoint y: 96, distance: 25.7
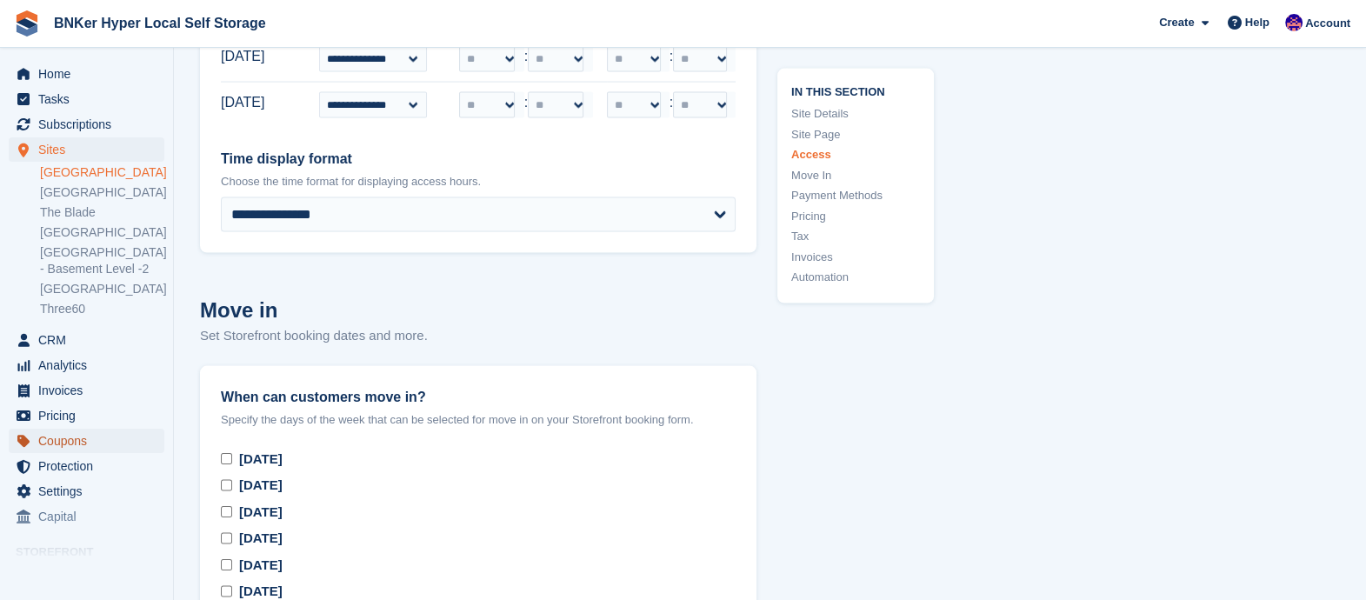
click at [64, 441] on span "Coupons" at bounding box center [90, 441] width 104 height 24
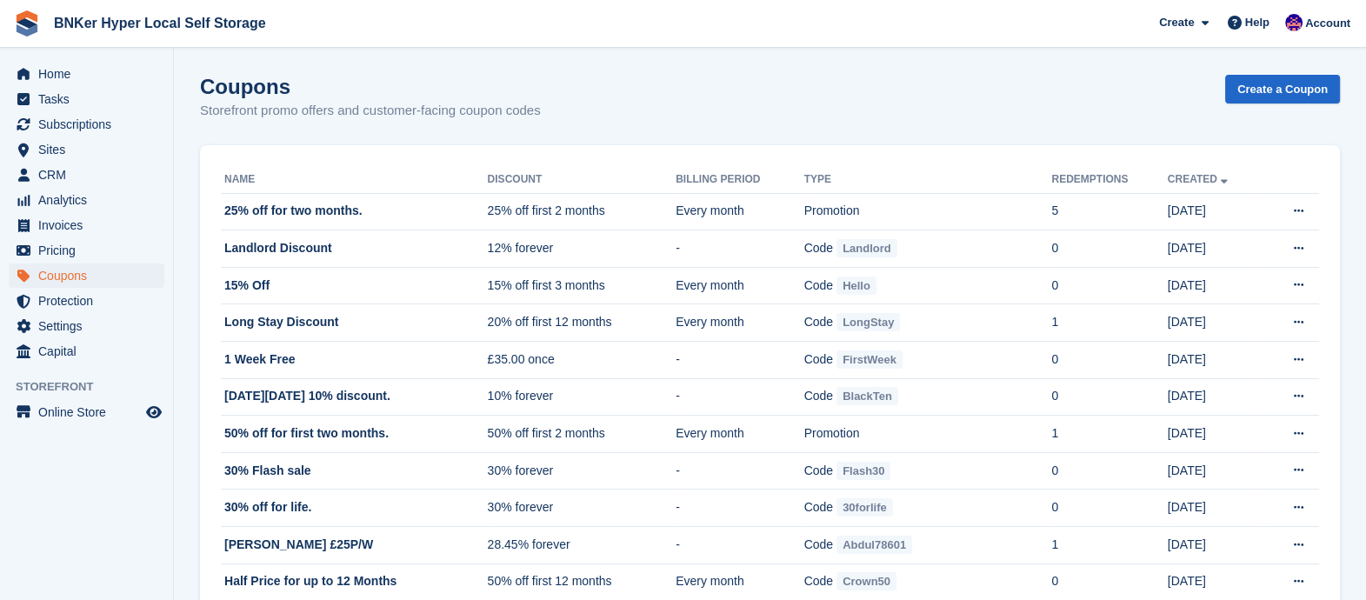
click at [274, 206] on td "25% off for two months." at bounding box center [354, 211] width 267 height 37
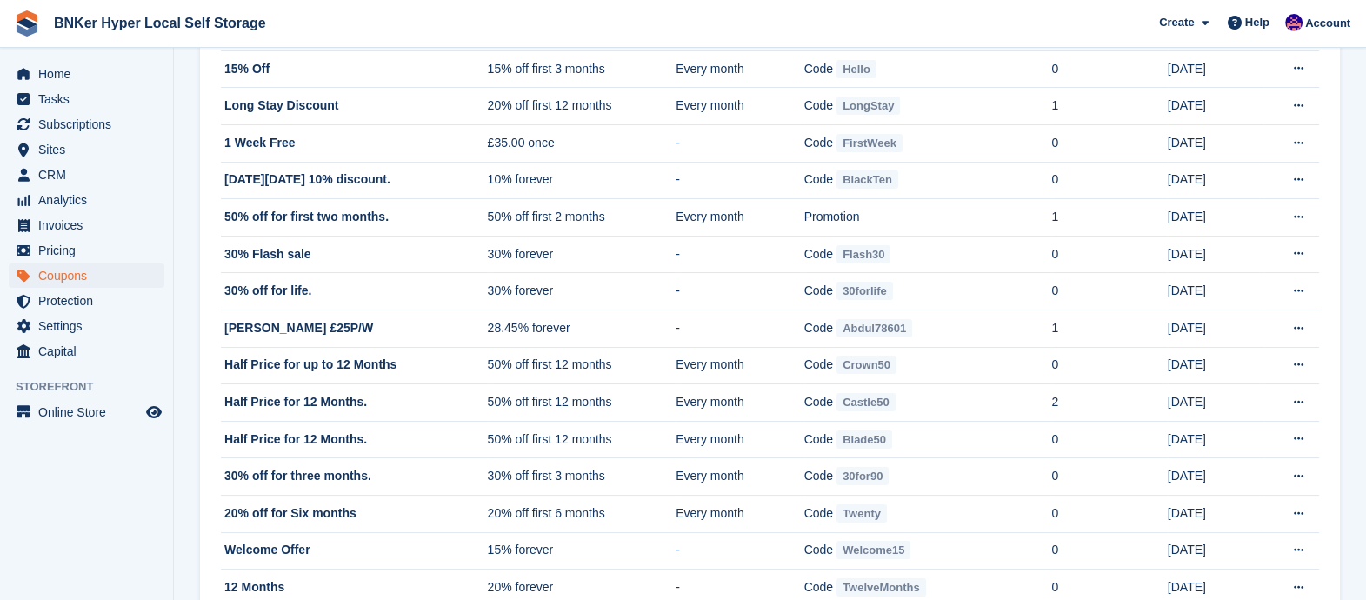
scroll to position [434, 0]
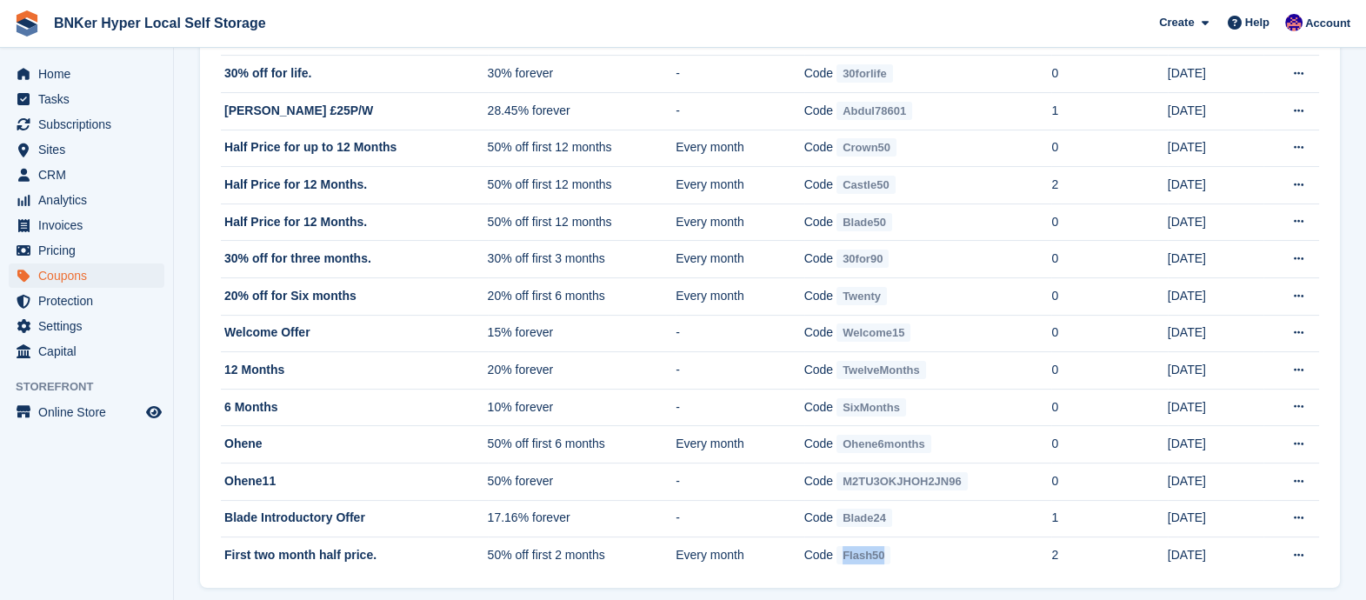
drag, startPoint x: 893, startPoint y: 555, endPoint x: 842, endPoint y: 555, distance: 50.4
click at [842, 555] on td "Code Flash50" at bounding box center [928, 555] width 248 height 37
drag, startPoint x: 842, startPoint y: 555, endPoint x: 867, endPoint y: 549, distance: 24.9
copy span "Flash50"
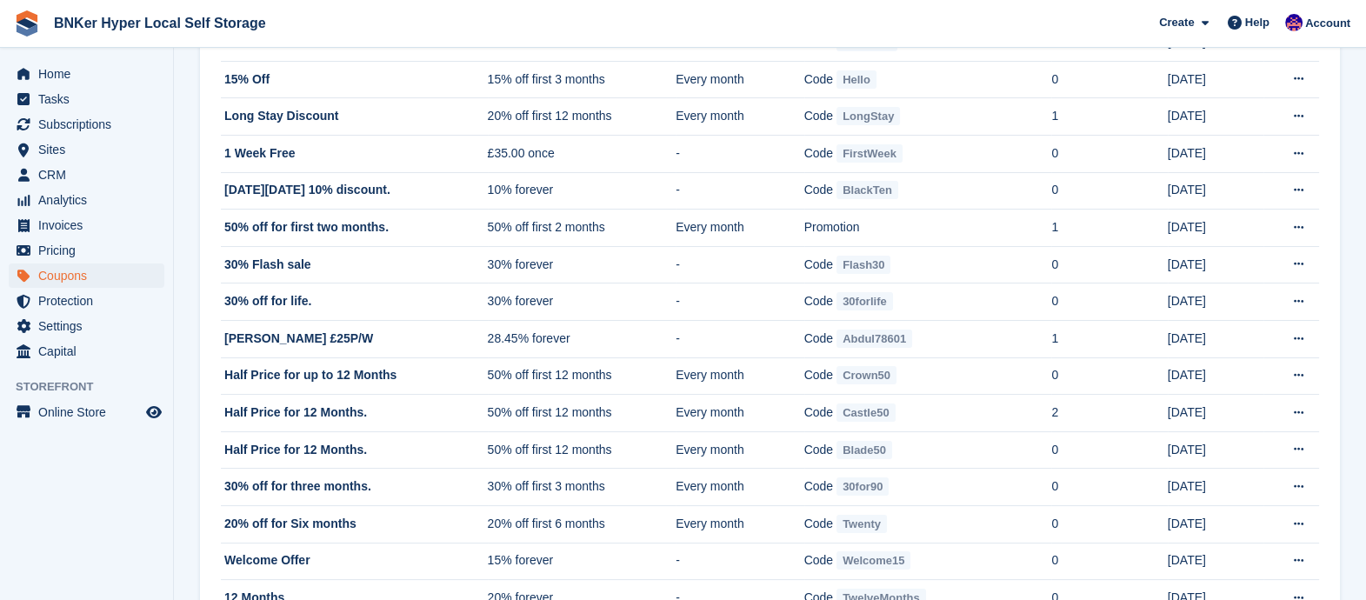
scroll to position [0, 0]
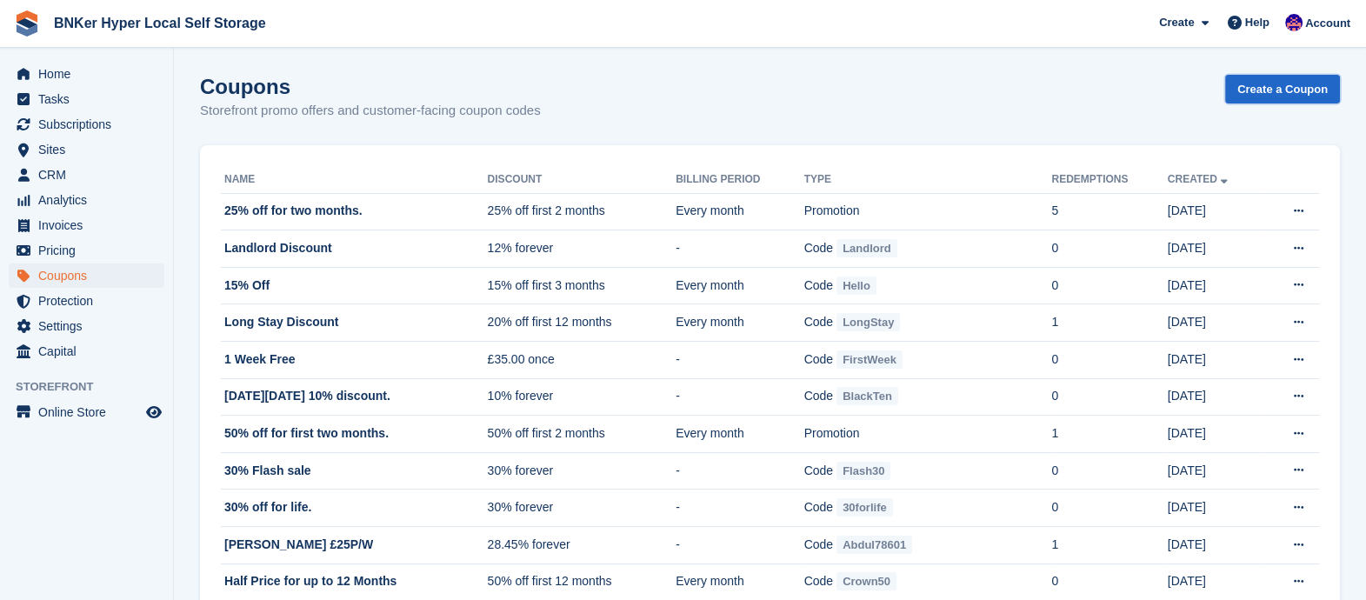
click at [1296, 76] on link "Create a Coupon" at bounding box center [1282, 89] width 115 height 29
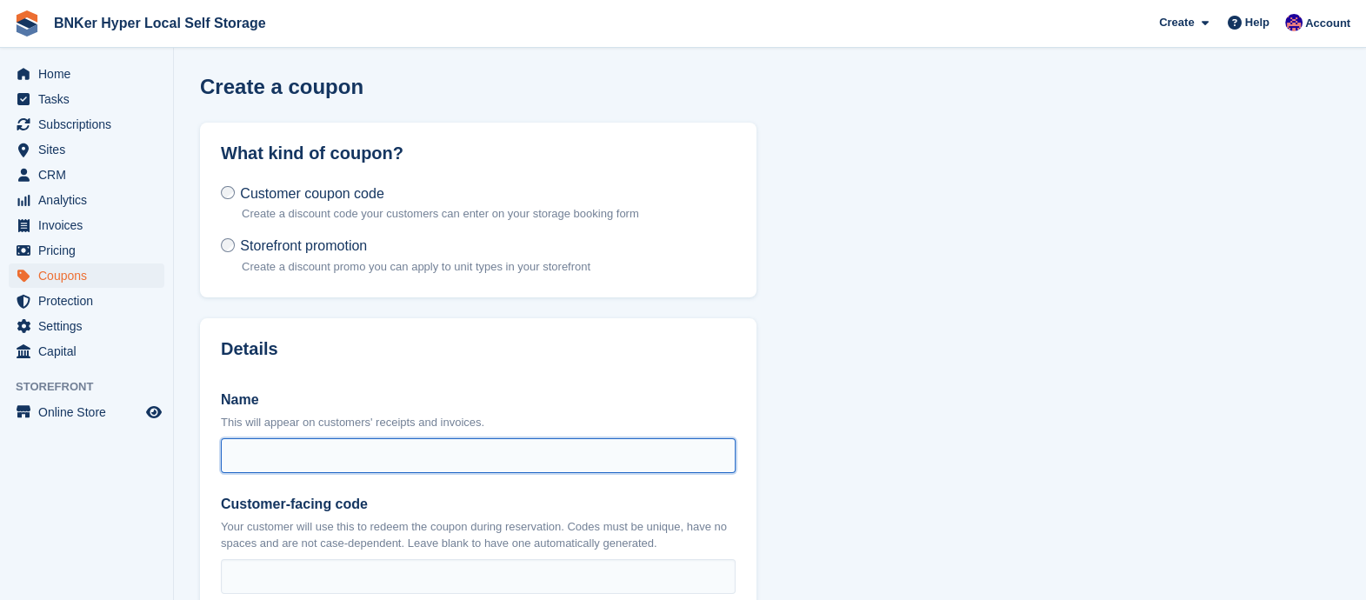
click at [295, 454] on input "Name" at bounding box center [478, 455] width 515 height 35
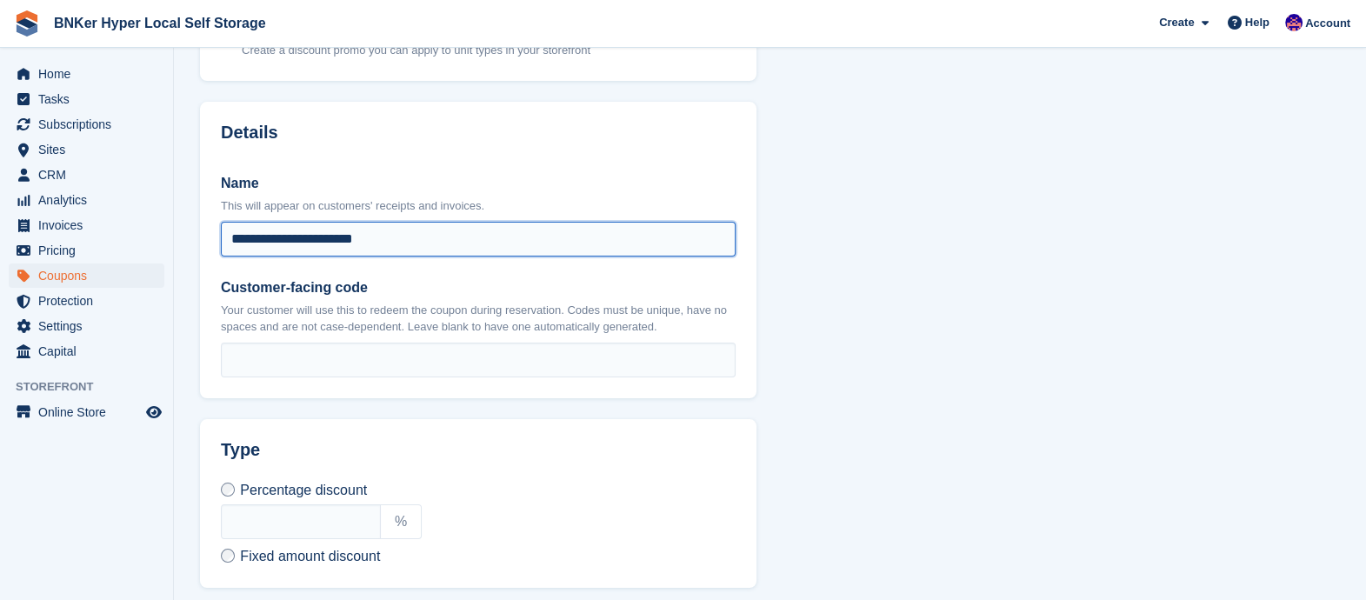
type input "**********"
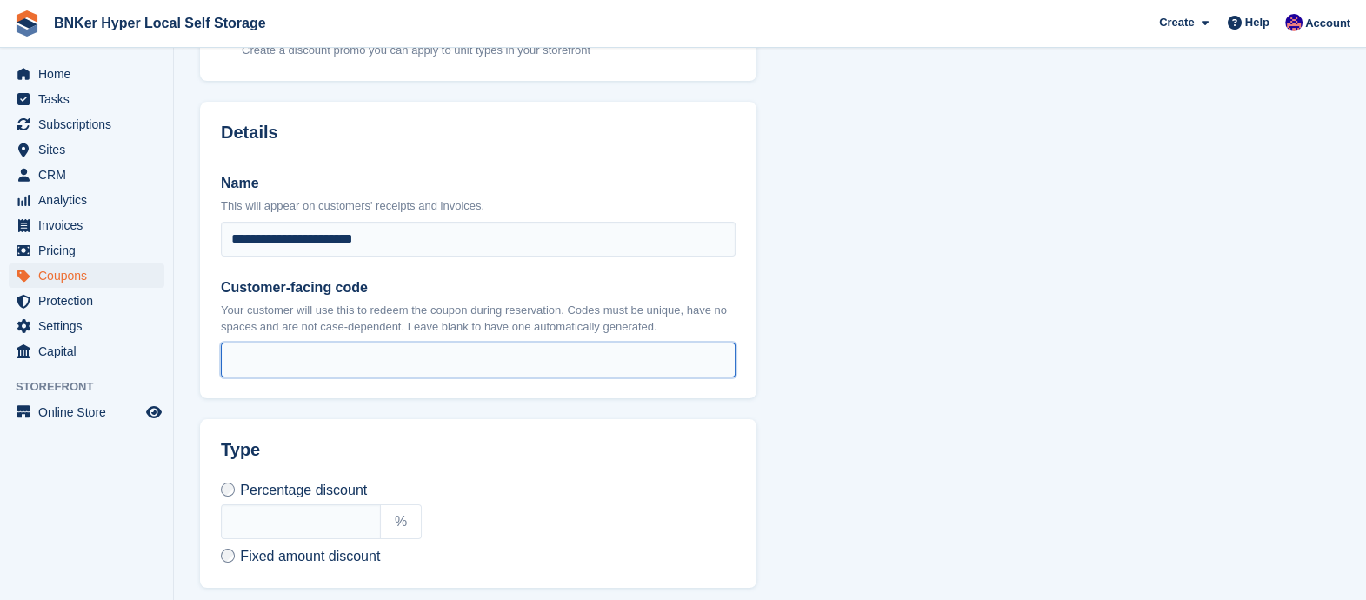
click at [302, 355] on input "Customer-facing code" at bounding box center [478, 359] width 515 height 35
type input "*"
drag, startPoint x: 341, startPoint y: 365, endPoint x: 135, endPoint y: 360, distance: 206.1
click at [132, 360] on div "Home Tasks Subscriptions Subscriptions Subscriptions Contracts Price increases …" at bounding box center [683, 439] width 1366 height 1311
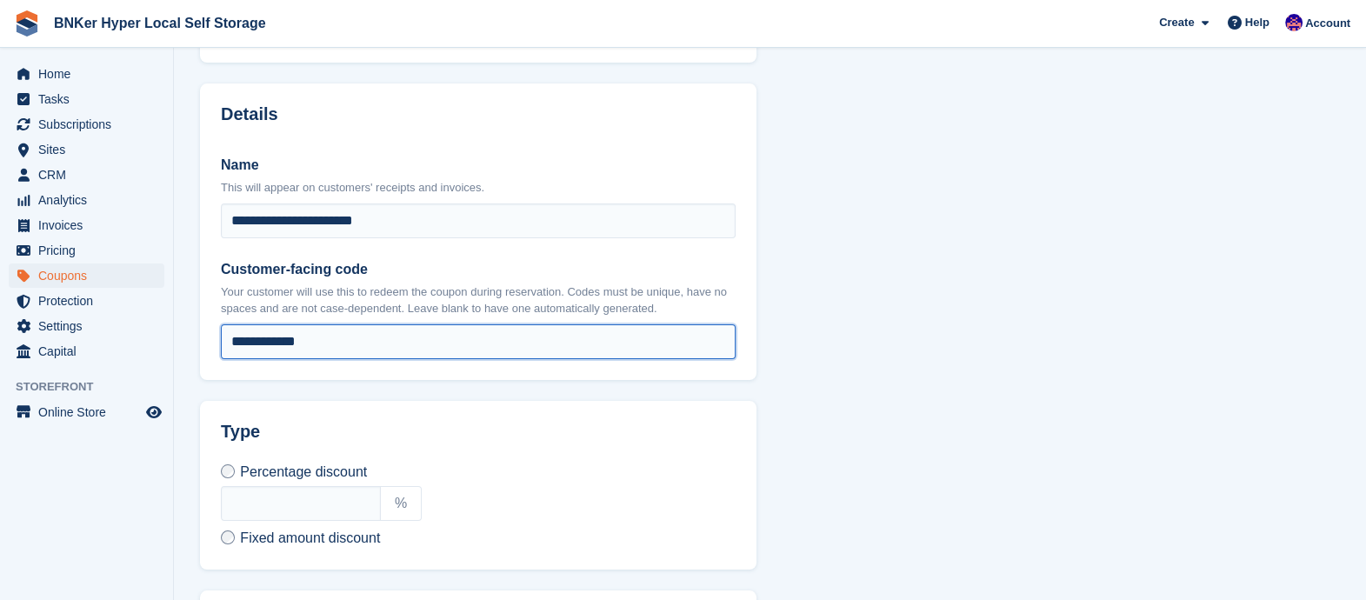
scroll to position [543, 0]
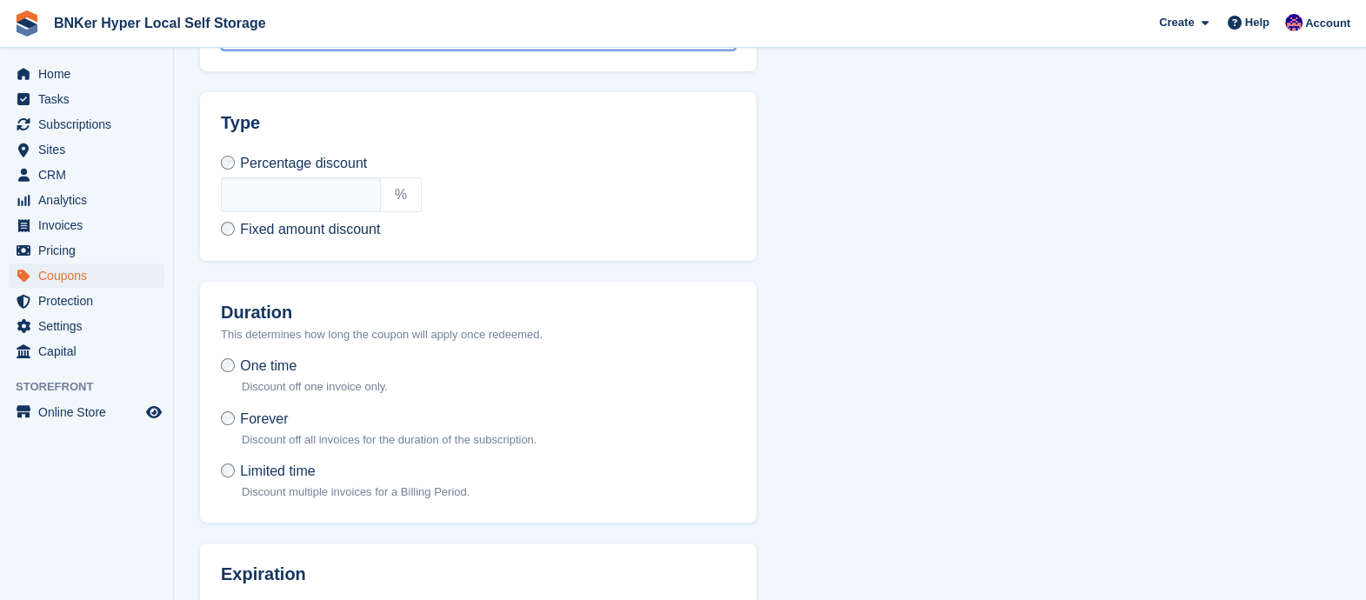
type input "**********"
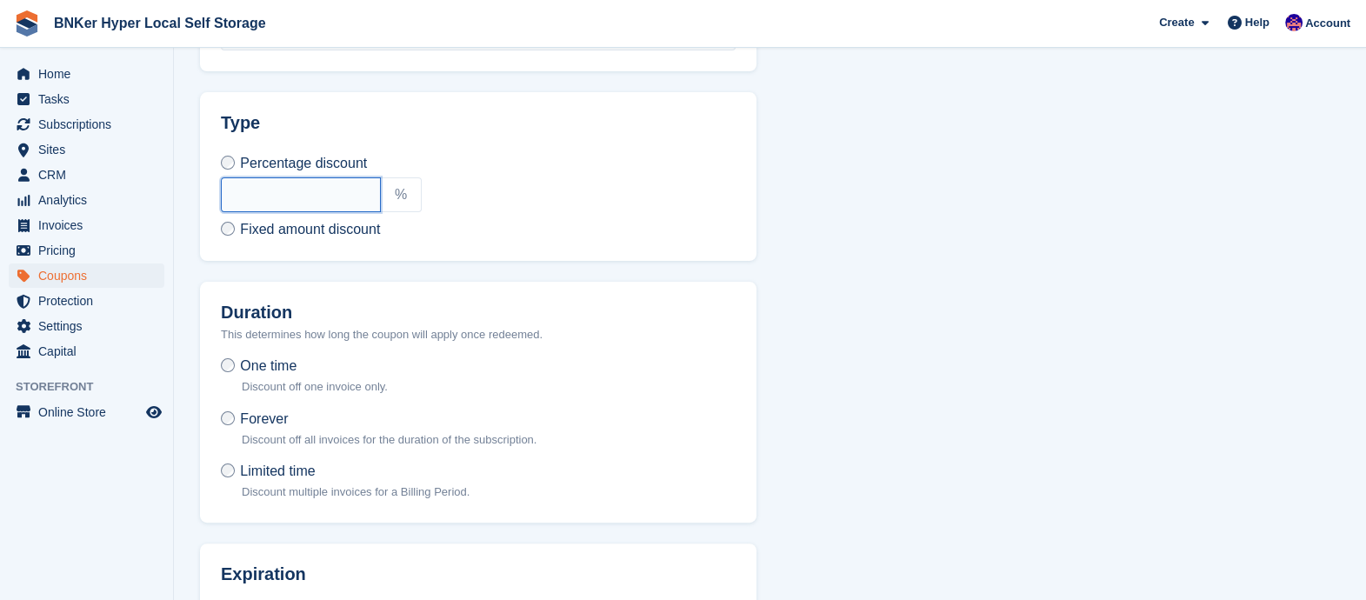
click at [322, 178] on input "text" at bounding box center [301, 194] width 160 height 35
type input "**"
click at [860, 249] on section "**********" at bounding box center [770, 112] width 1192 height 1311
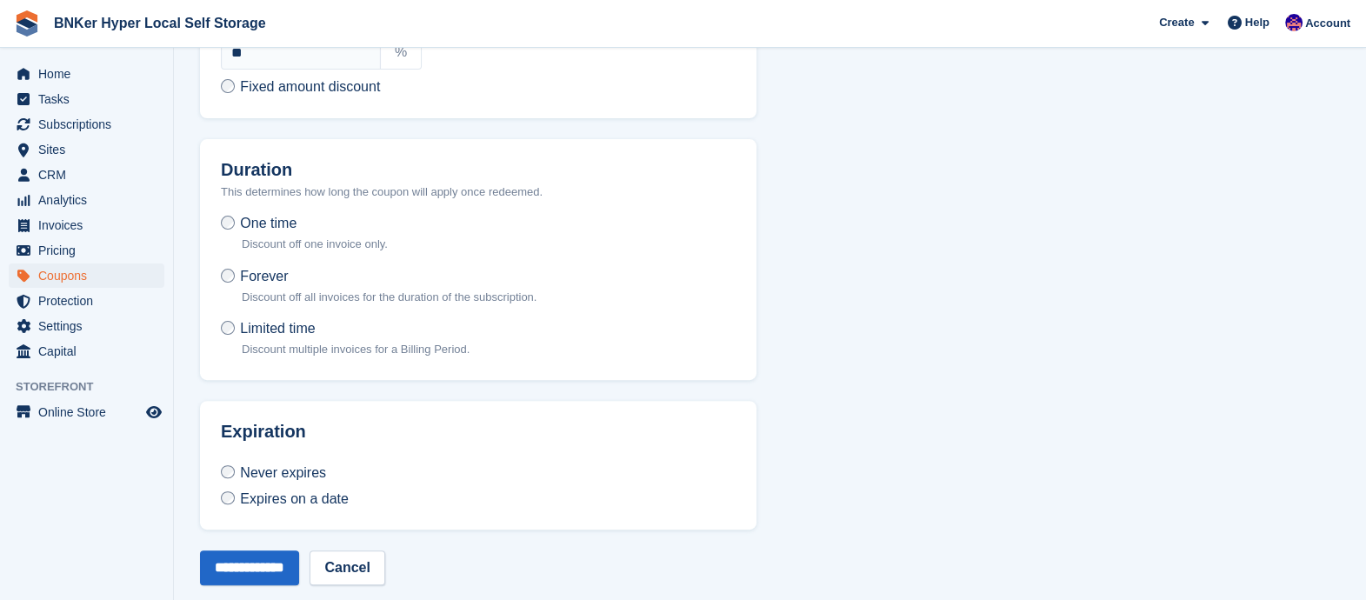
scroll to position [706, 0]
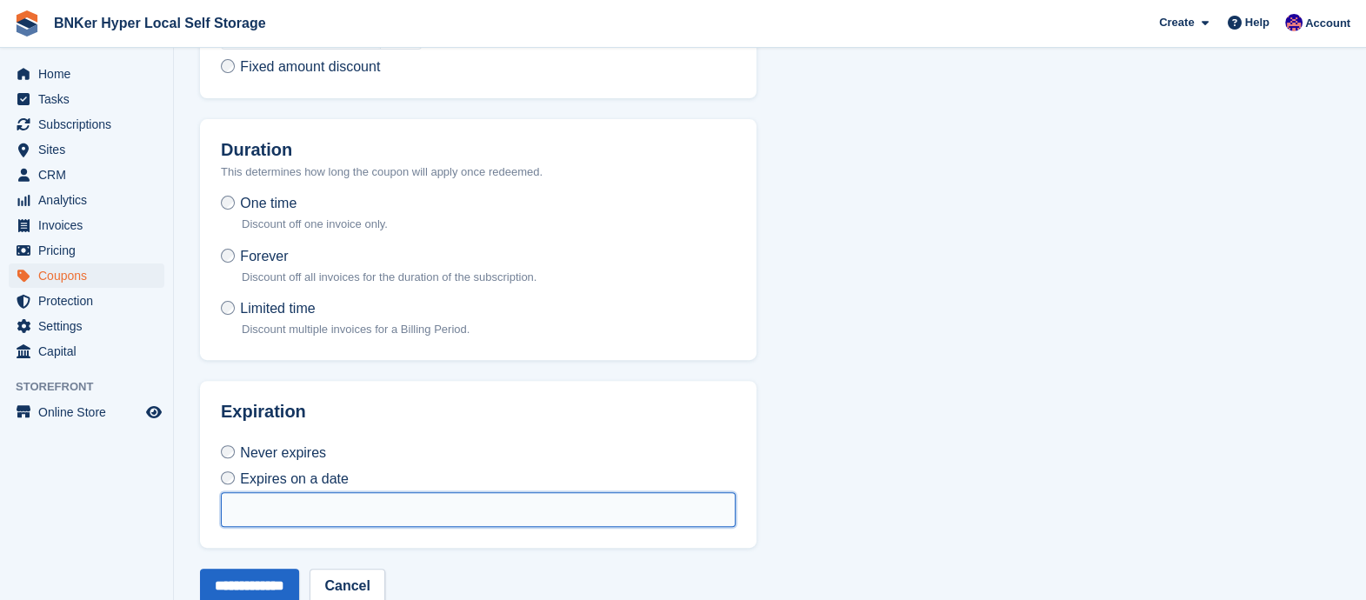
click at [275, 511] on input "text" at bounding box center [478, 509] width 515 height 35
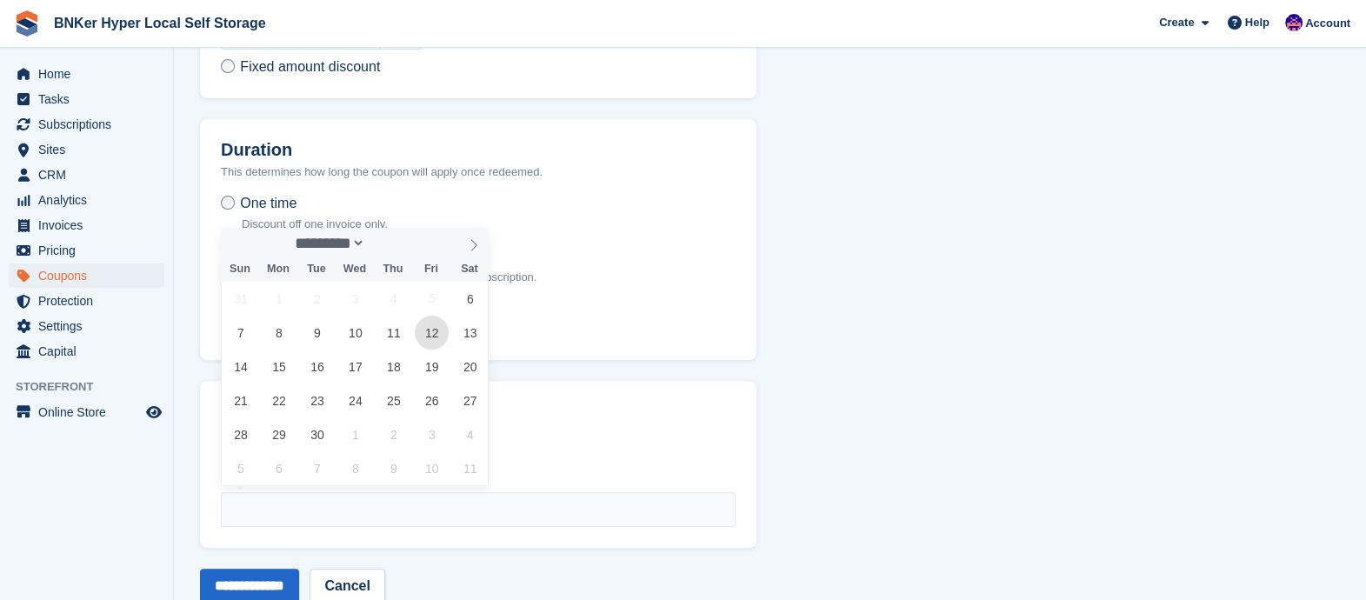
click at [429, 344] on span "12" at bounding box center [432, 333] width 34 height 34
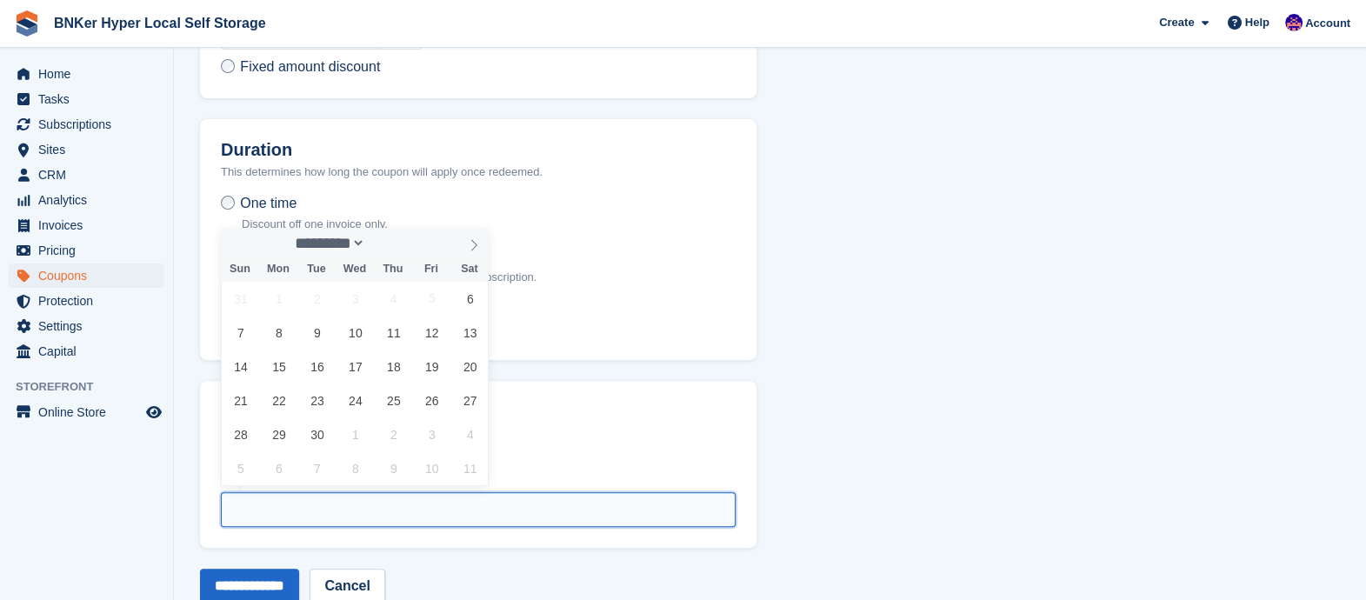
type input "**********"
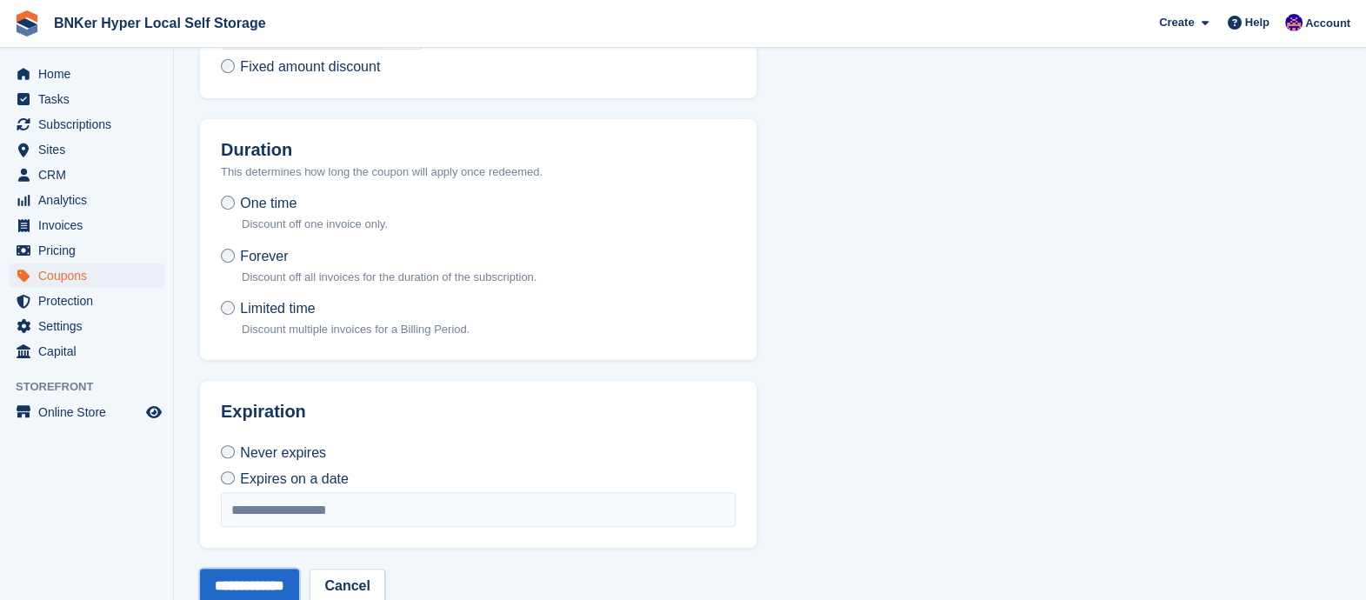
click at [269, 571] on input "**********" at bounding box center [249, 585] width 99 height 35
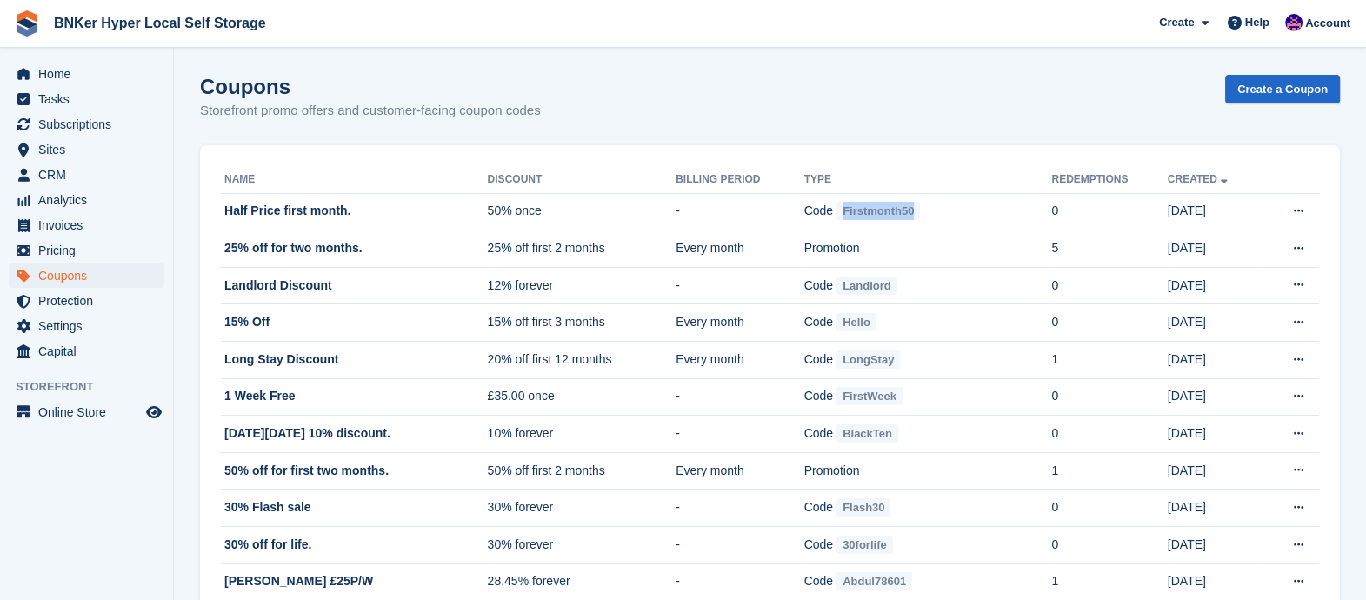
drag, startPoint x: 921, startPoint y: 213, endPoint x: 841, endPoint y: 216, distance: 80.0
click at [841, 216] on td "Code Firstmonth50" at bounding box center [928, 211] width 248 height 37
copy span "Firstmonth50"
